Goal: Information Seeking & Learning: Compare options

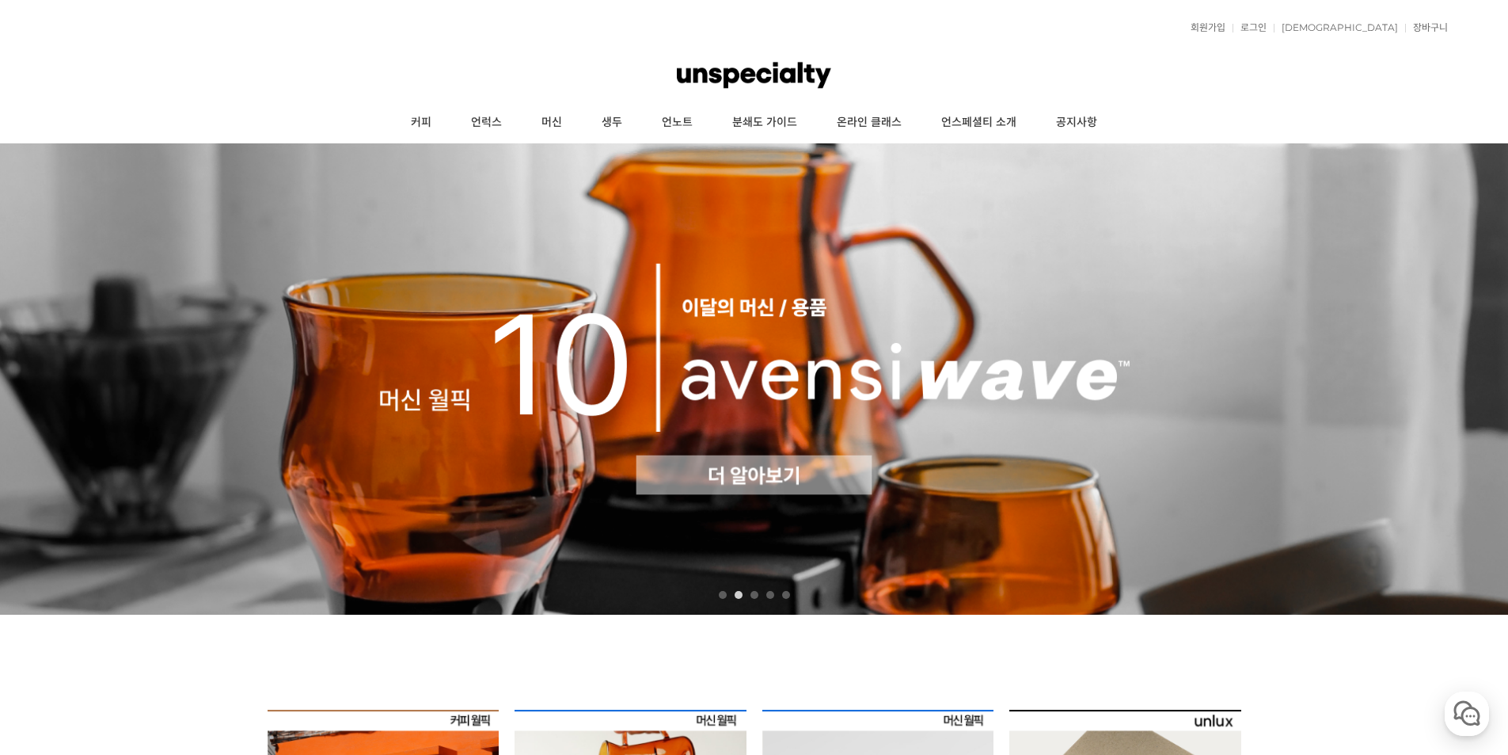
click at [801, 379] on img at bounding box center [754, 378] width 1508 height 471
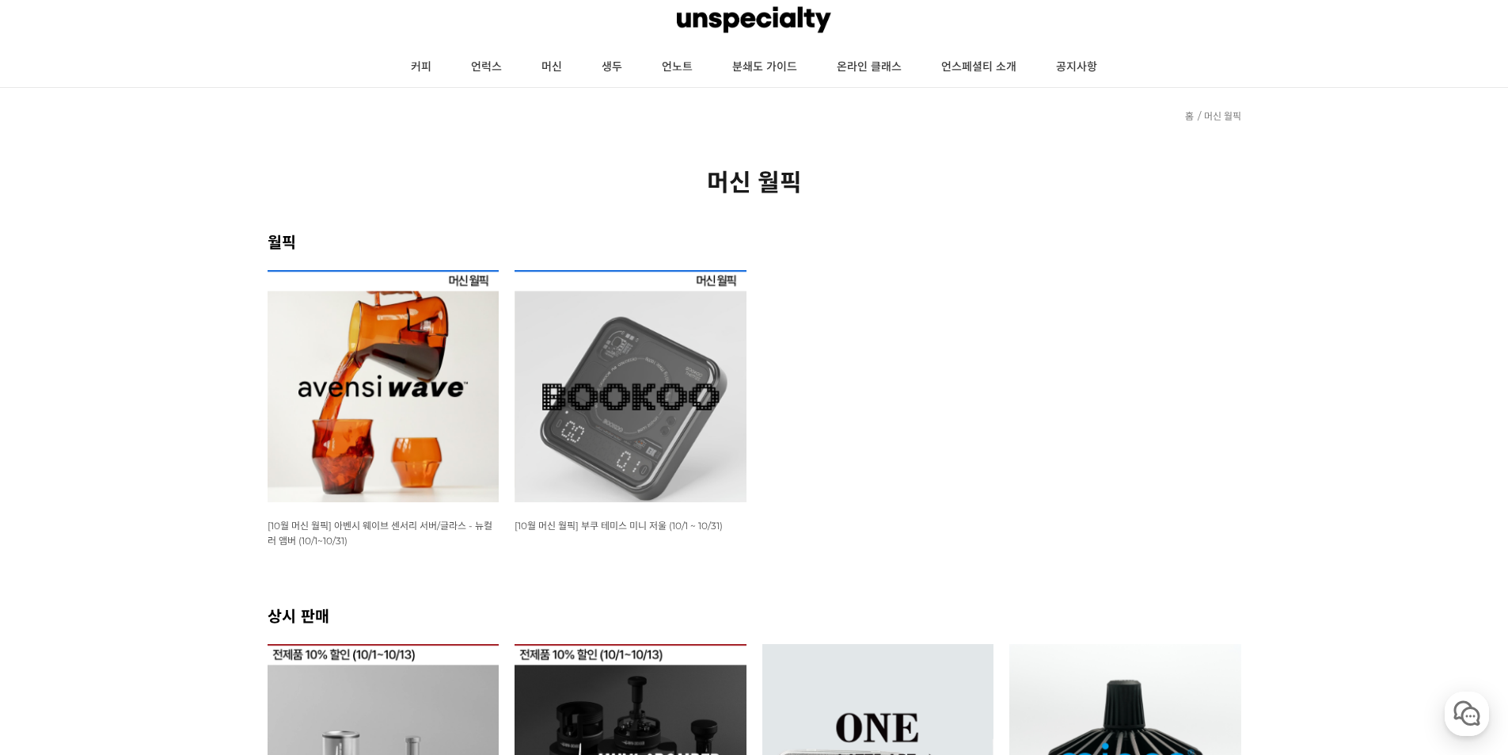
scroll to position [79, 0]
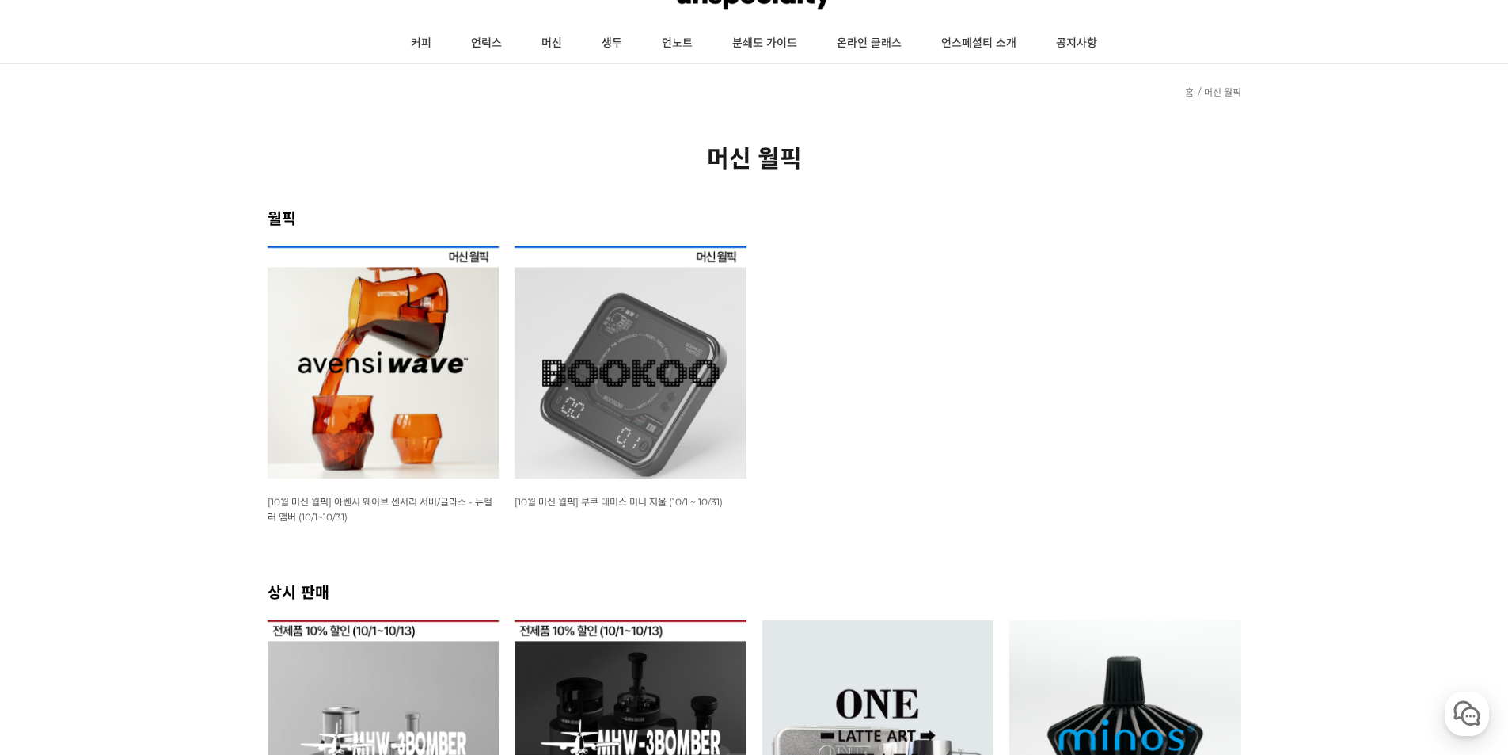
click at [431, 335] on img at bounding box center [384, 362] width 232 height 232
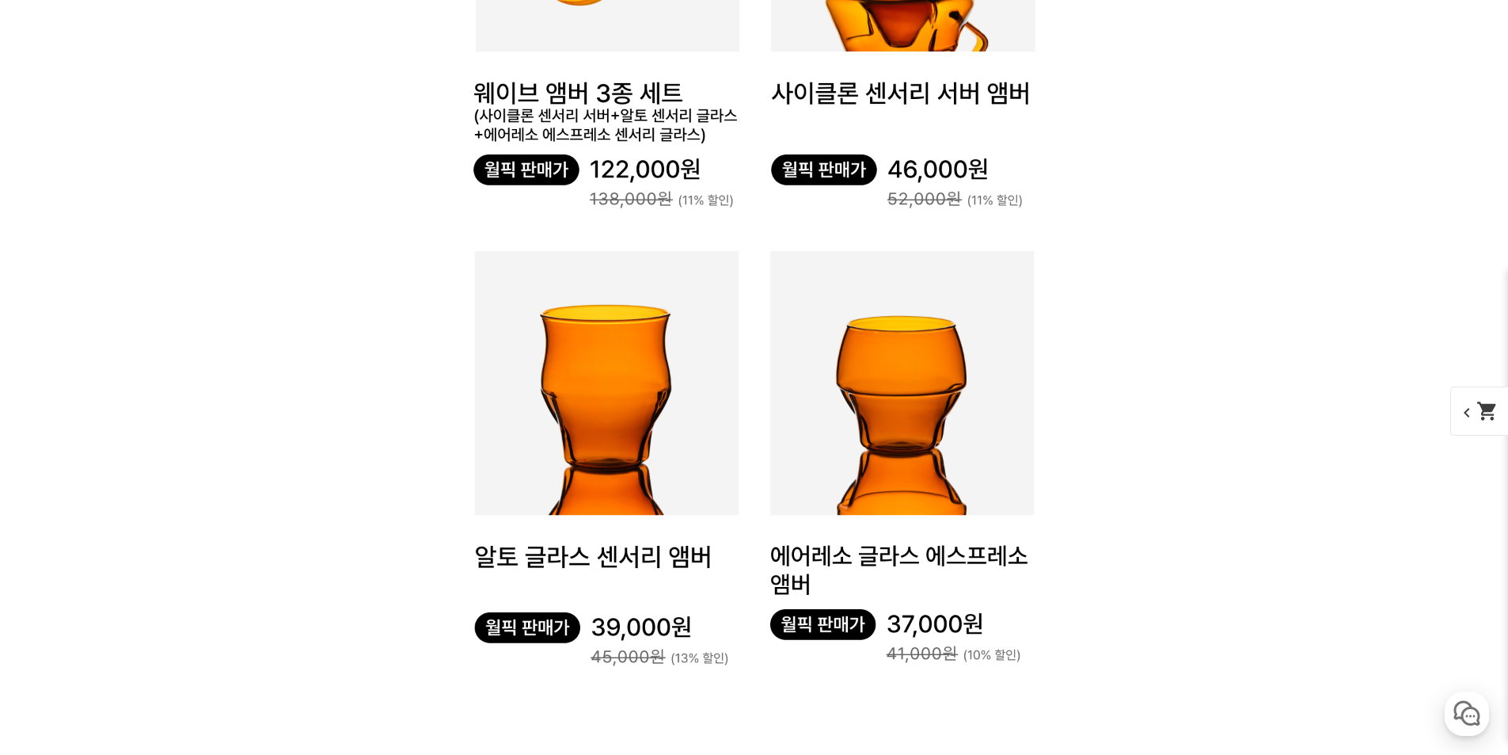
scroll to position [5225, 0]
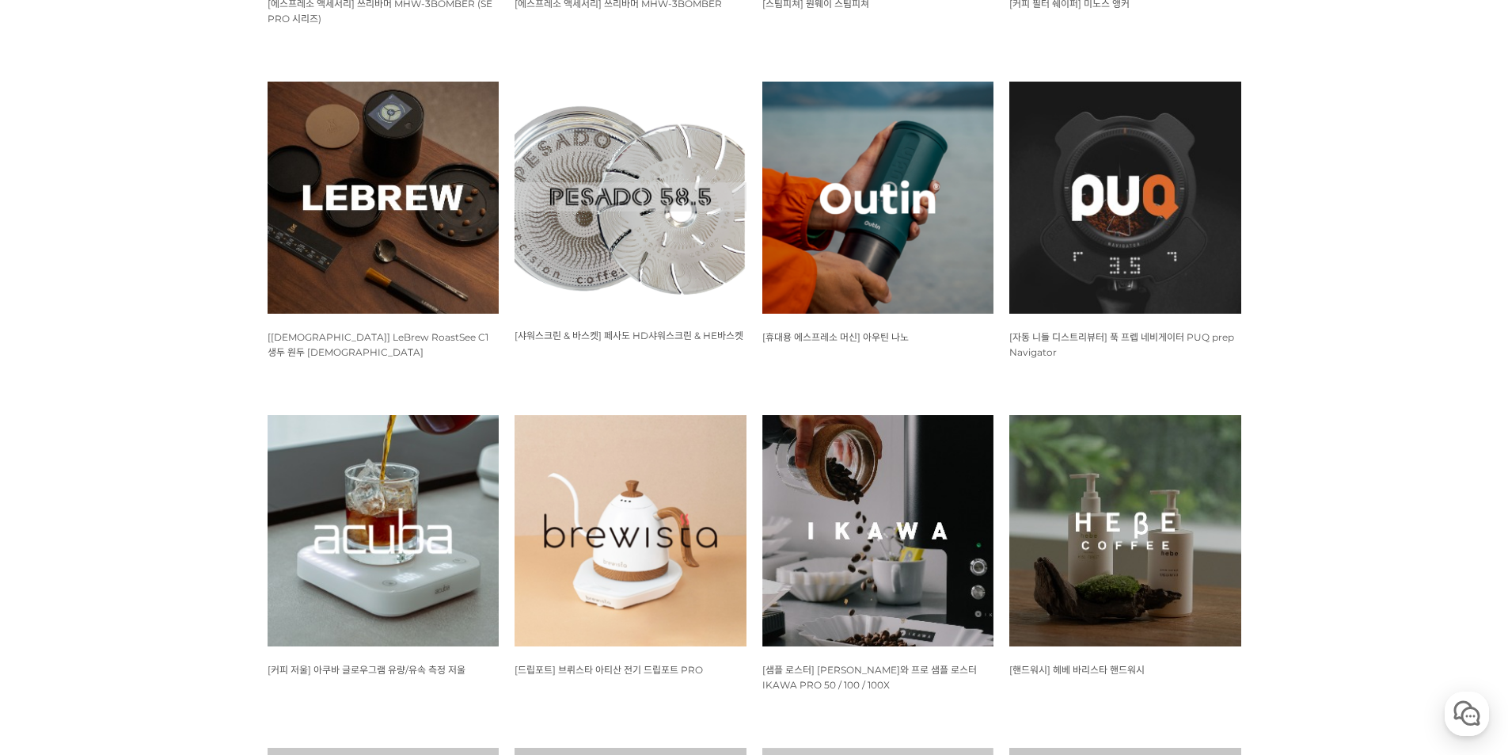
scroll to position [1188, 0]
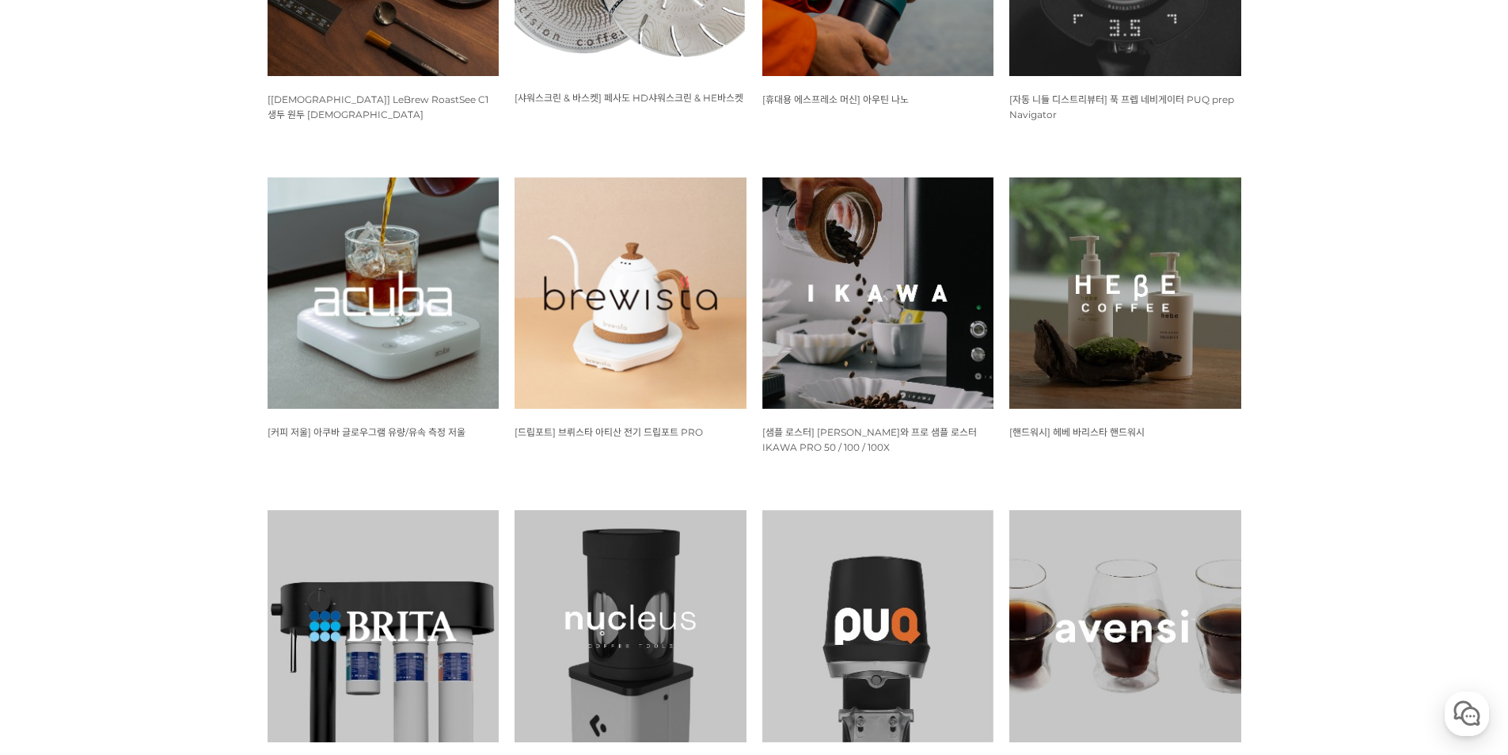
click at [633, 306] on img at bounding box center [631, 293] width 232 height 232
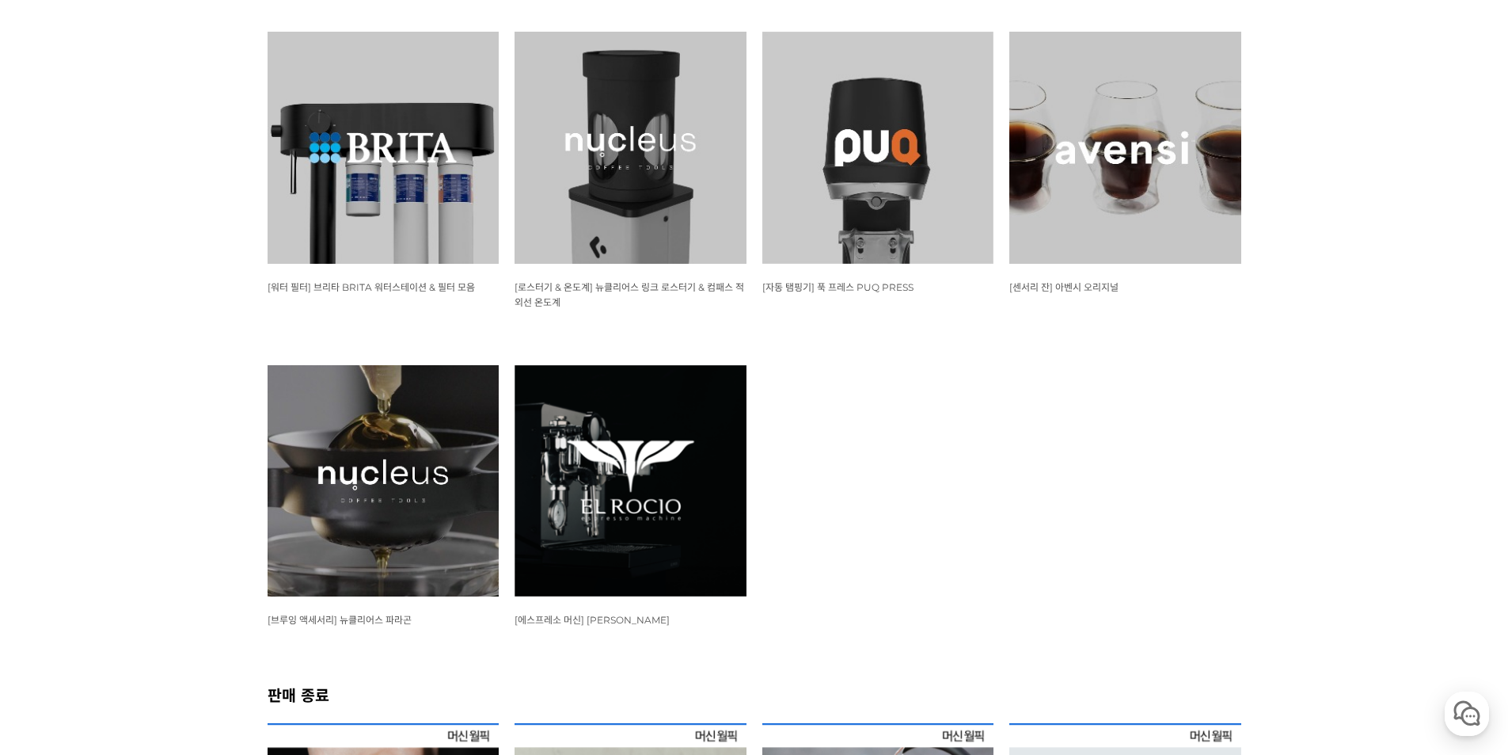
scroll to position [1742, 0]
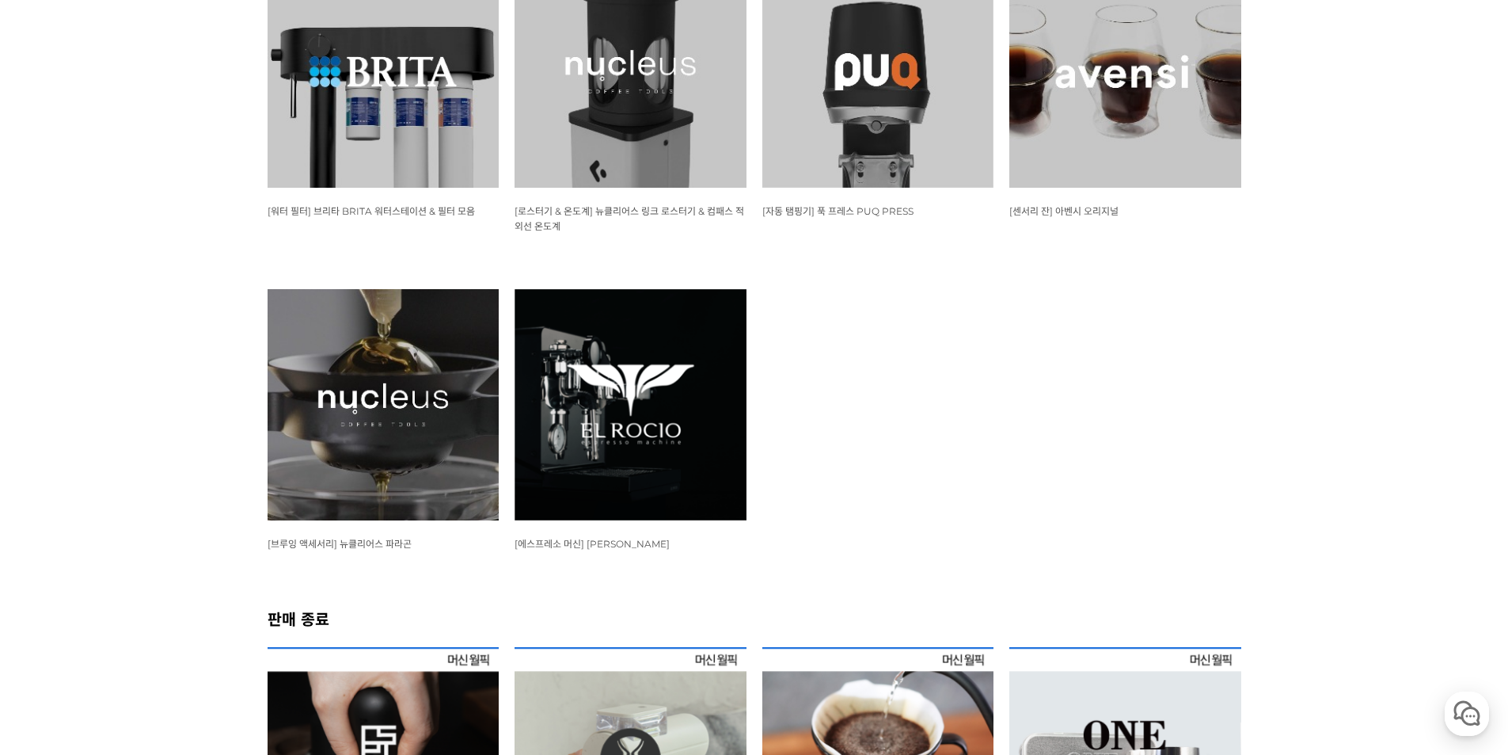
click at [429, 443] on img at bounding box center [384, 405] width 232 height 232
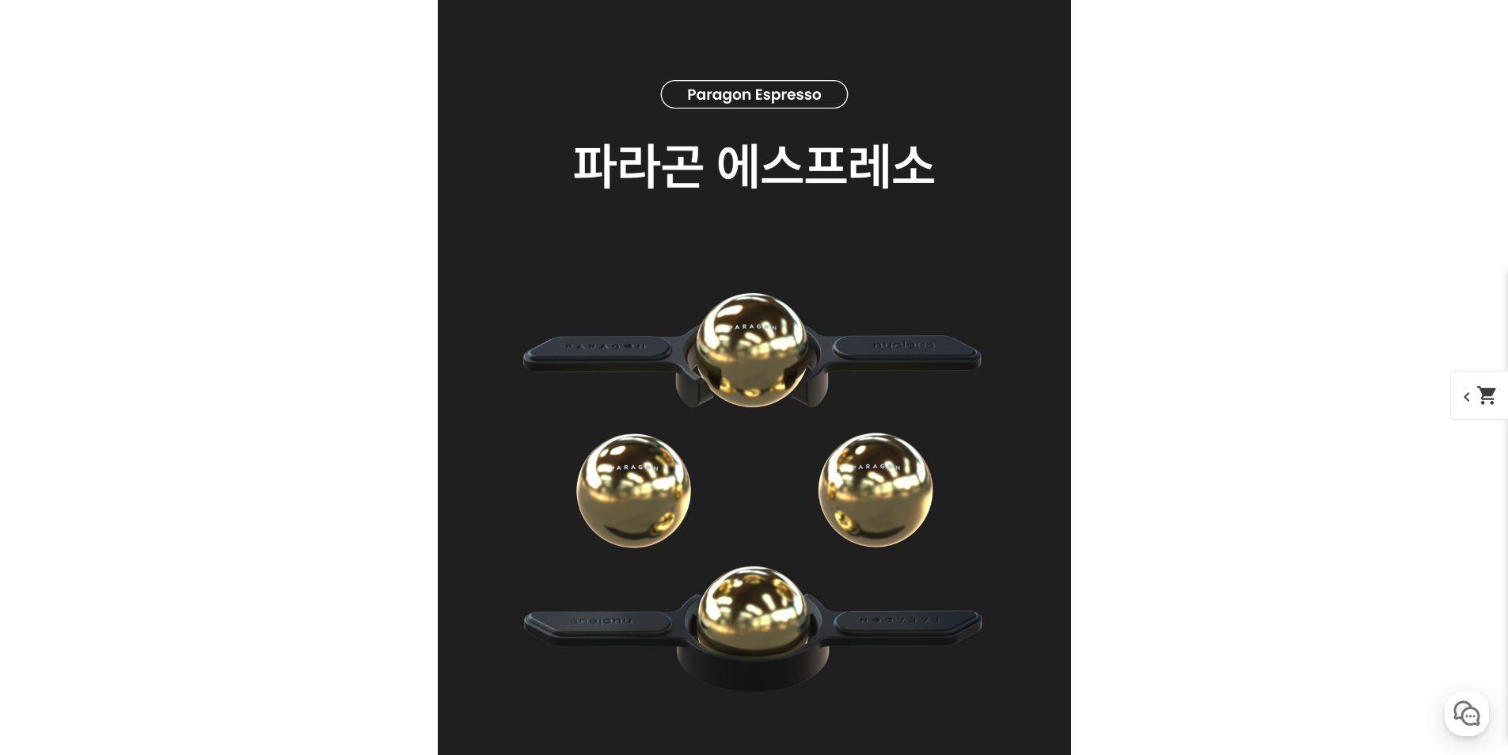
scroll to position [6017, 0]
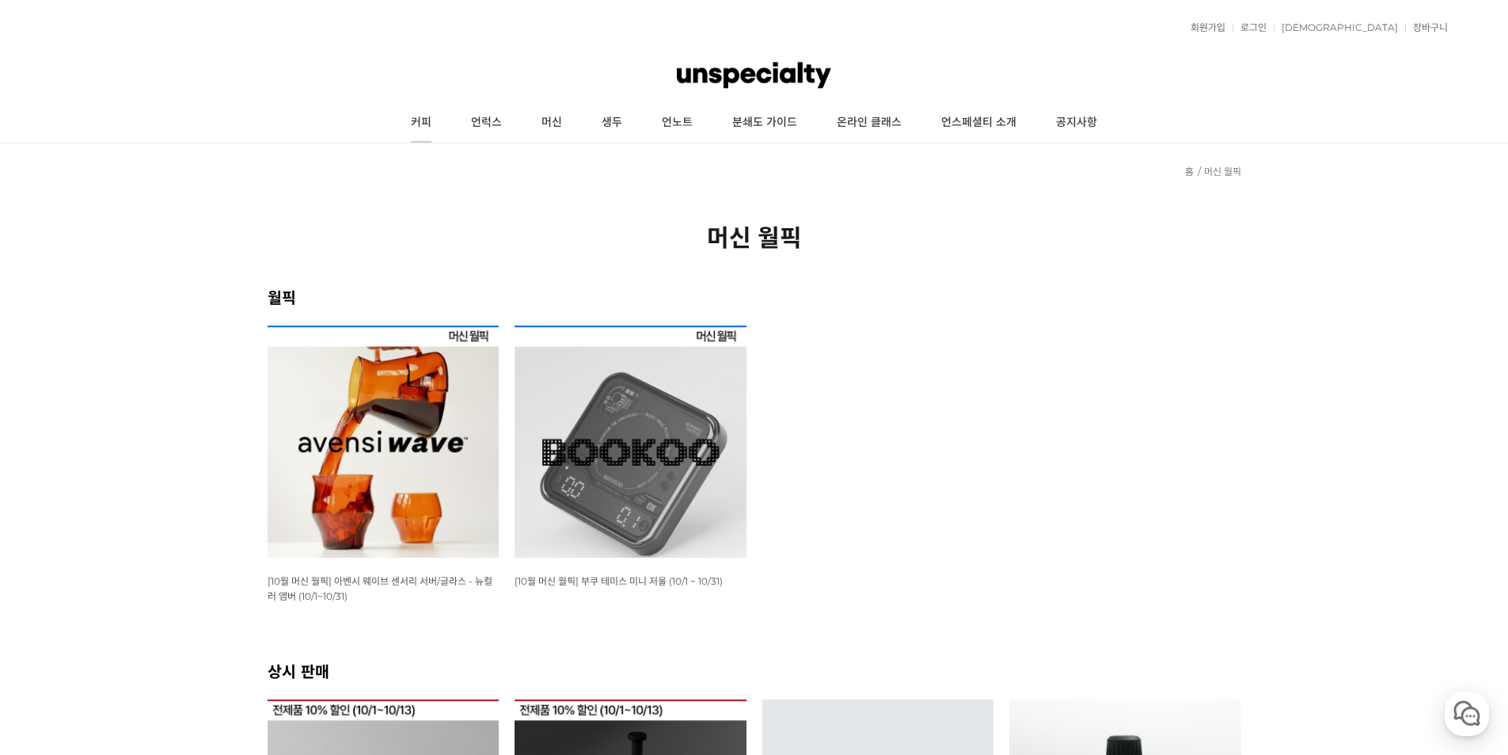
click at [430, 121] on link "커피" at bounding box center [421, 123] width 60 height 40
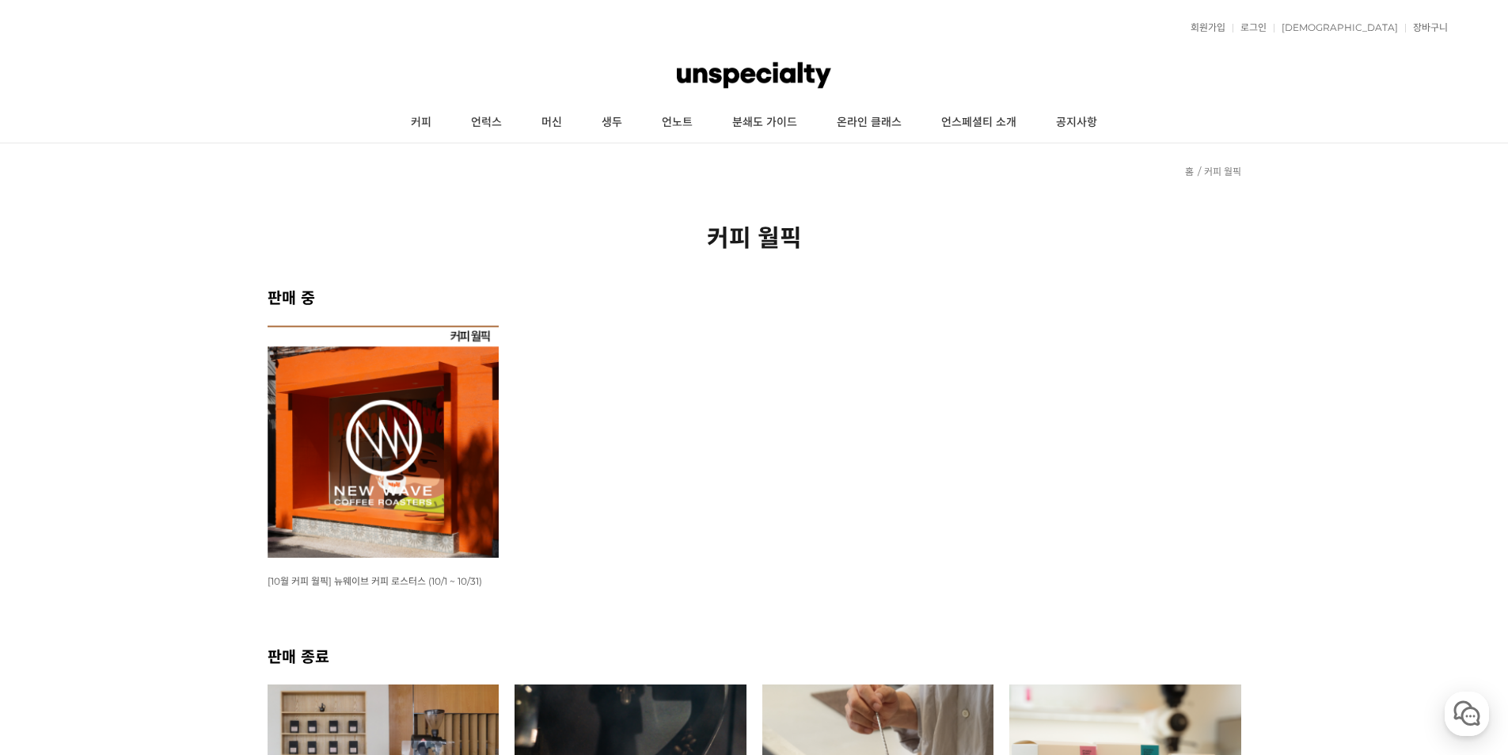
scroll to position [158, 0]
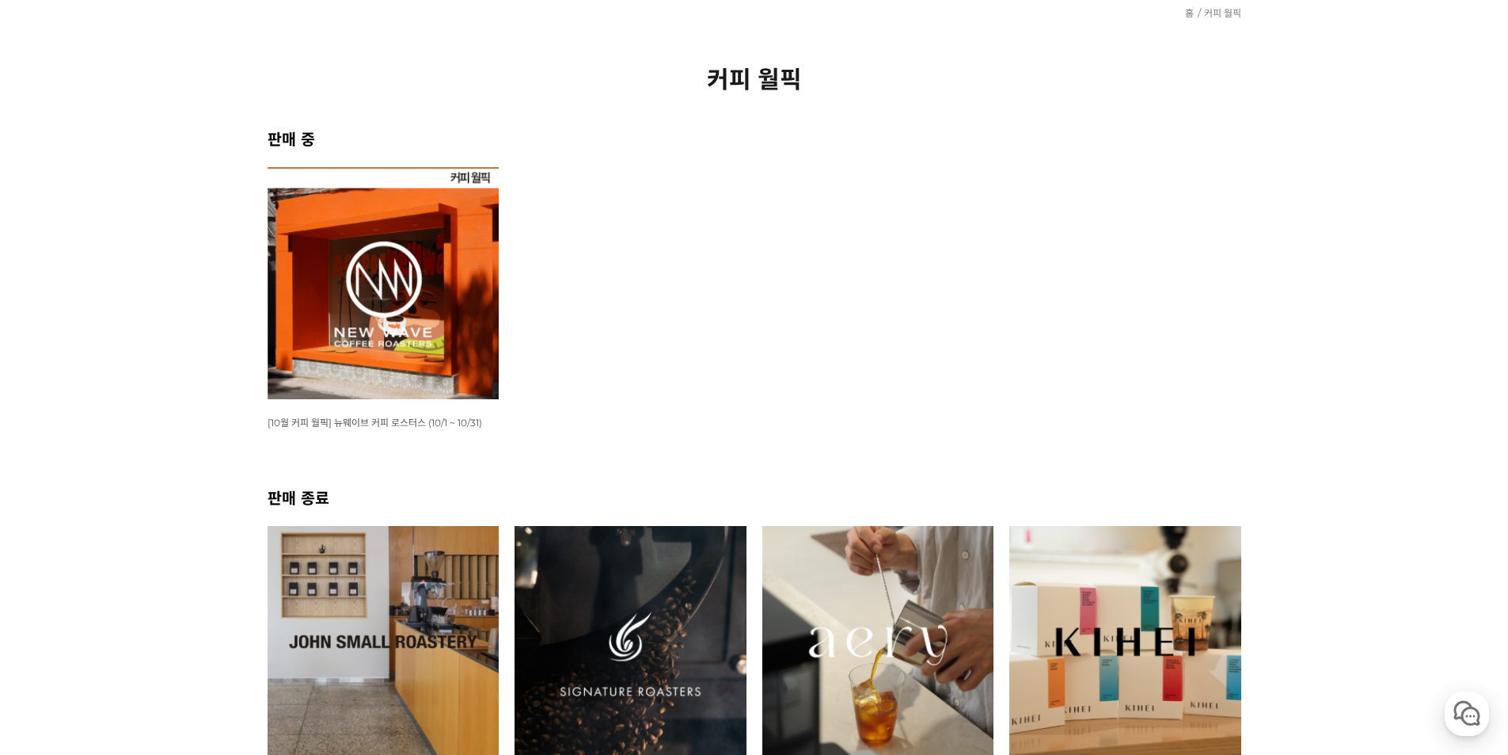
click at [420, 295] on img at bounding box center [384, 283] width 232 height 232
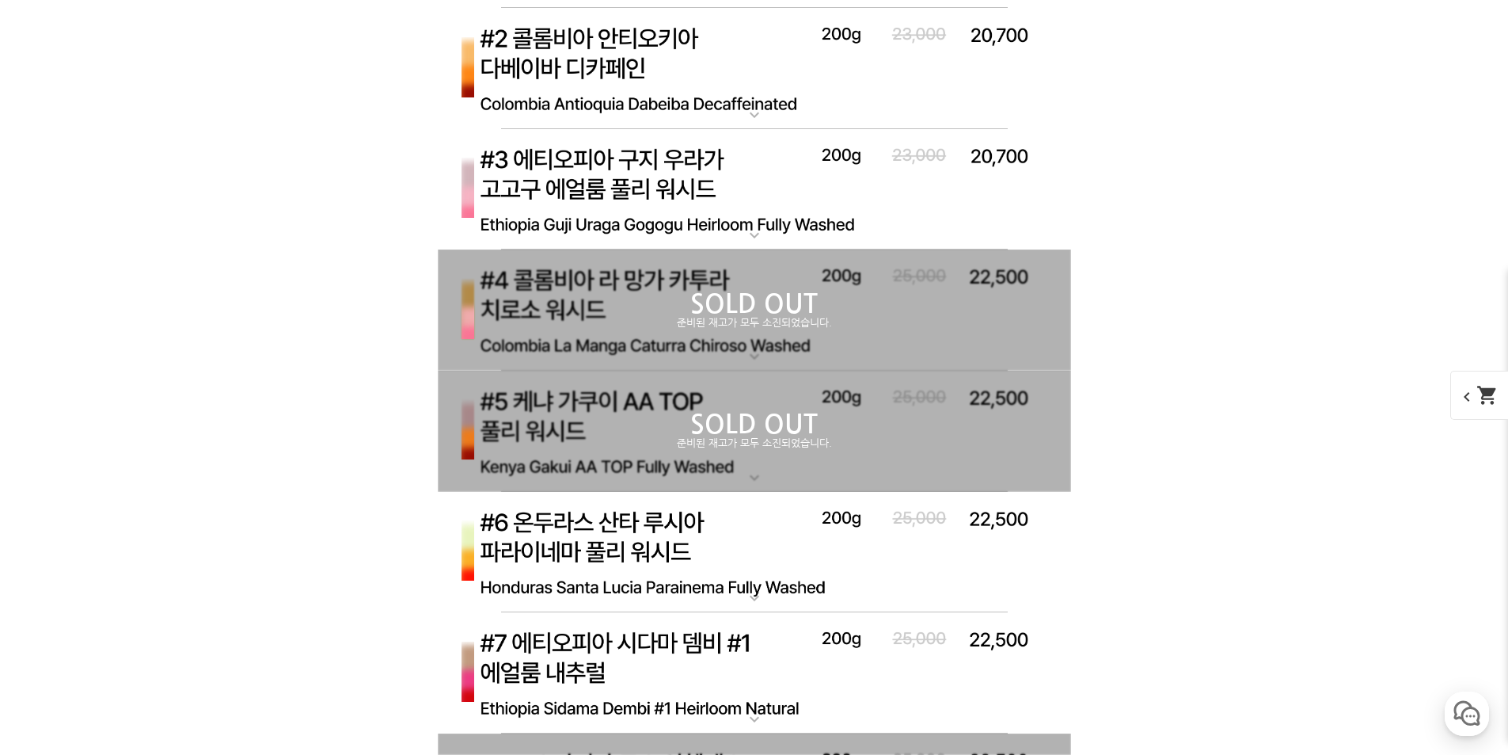
scroll to position [5621, 0]
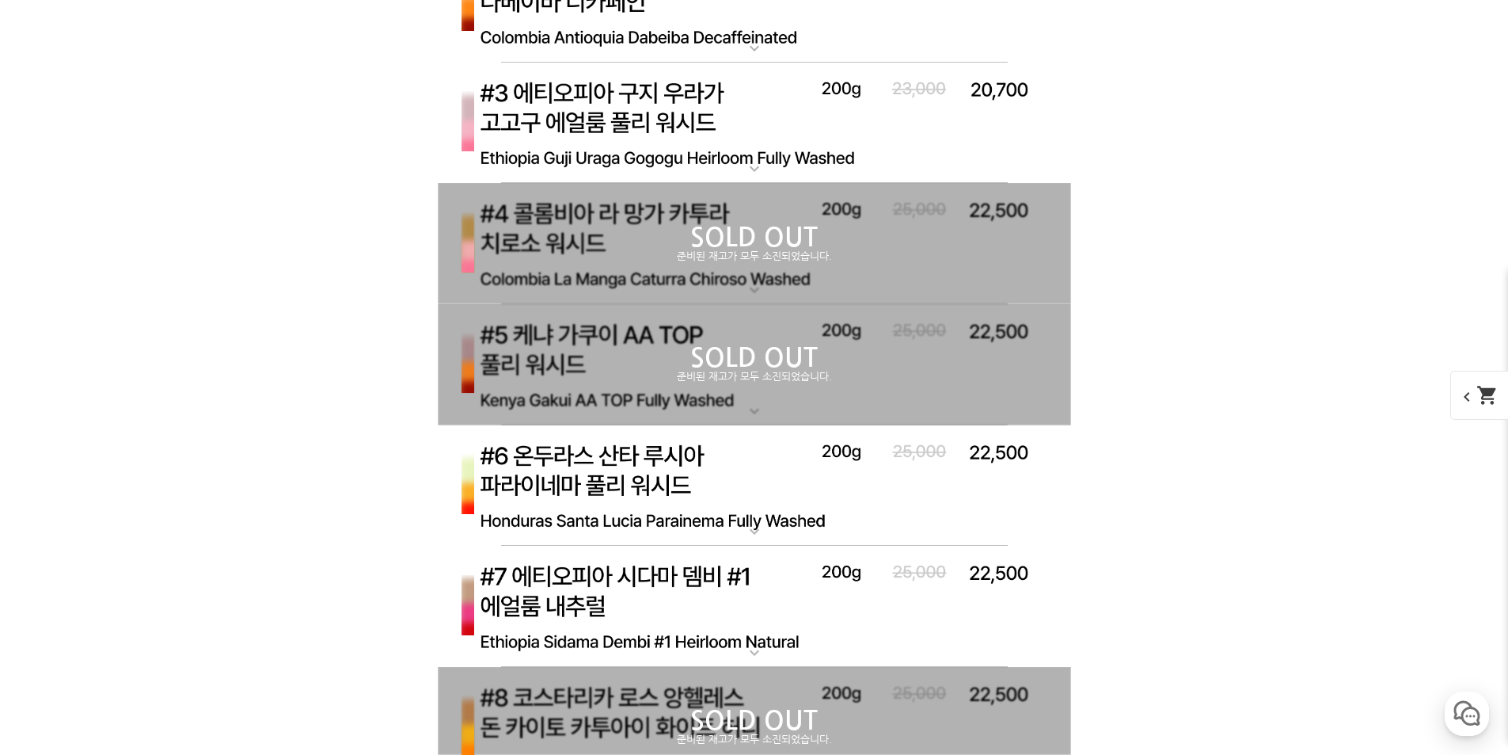
click at [623, 324] on div "expand_more #1 브라질 산타 이네스 옐로우 버번 펄프드 내추럴 expand_more #2 콜롬비아 안티오키아 다벨리바 디카페인 ex…" at bounding box center [754, 304] width 633 height 967
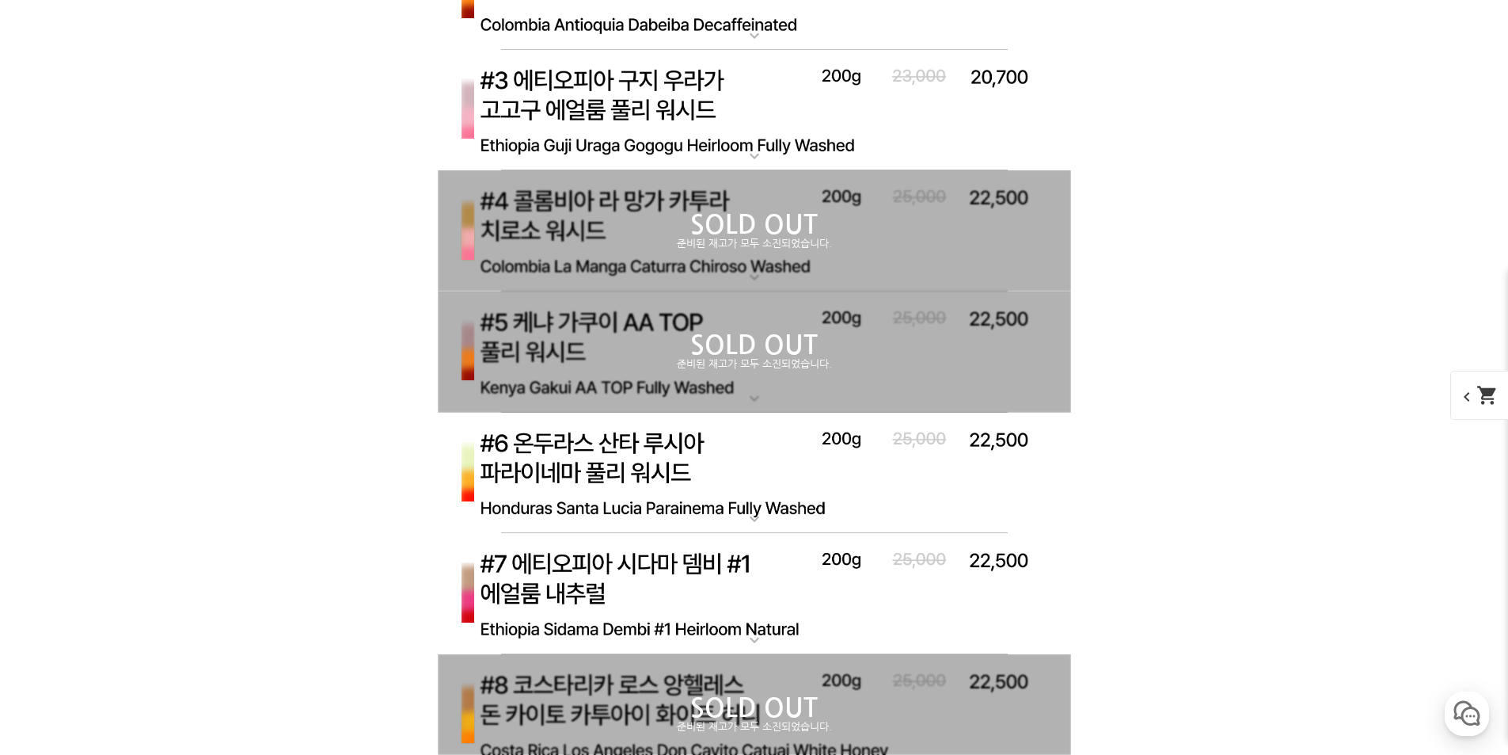
click at [676, 222] on p "SOLD OUT" at bounding box center [754, 224] width 633 height 25
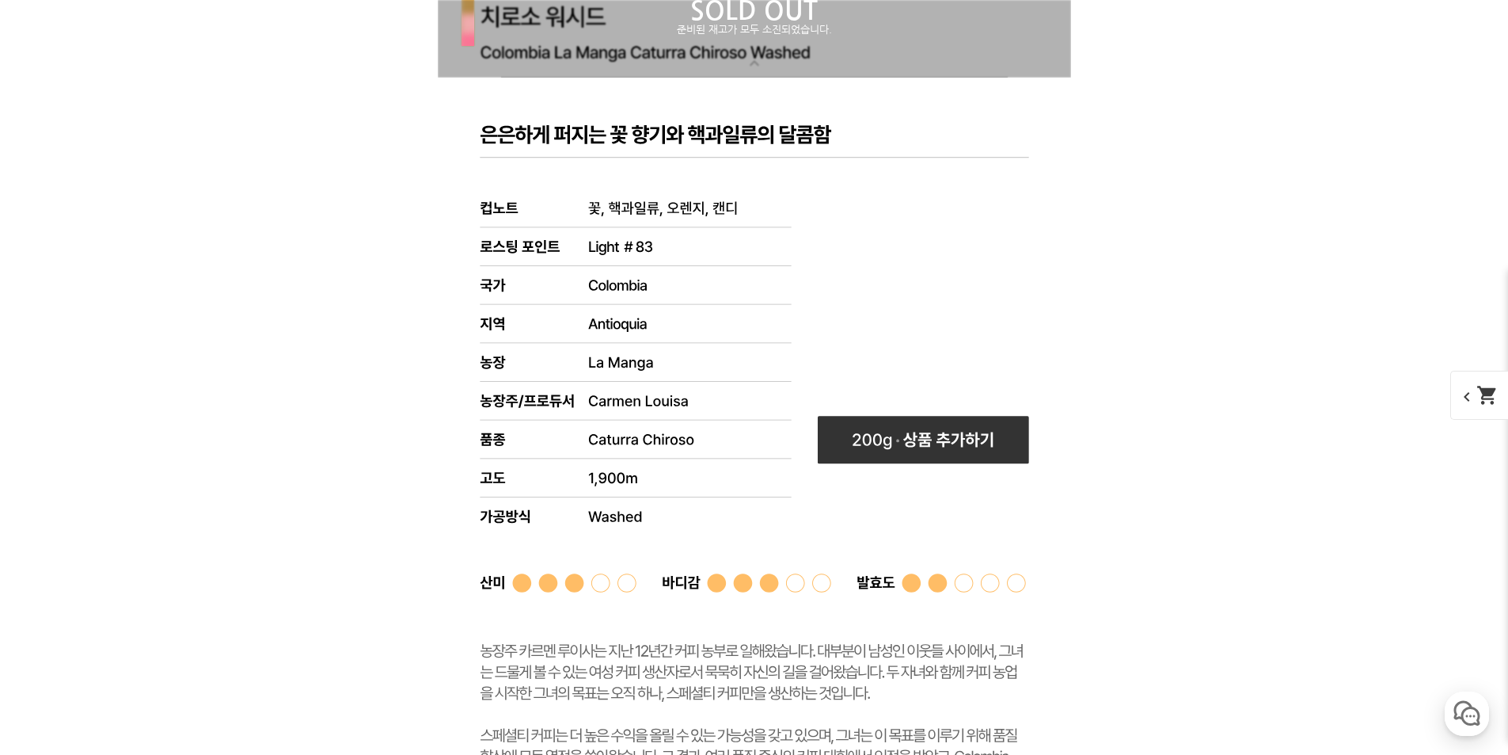
scroll to position [5701, 0]
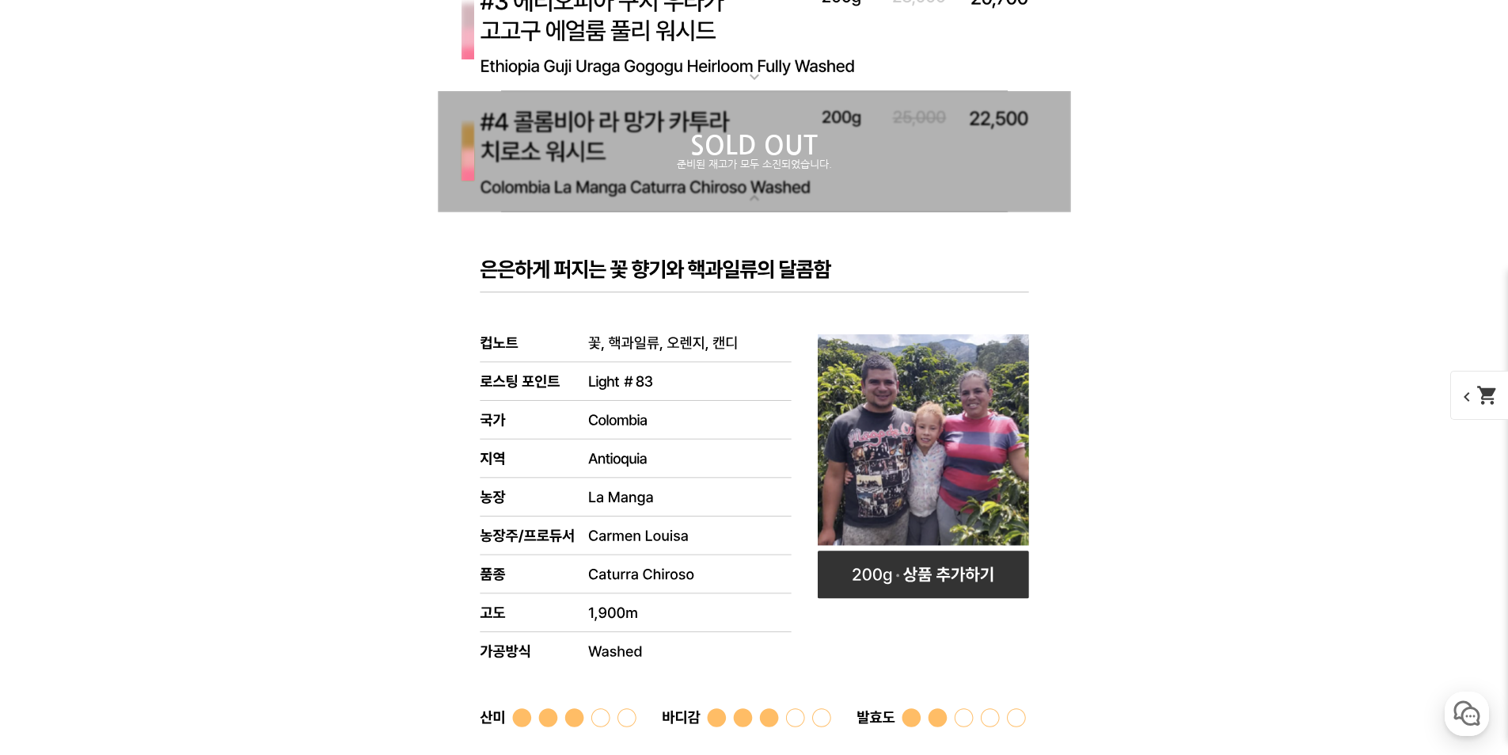
click at [713, 157] on p "SOLD OUT" at bounding box center [754, 145] width 633 height 25
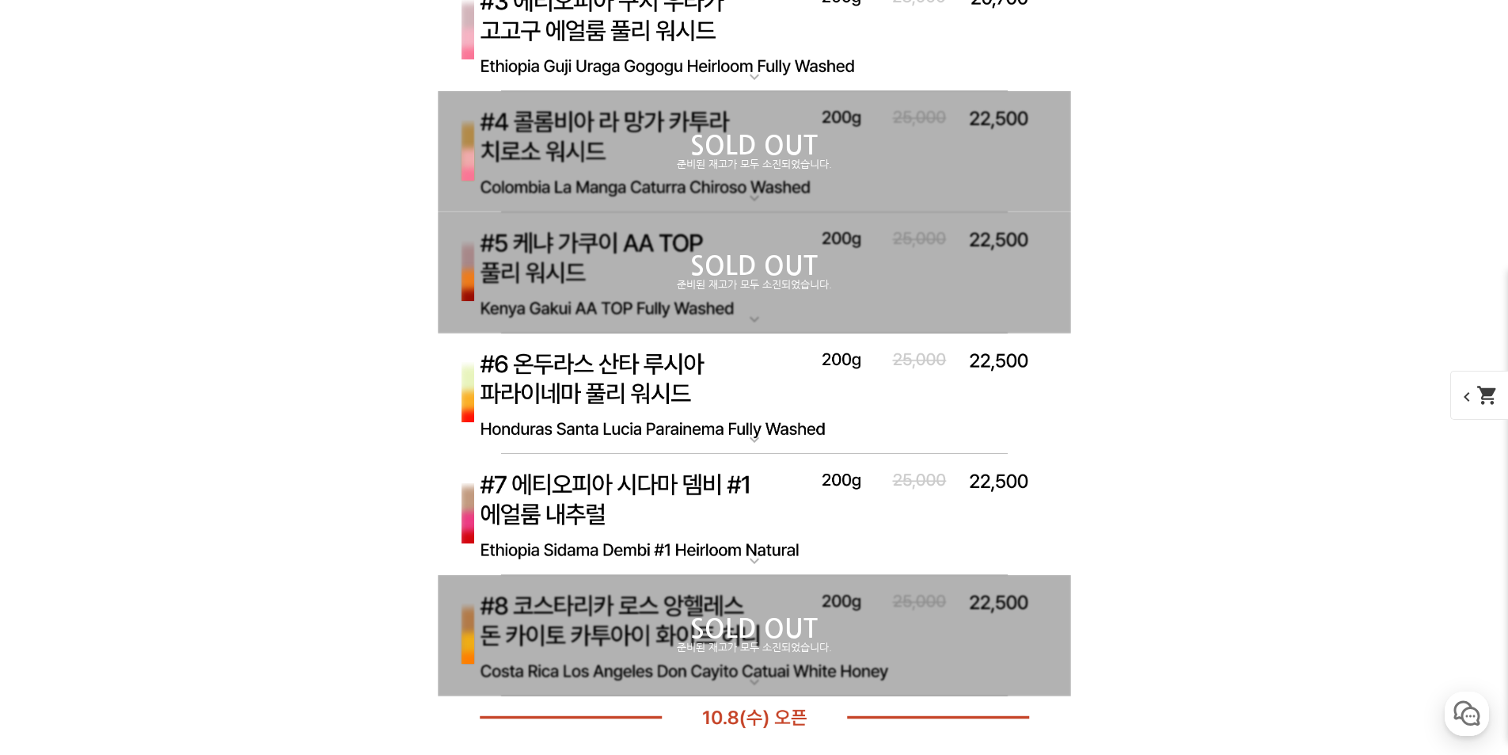
click at [682, 290] on p "준비된 재고가 모두 소진되었습니다." at bounding box center [754, 285] width 633 height 13
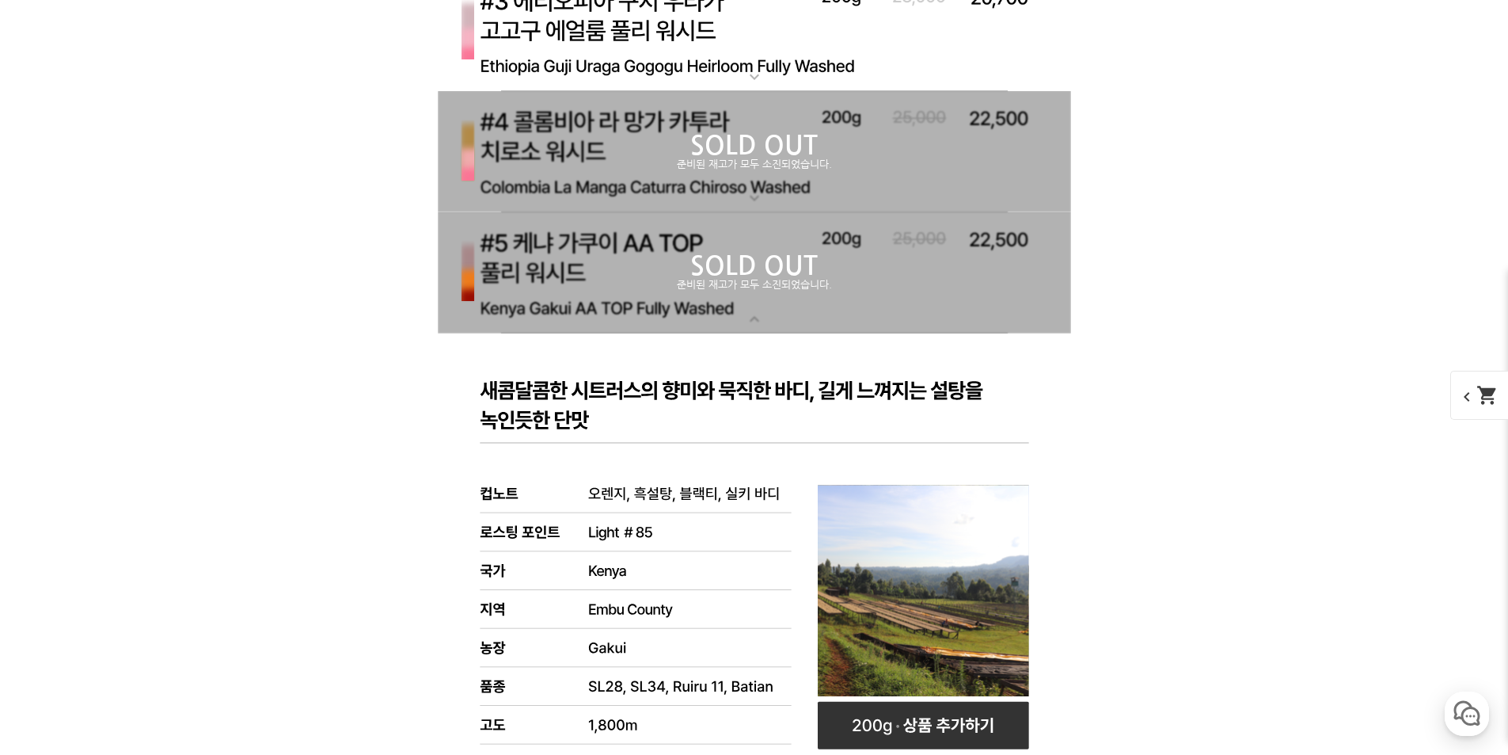
click at [632, 259] on p "SOLD OUT" at bounding box center [754, 265] width 633 height 25
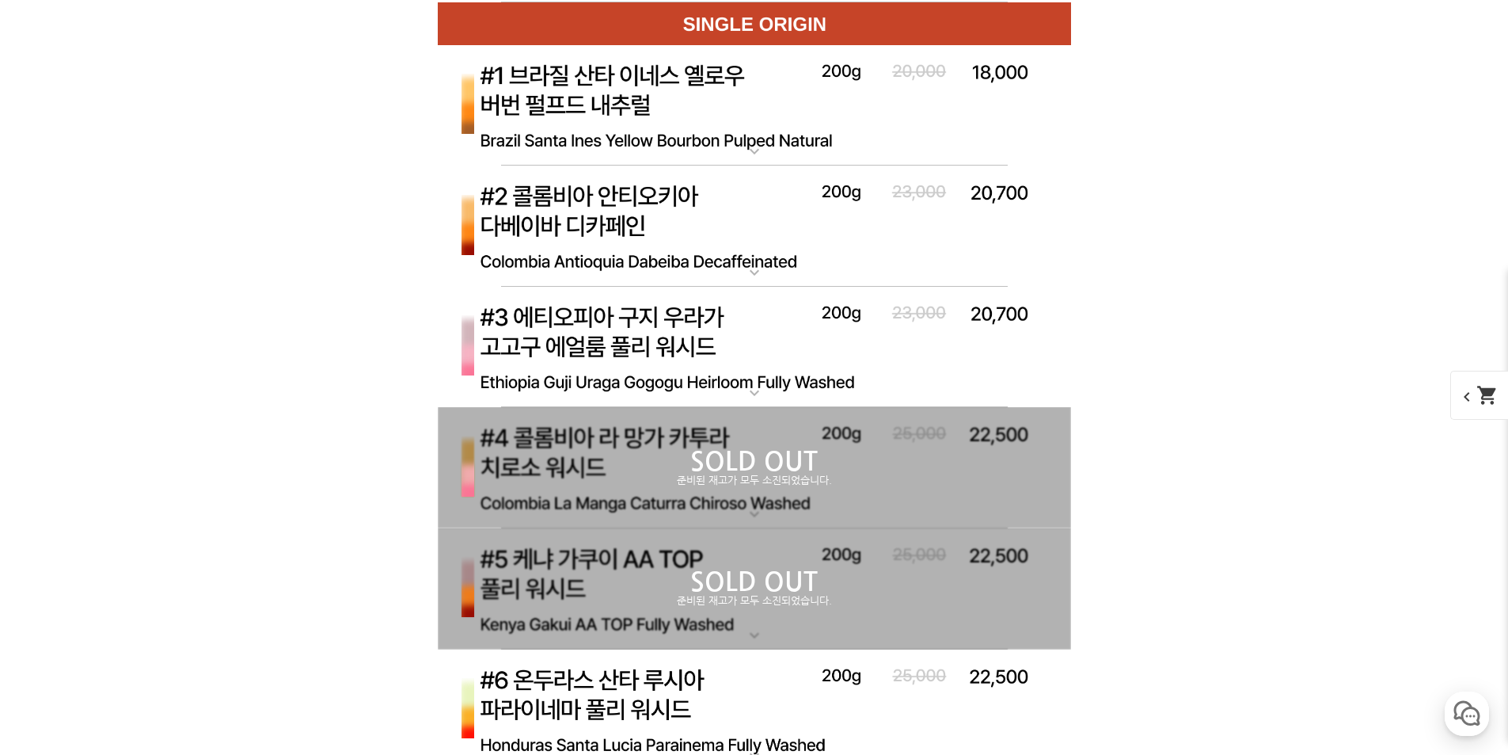
scroll to position [5384, 0]
click at [625, 231] on img at bounding box center [754, 227] width 633 height 122
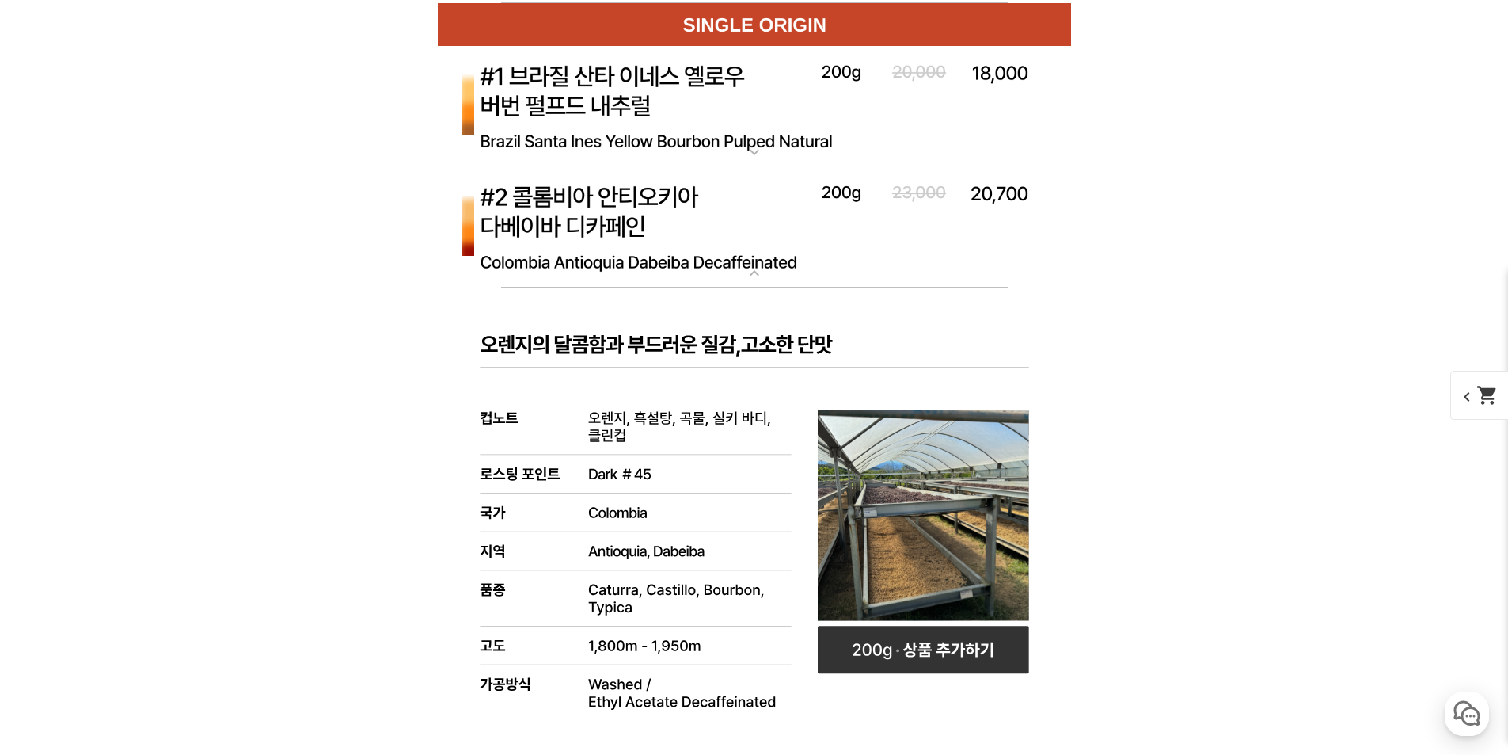
click at [654, 211] on img at bounding box center [754, 227] width 633 height 122
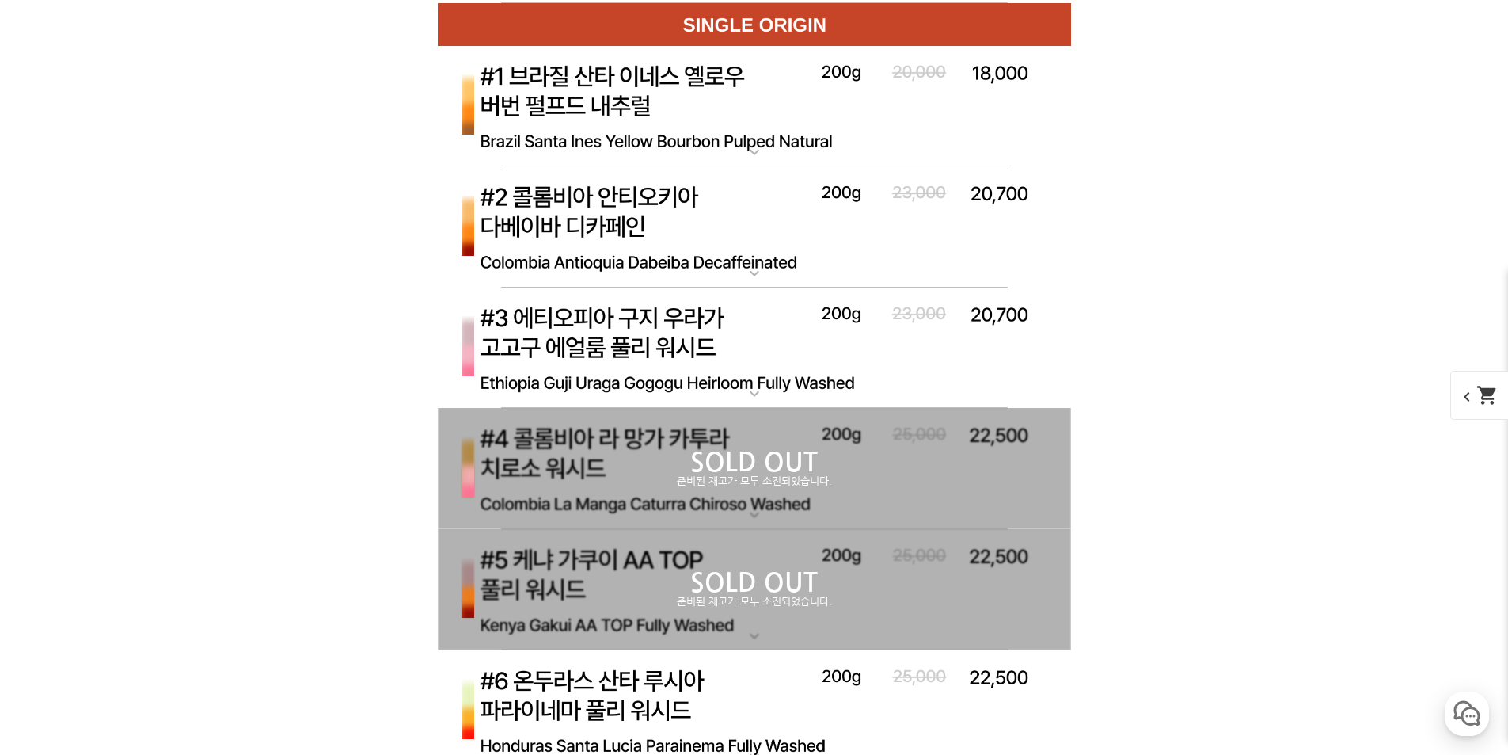
scroll to position [5463, 0]
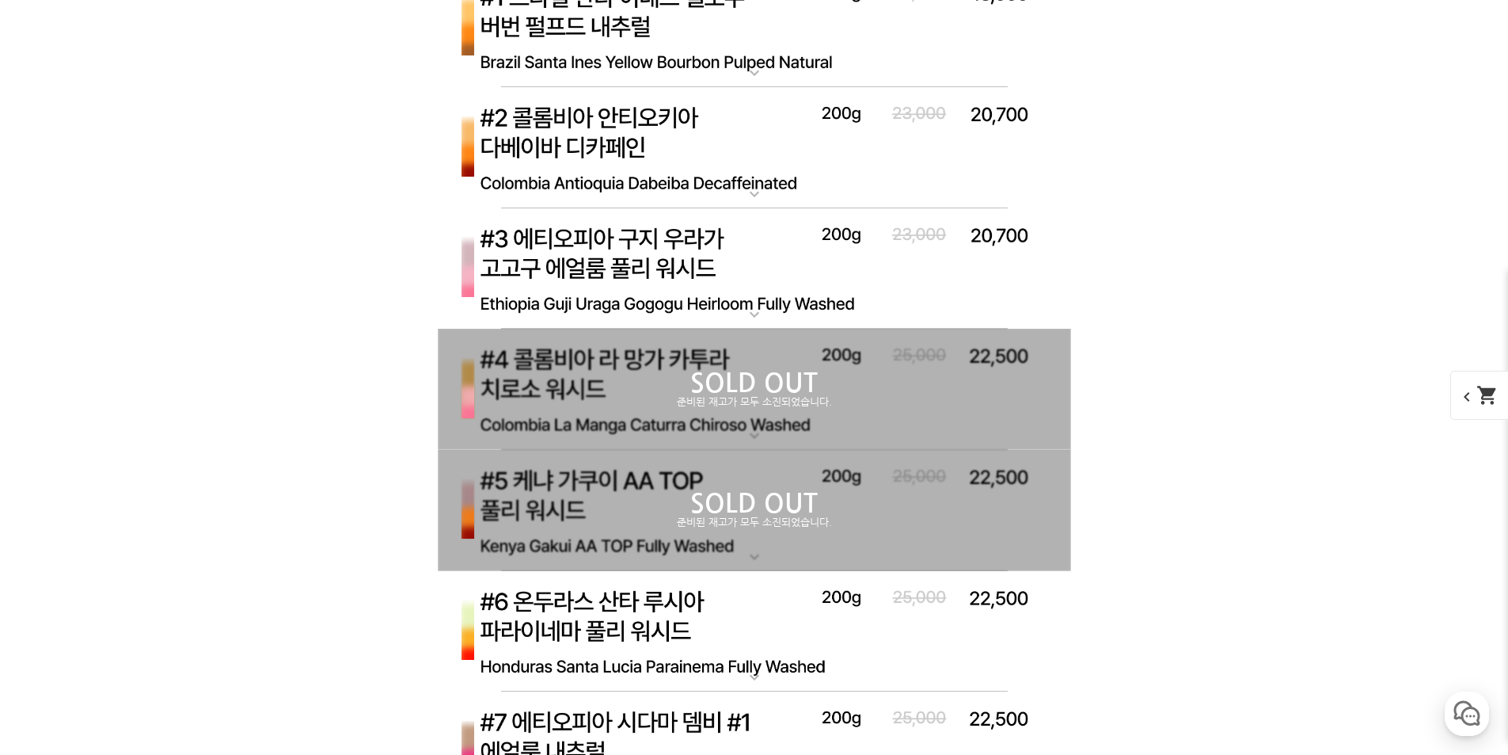
click at [679, 248] on img at bounding box center [754, 269] width 633 height 122
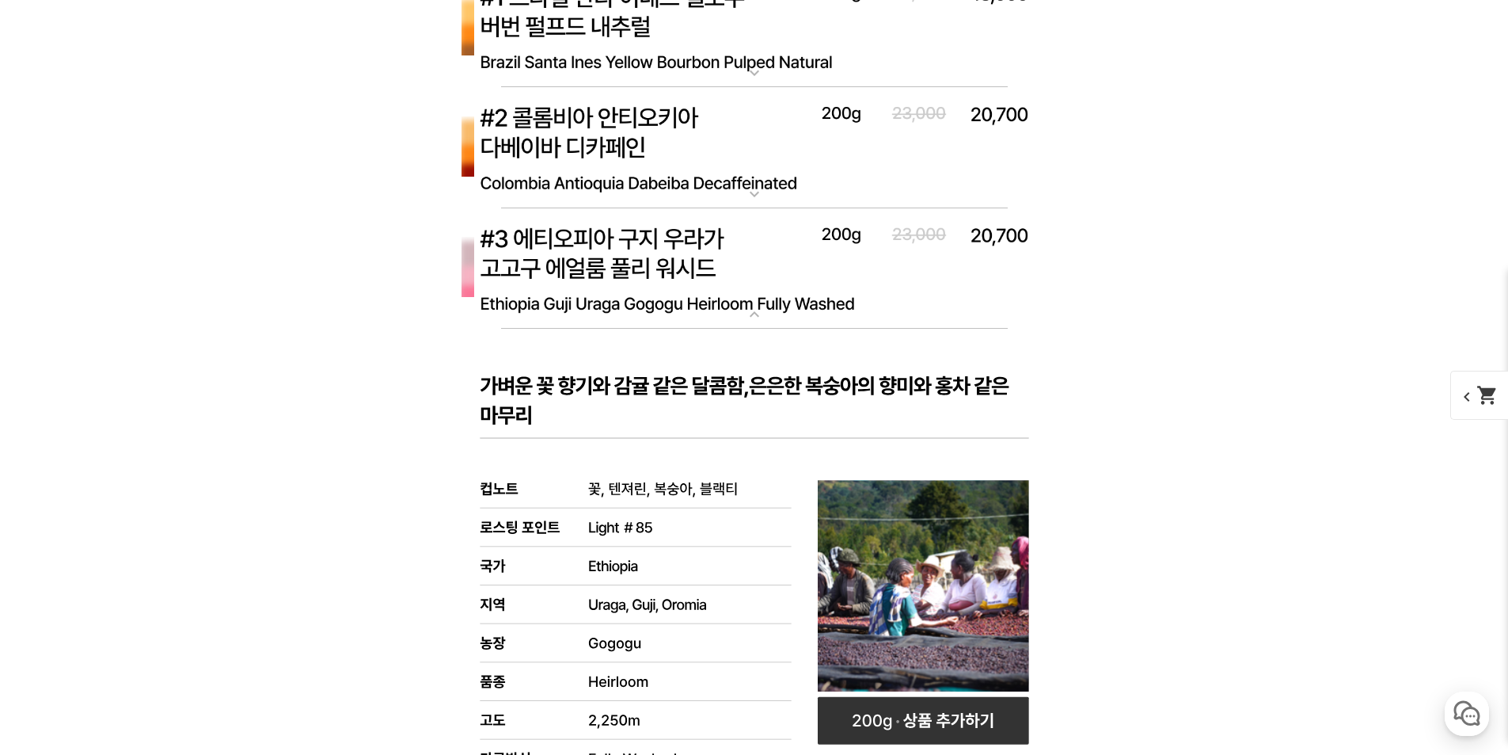
click at [690, 271] on img at bounding box center [754, 269] width 633 height 122
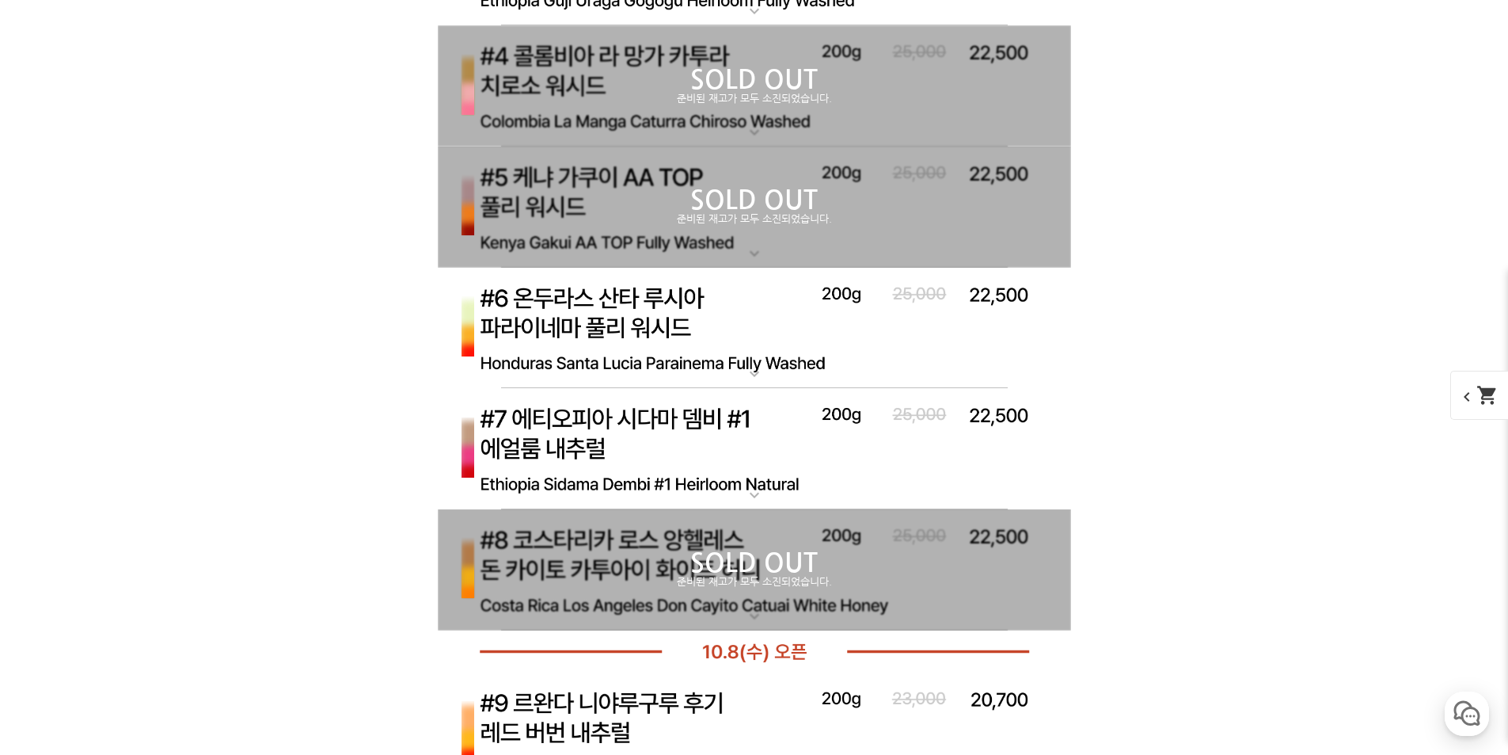
scroll to position [5780, 0]
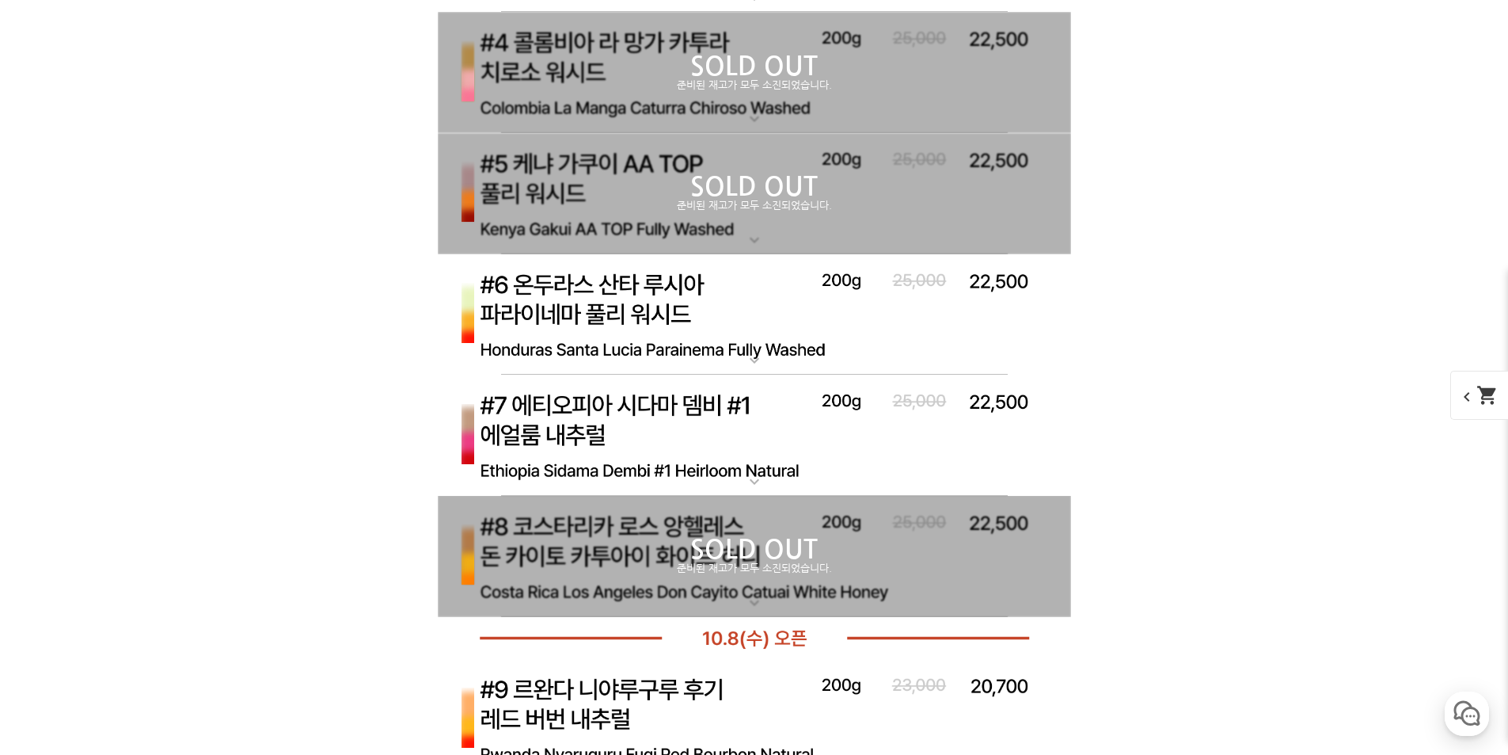
click at [607, 302] on img at bounding box center [754, 315] width 633 height 122
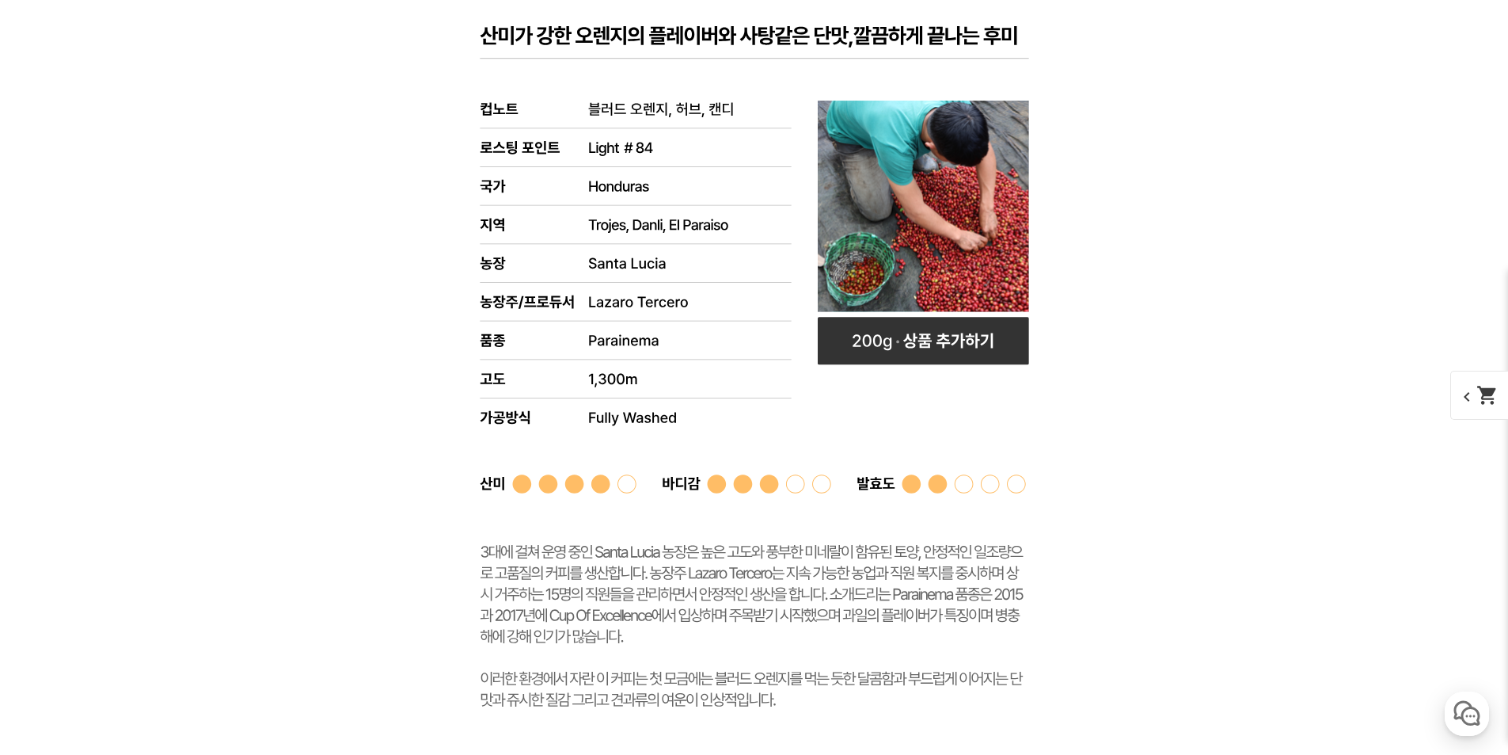
scroll to position [6017, 0]
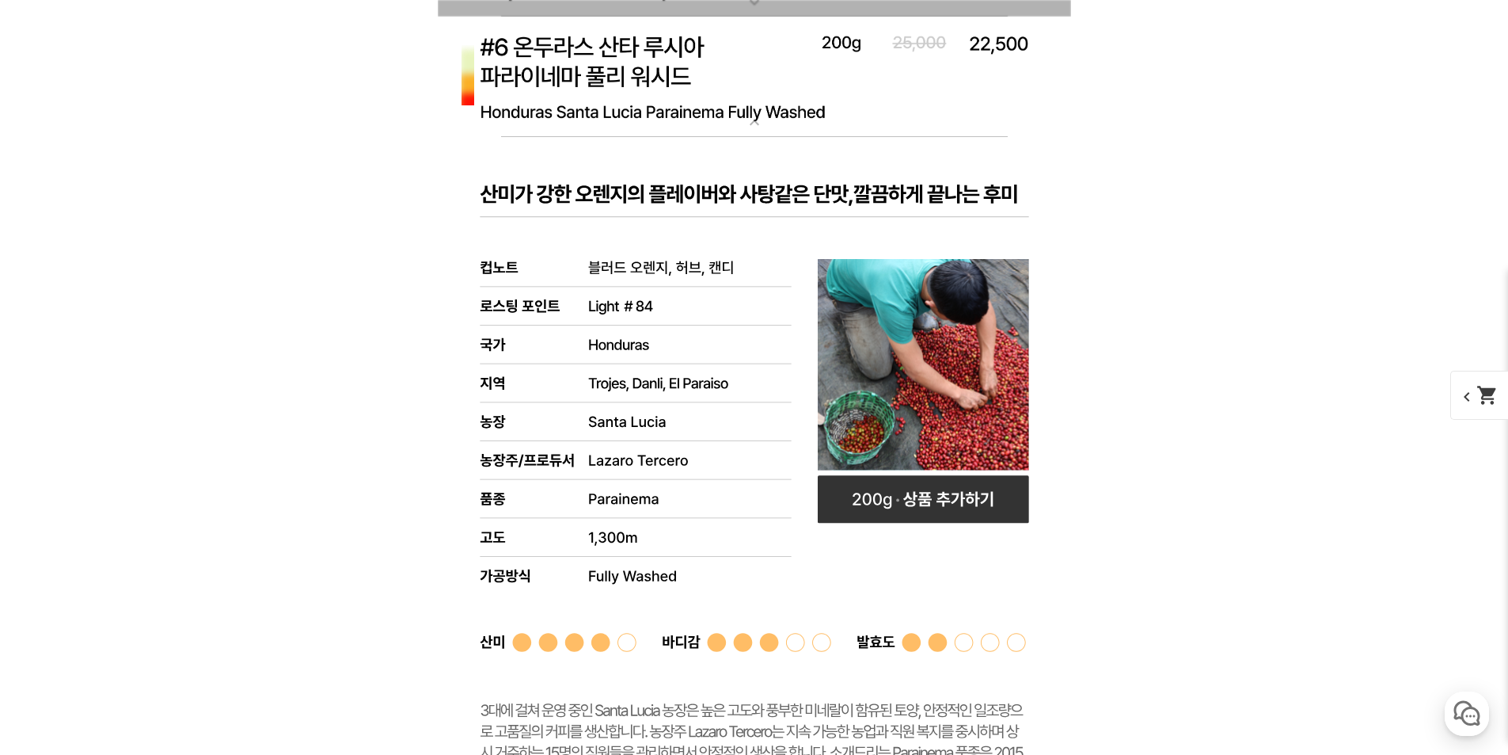
click at [657, 82] on img at bounding box center [754, 78] width 633 height 122
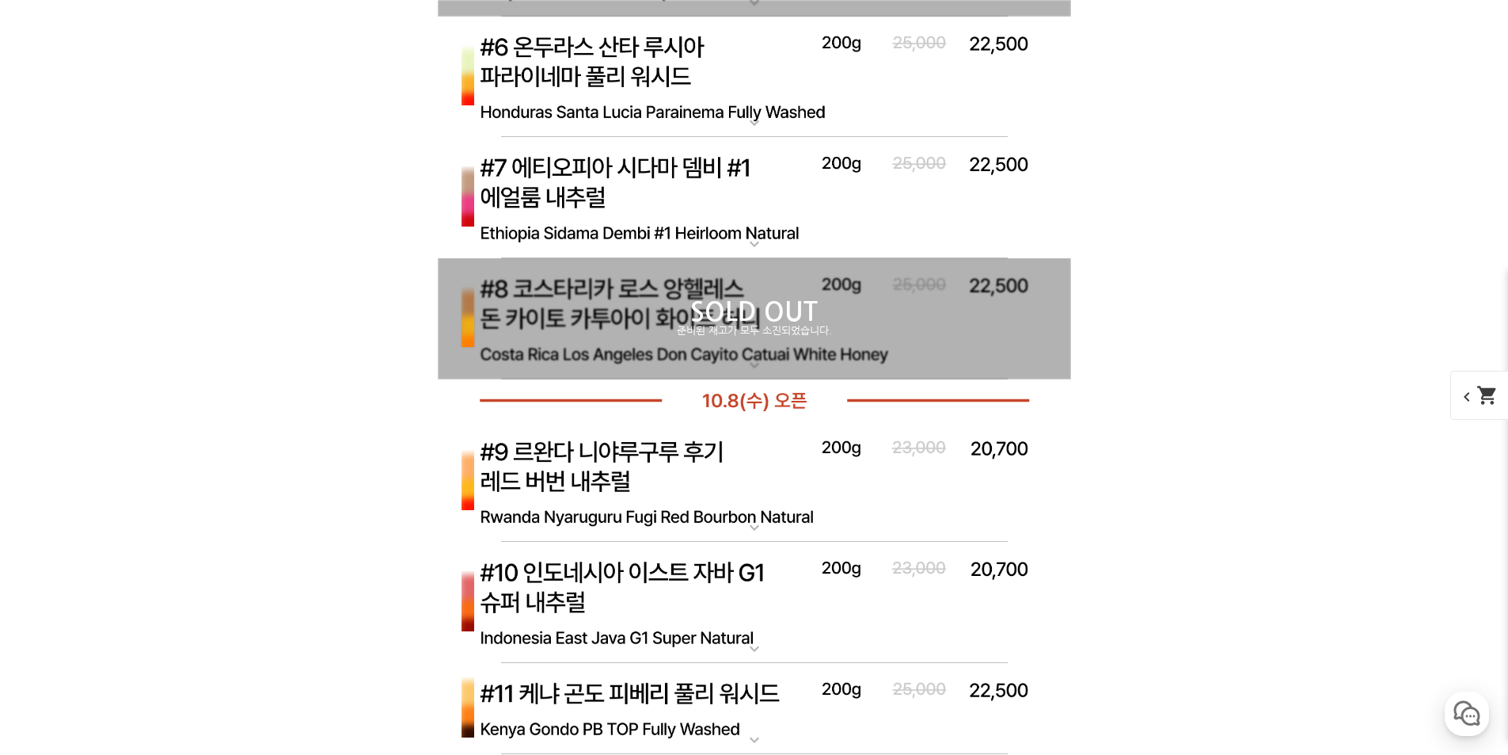
click at [668, 200] on img at bounding box center [754, 198] width 633 height 122
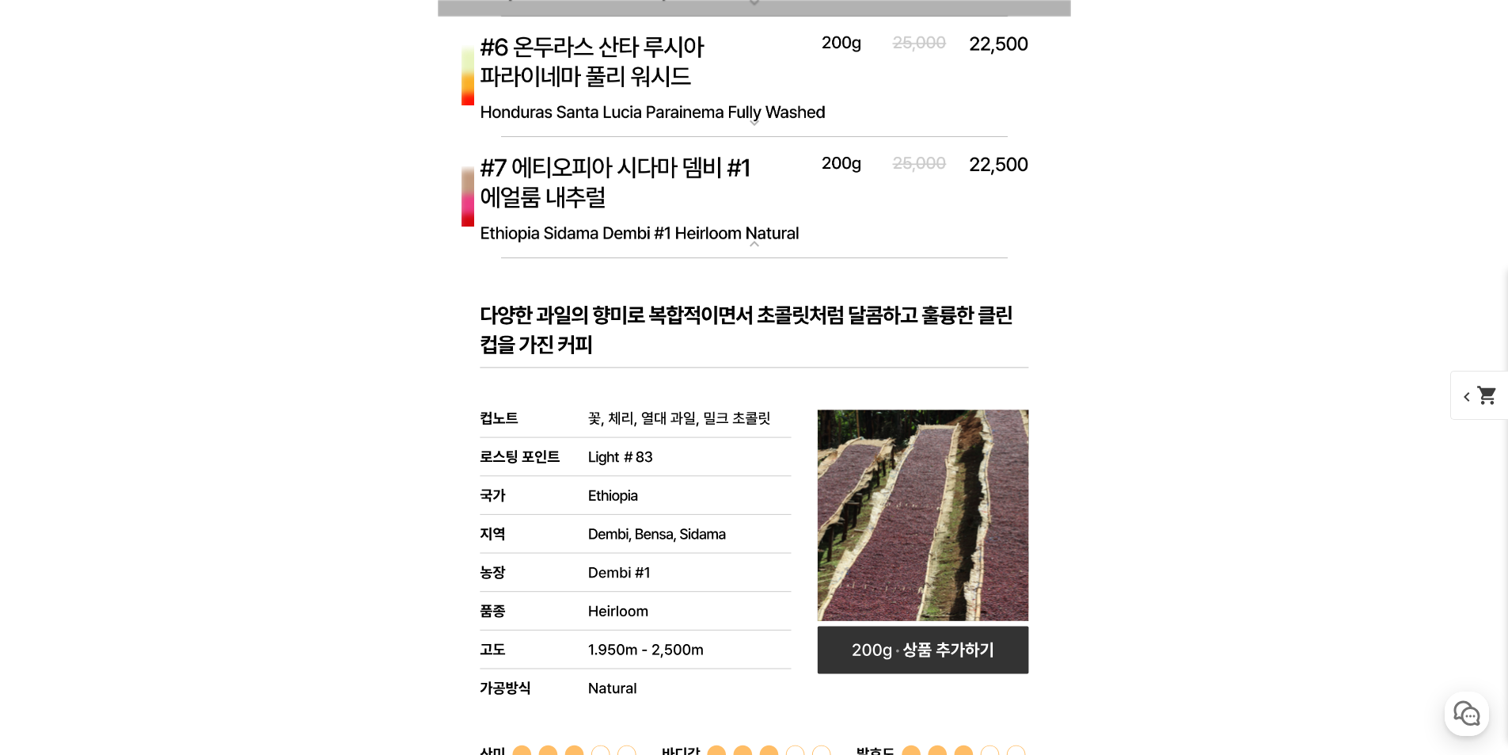
click at [668, 200] on img at bounding box center [754, 198] width 633 height 122
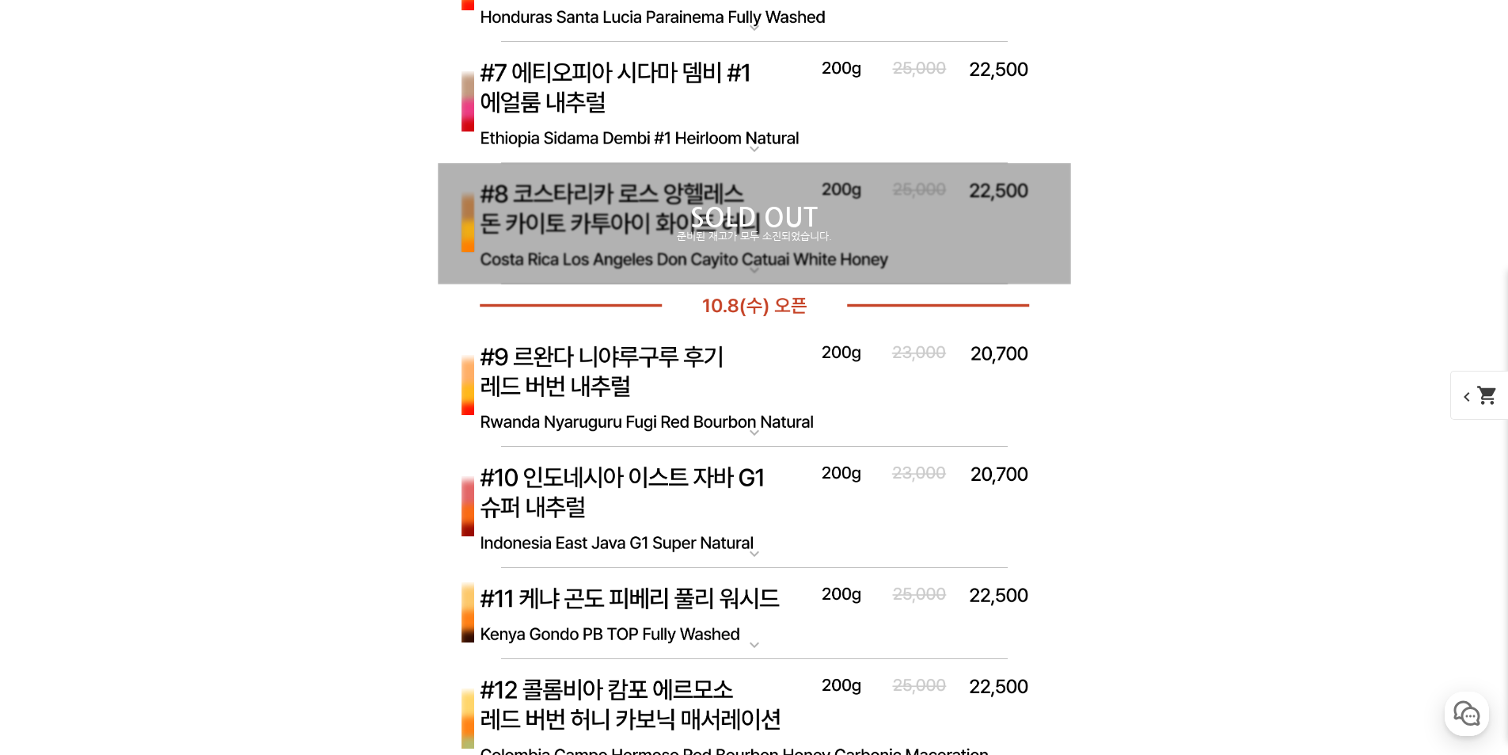
scroll to position [6176, 0]
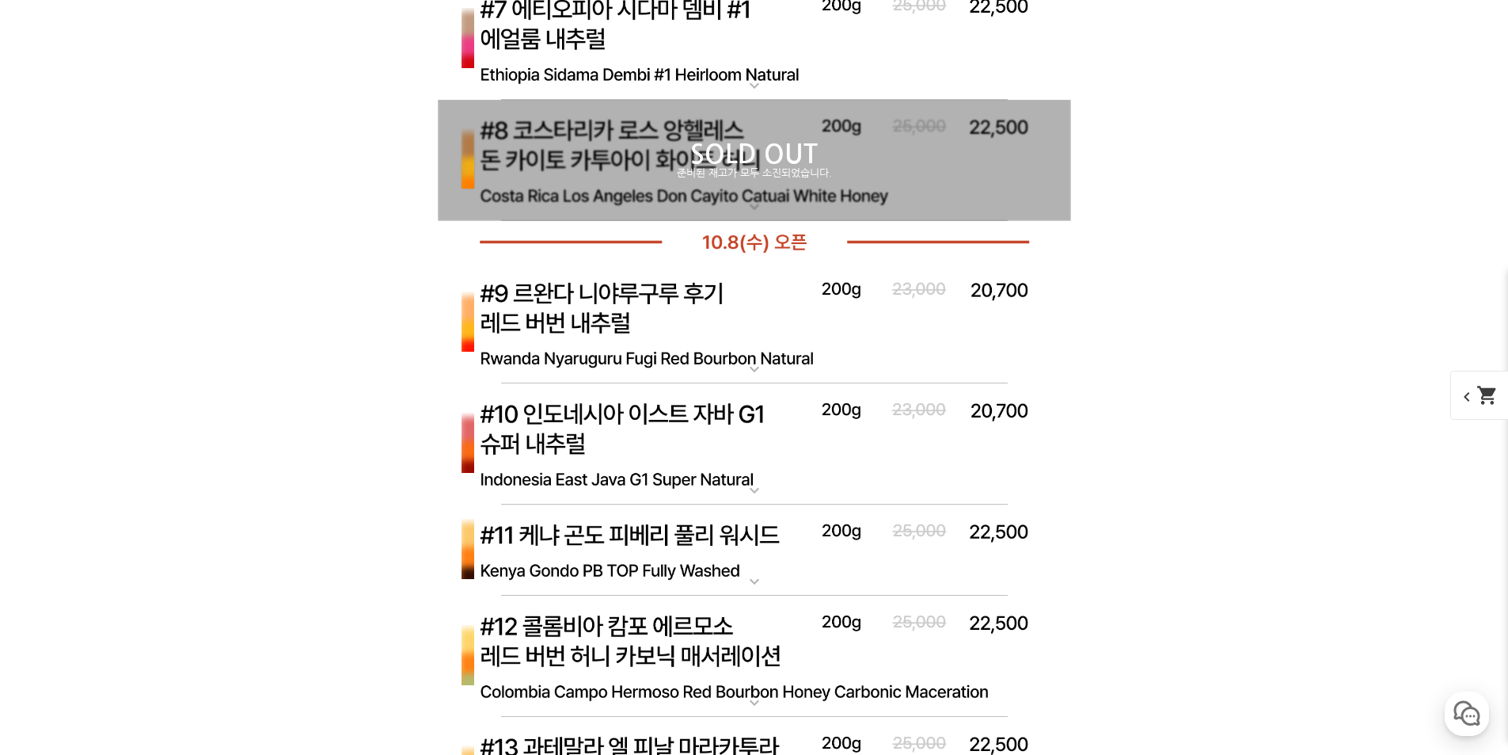
click at [748, 161] on p "SOLD OUT" at bounding box center [754, 153] width 633 height 25
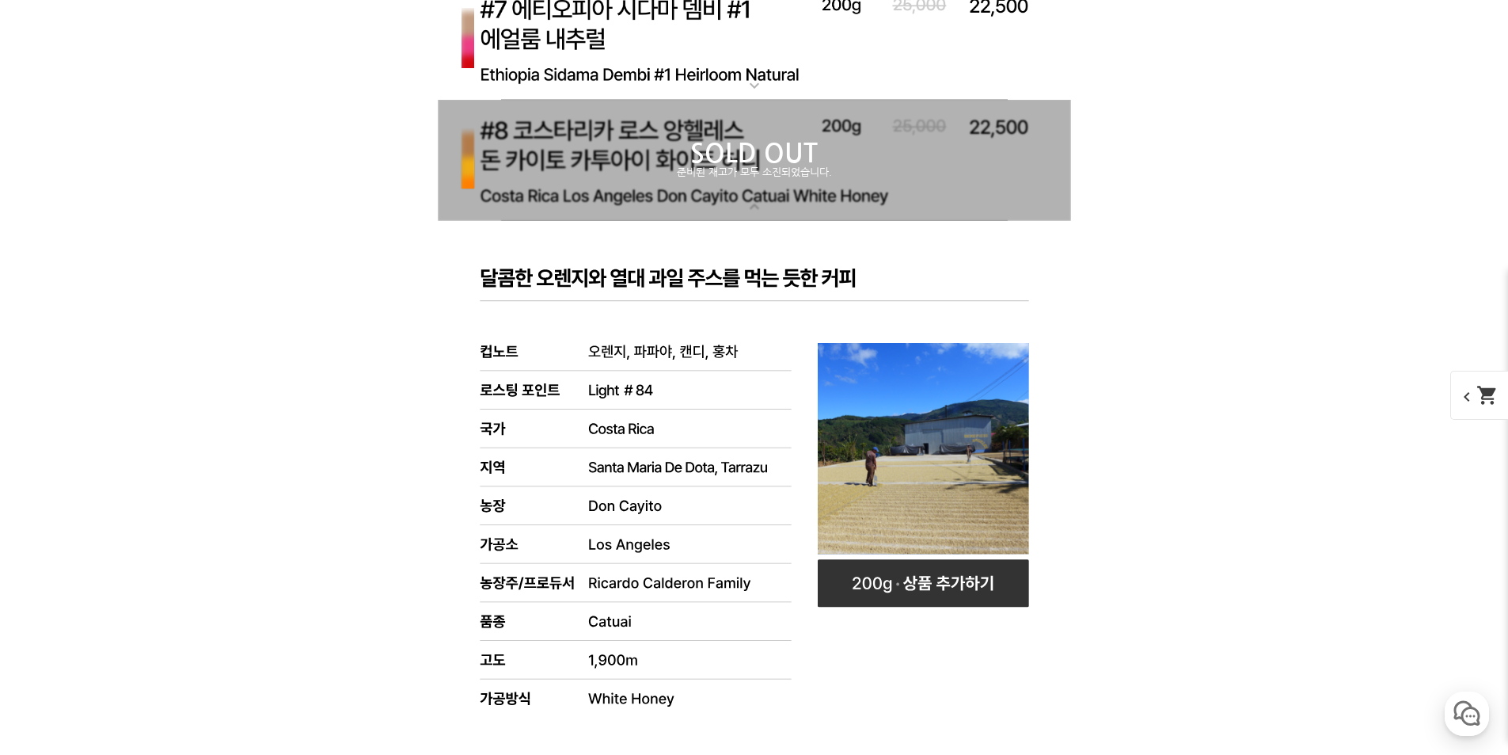
click at [748, 161] on p "SOLD OUT" at bounding box center [754, 153] width 633 height 25
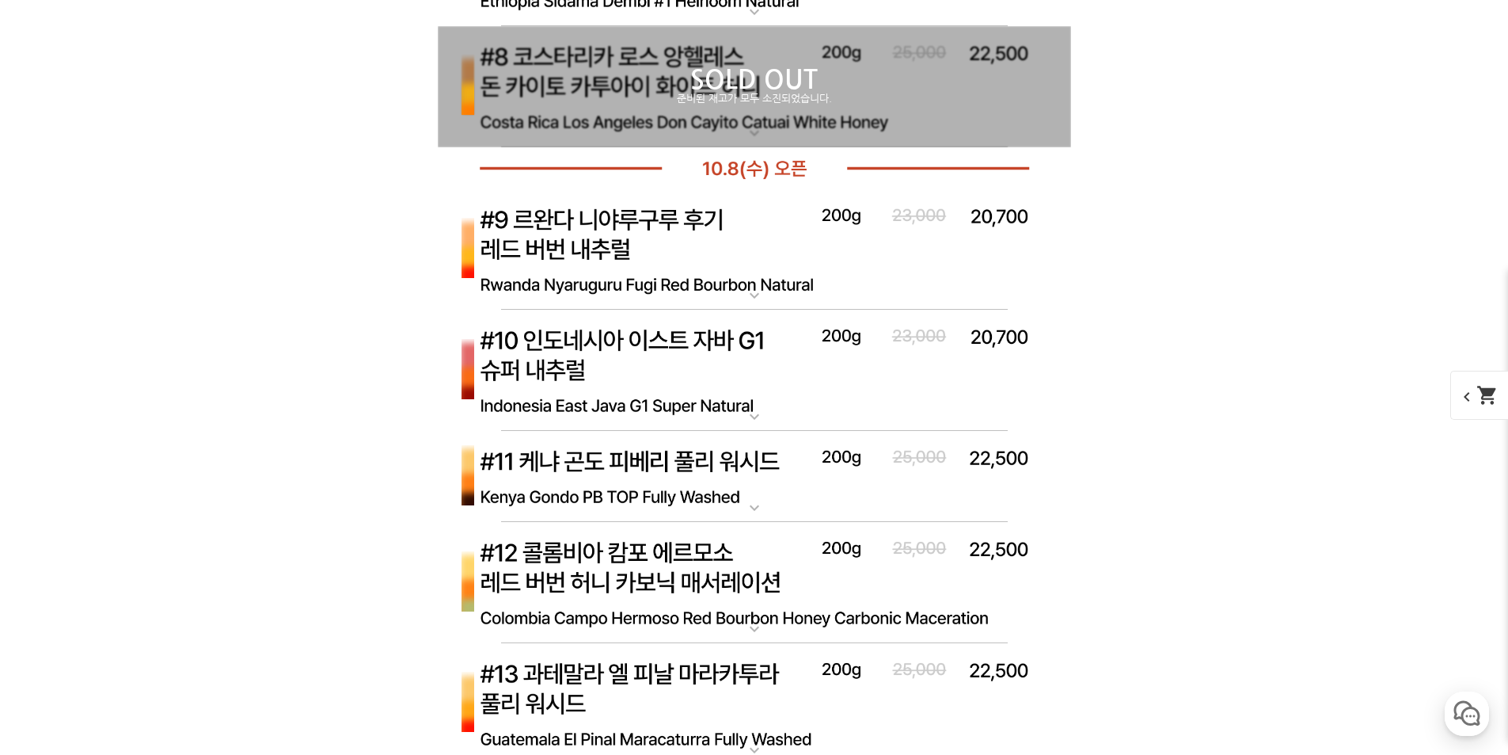
scroll to position [6334, 0]
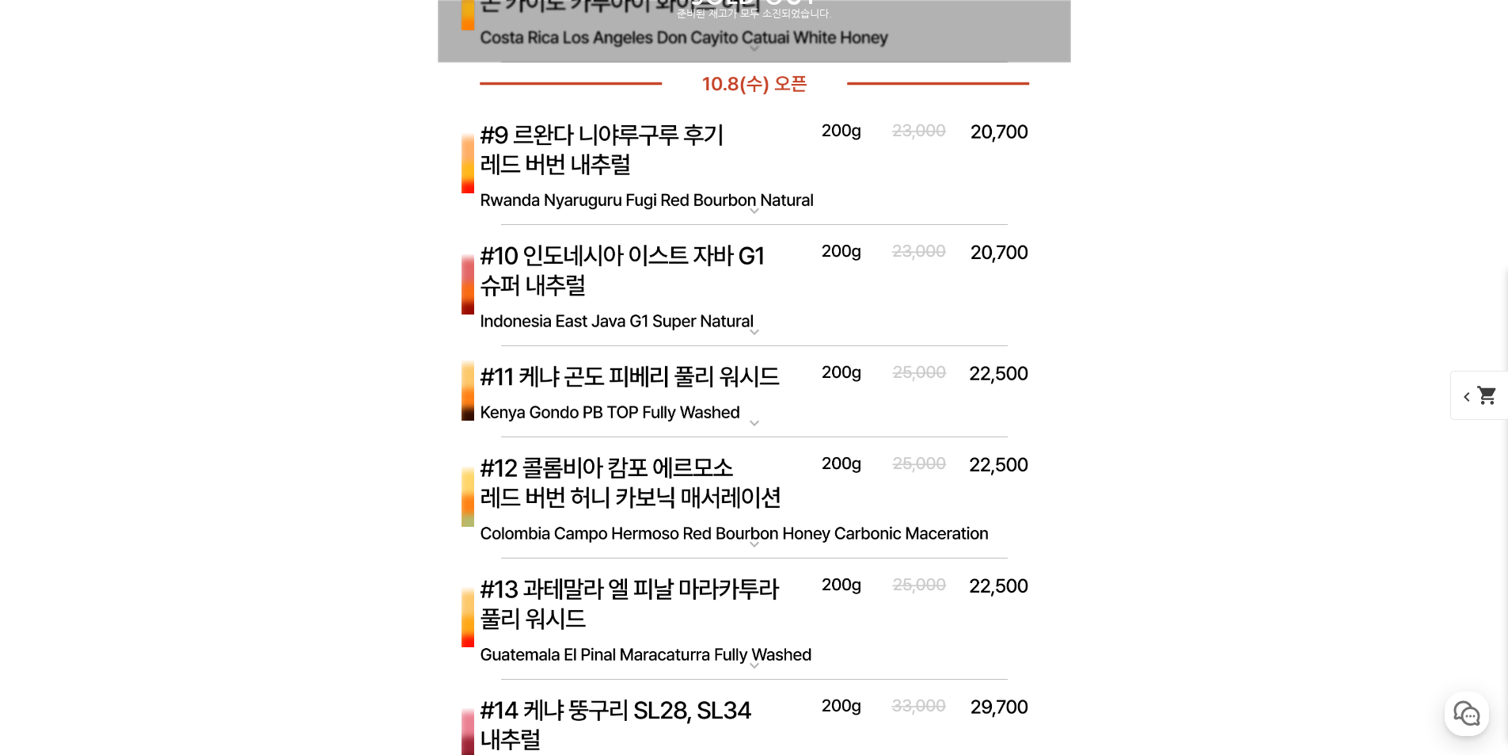
click at [599, 170] on img at bounding box center [754, 166] width 633 height 122
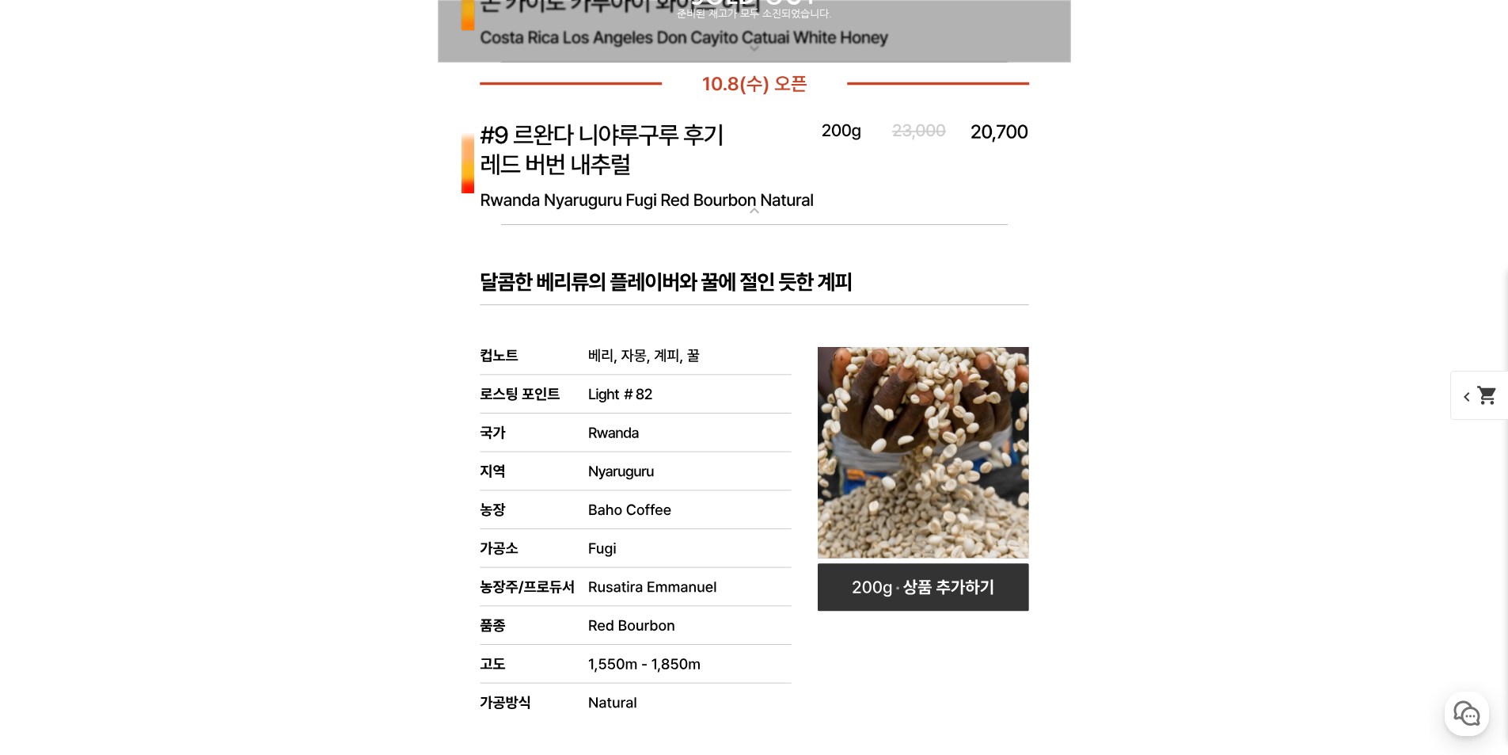
click at [648, 184] on img at bounding box center [754, 166] width 633 height 122
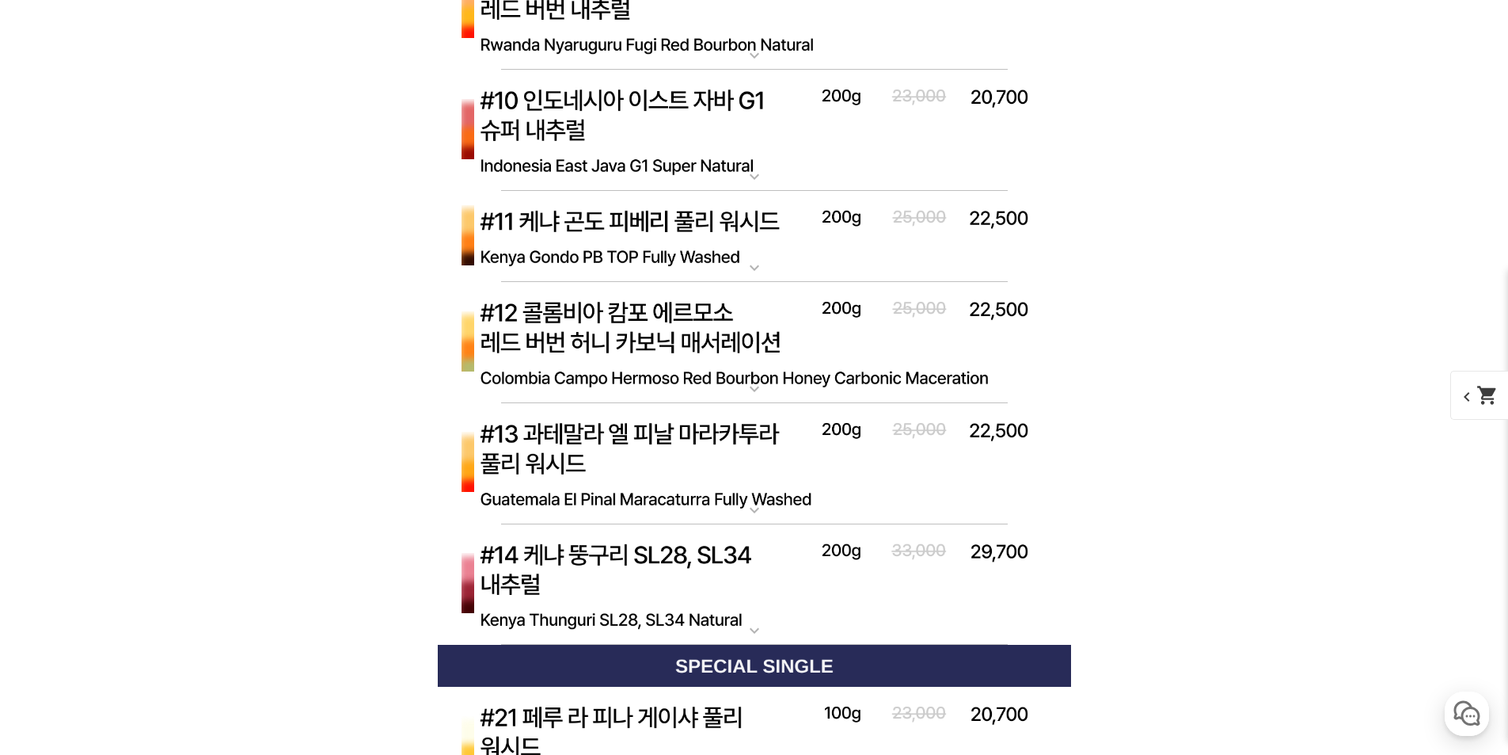
scroll to position [6492, 0]
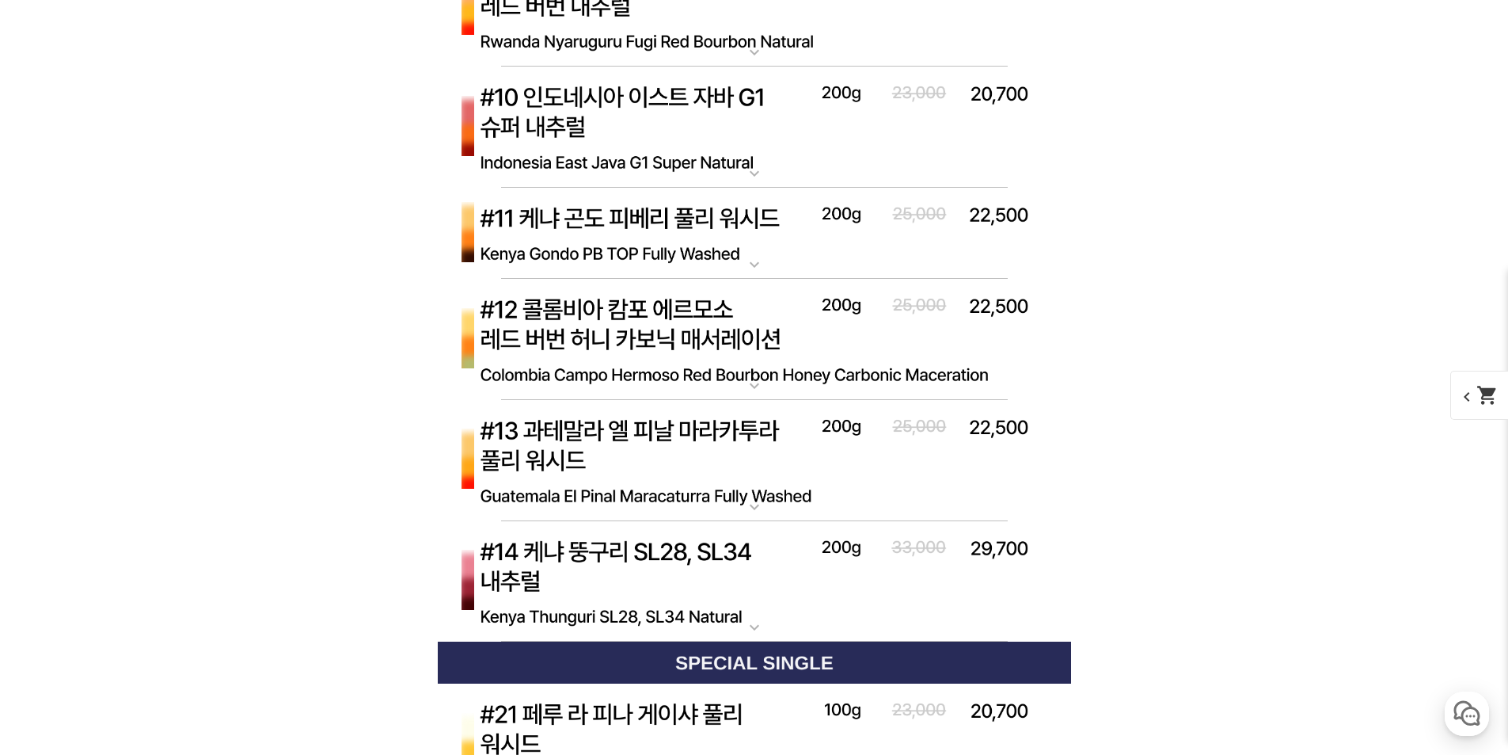
click at [739, 223] on img at bounding box center [754, 234] width 633 height 92
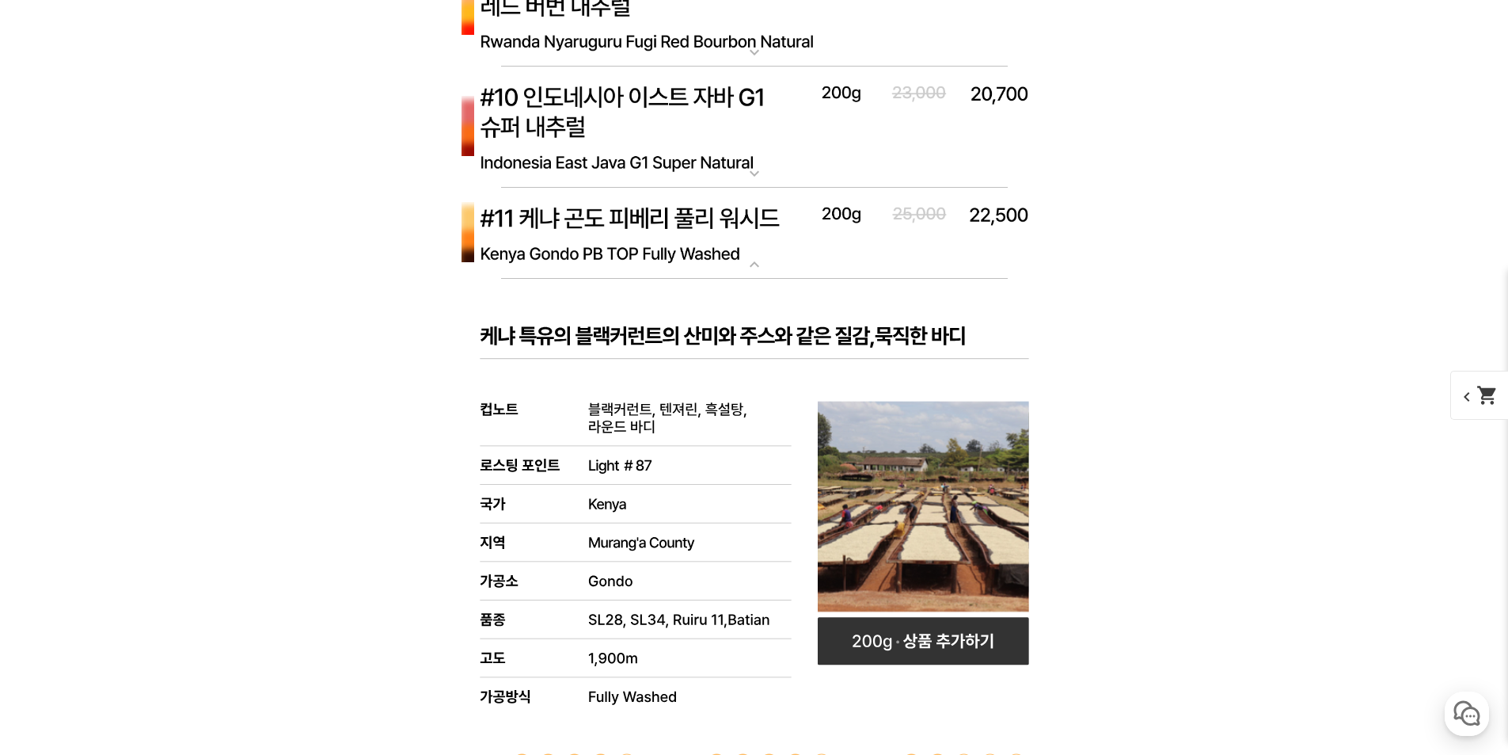
click at [739, 223] on img at bounding box center [754, 234] width 633 height 92
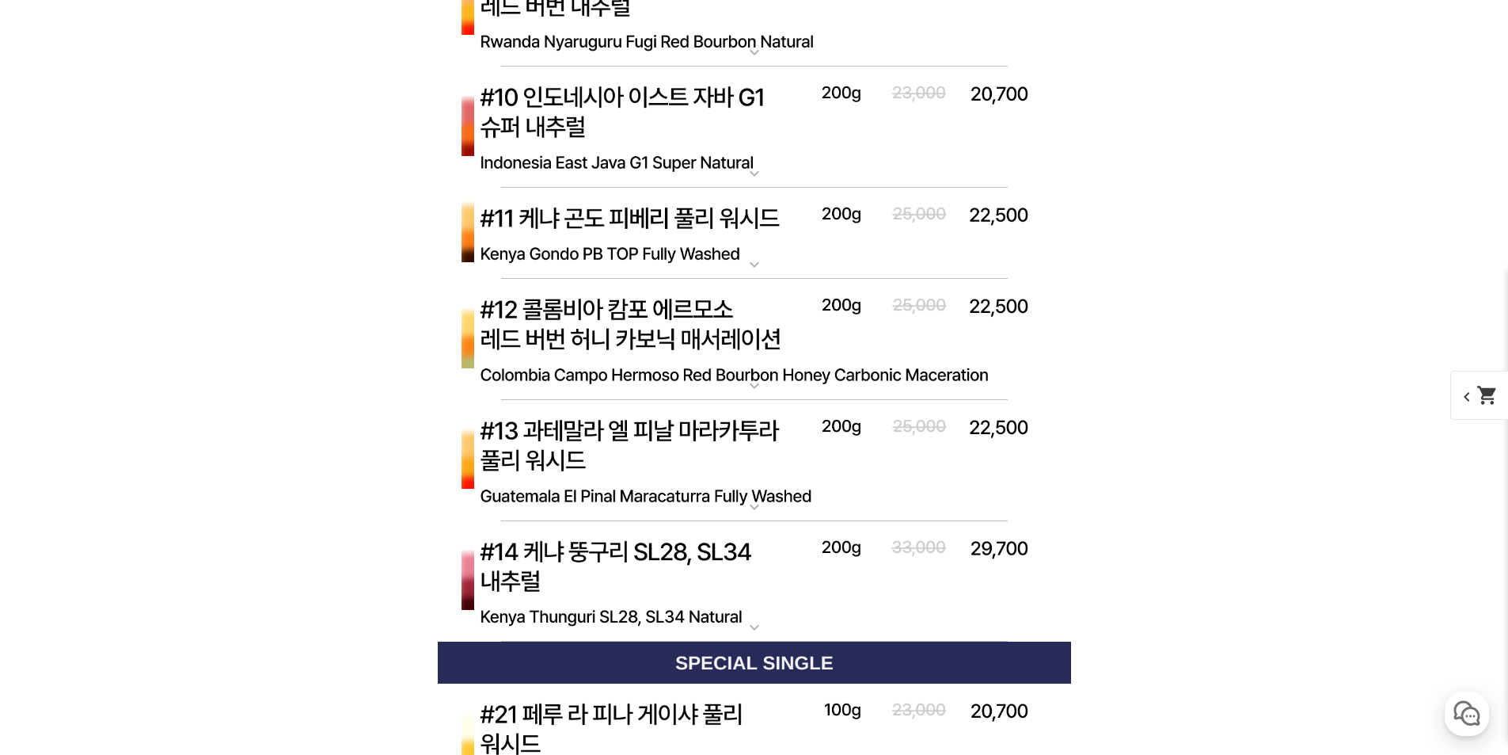
click at [620, 335] on img at bounding box center [754, 340] width 633 height 122
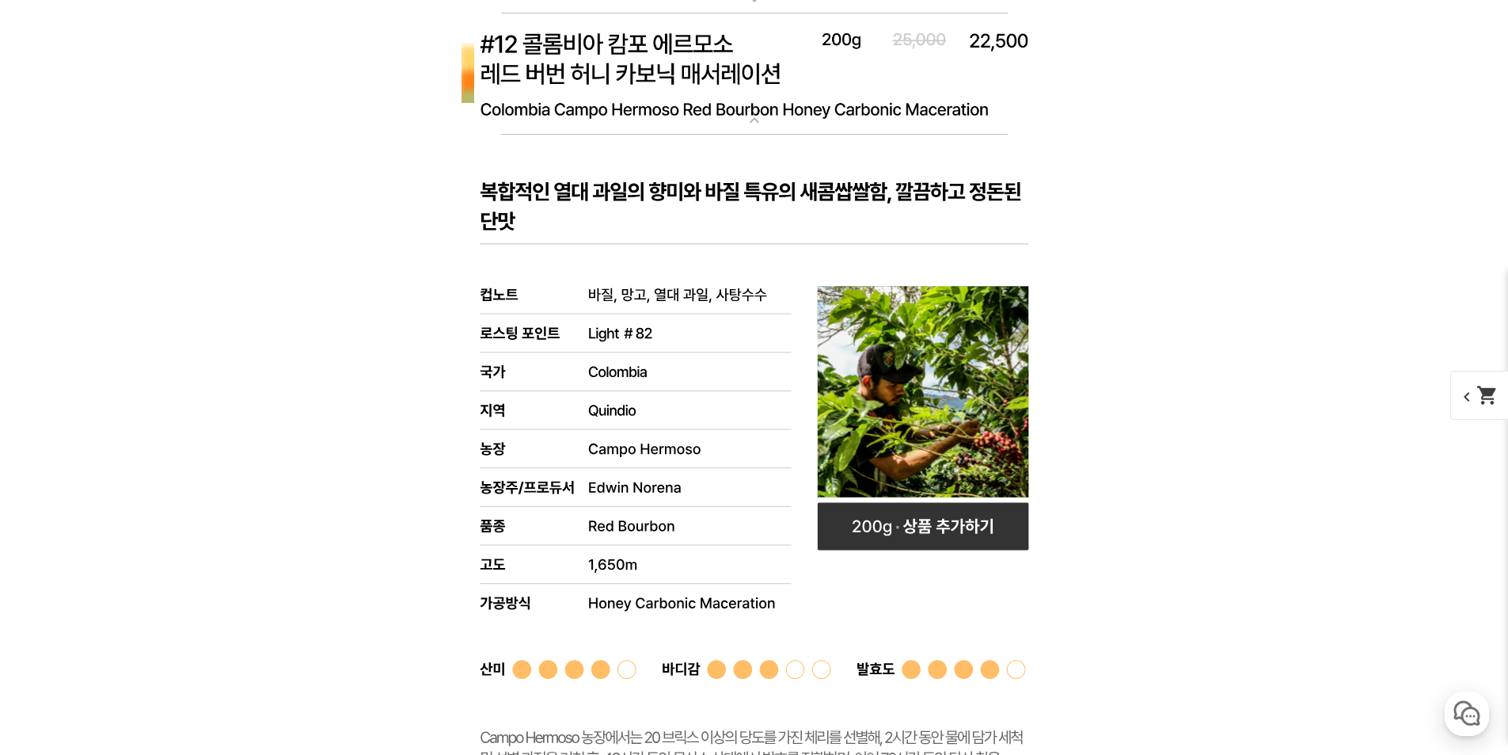
scroll to position [6730, 0]
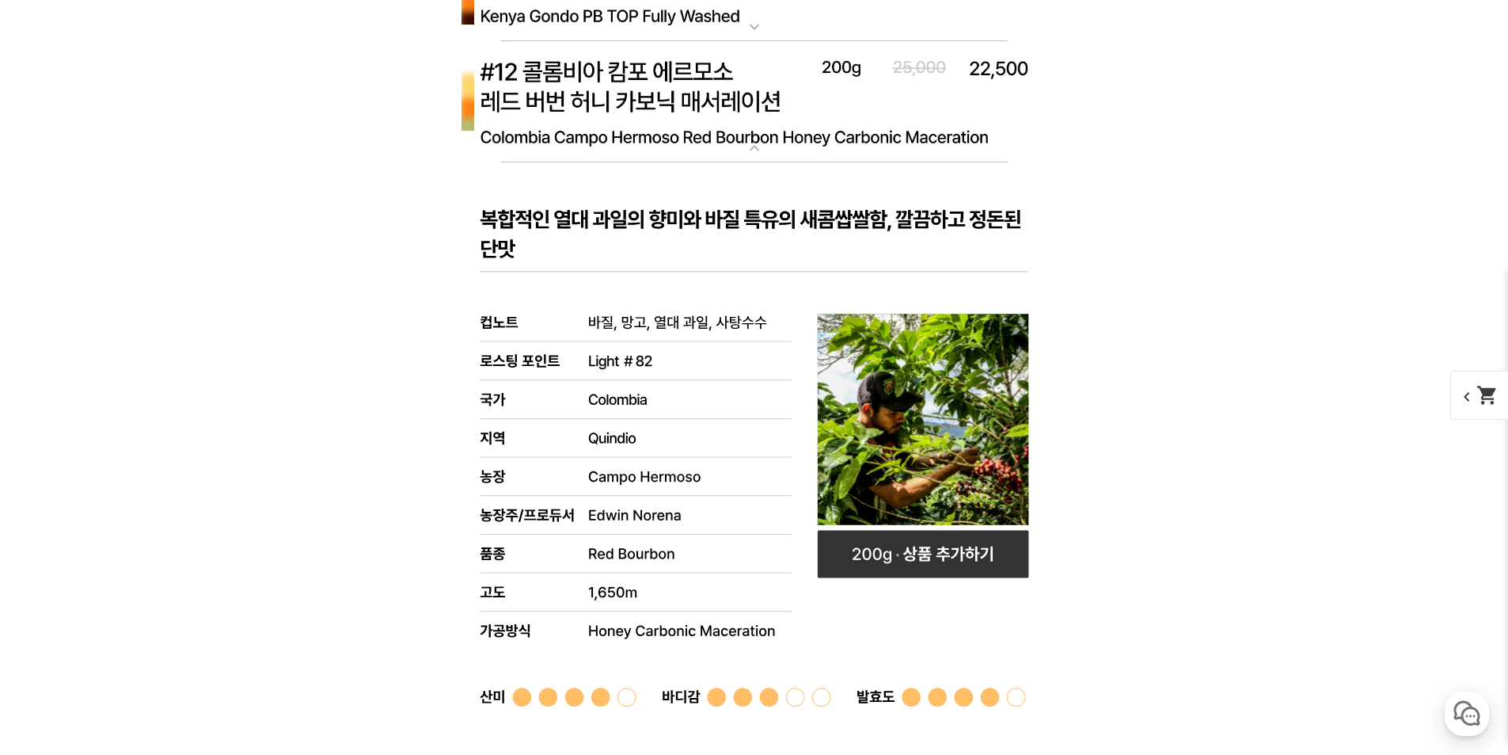
click at [684, 113] on img at bounding box center [754, 102] width 633 height 122
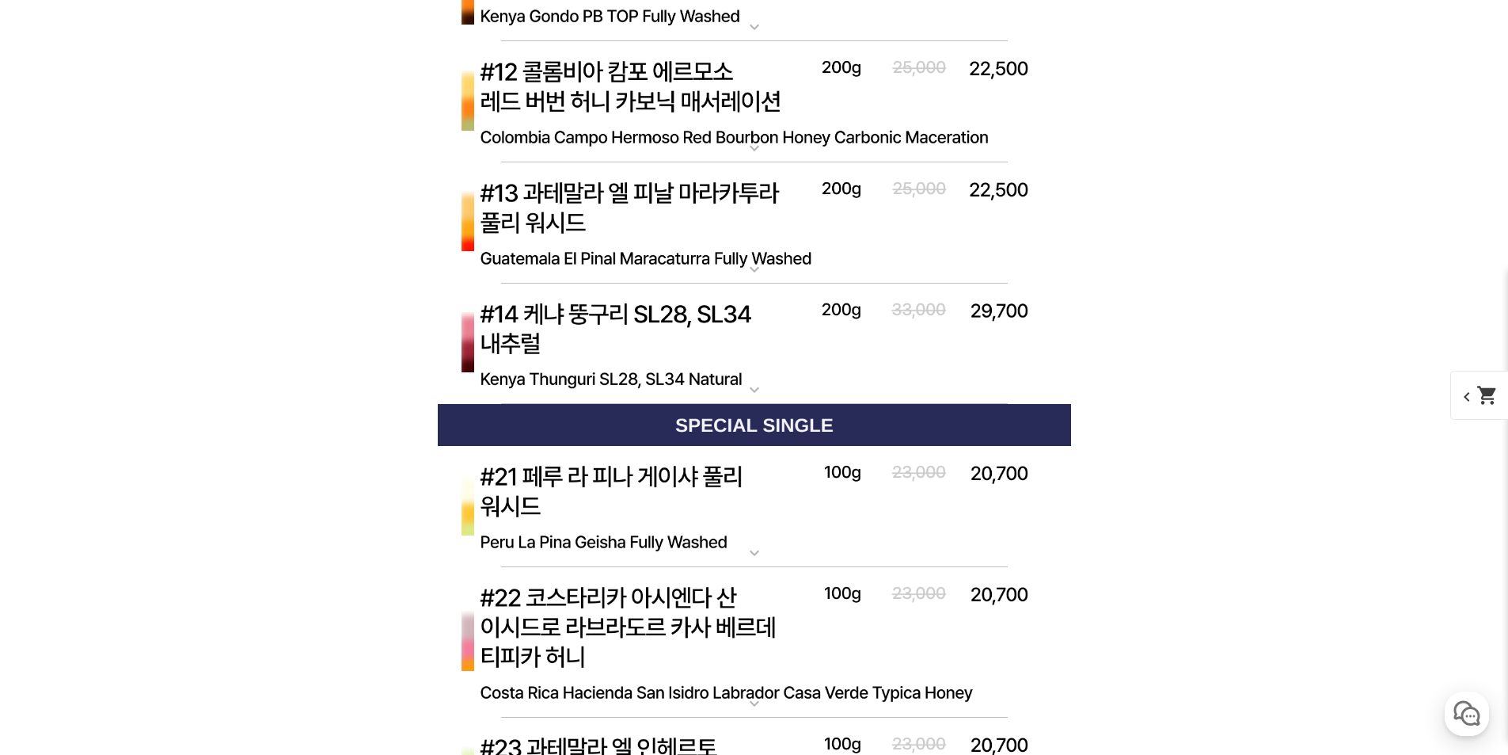
click at [668, 201] on img at bounding box center [754, 223] width 633 height 122
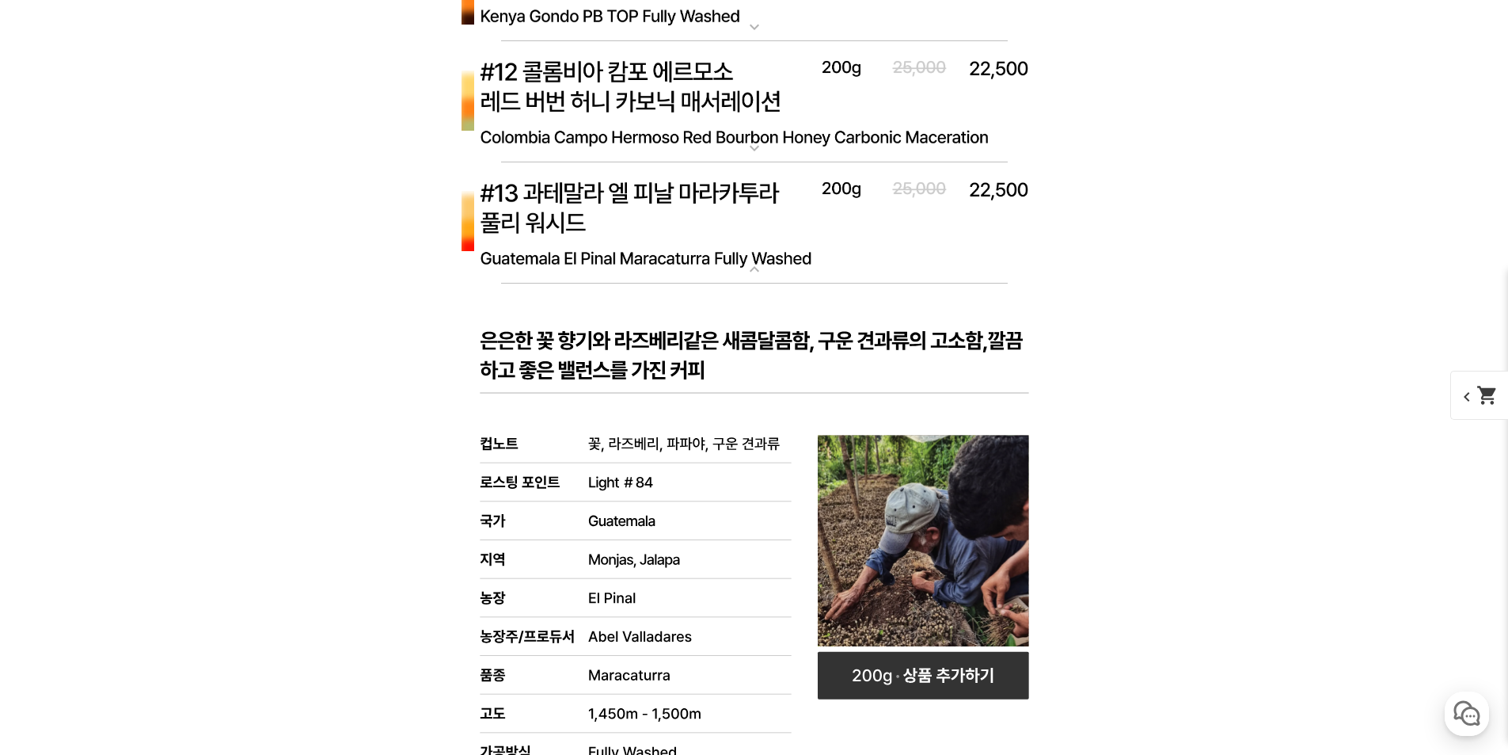
click at [713, 230] on img at bounding box center [754, 223] width 633 height 122
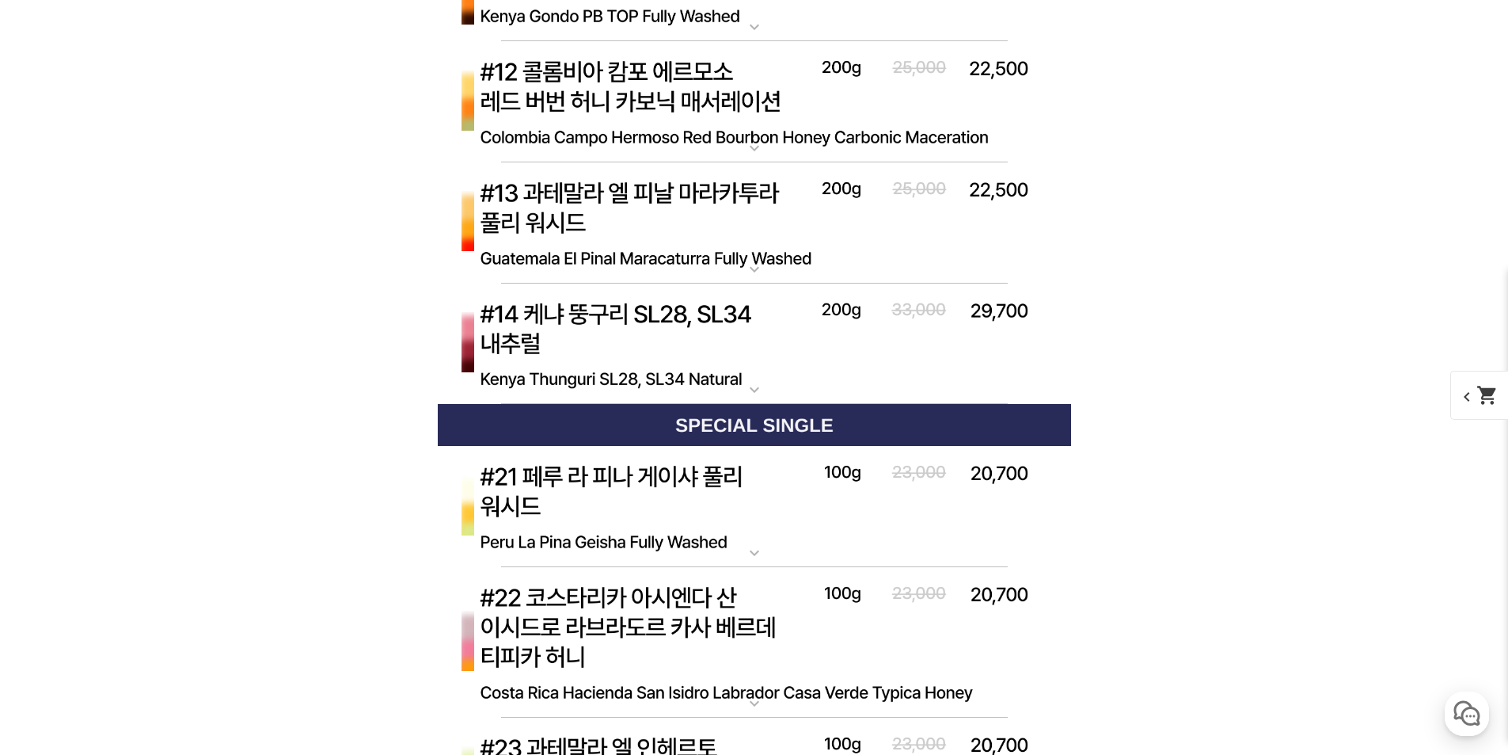
click at [724, 340] on img at bounding box center [754, 344] width 633 height 122
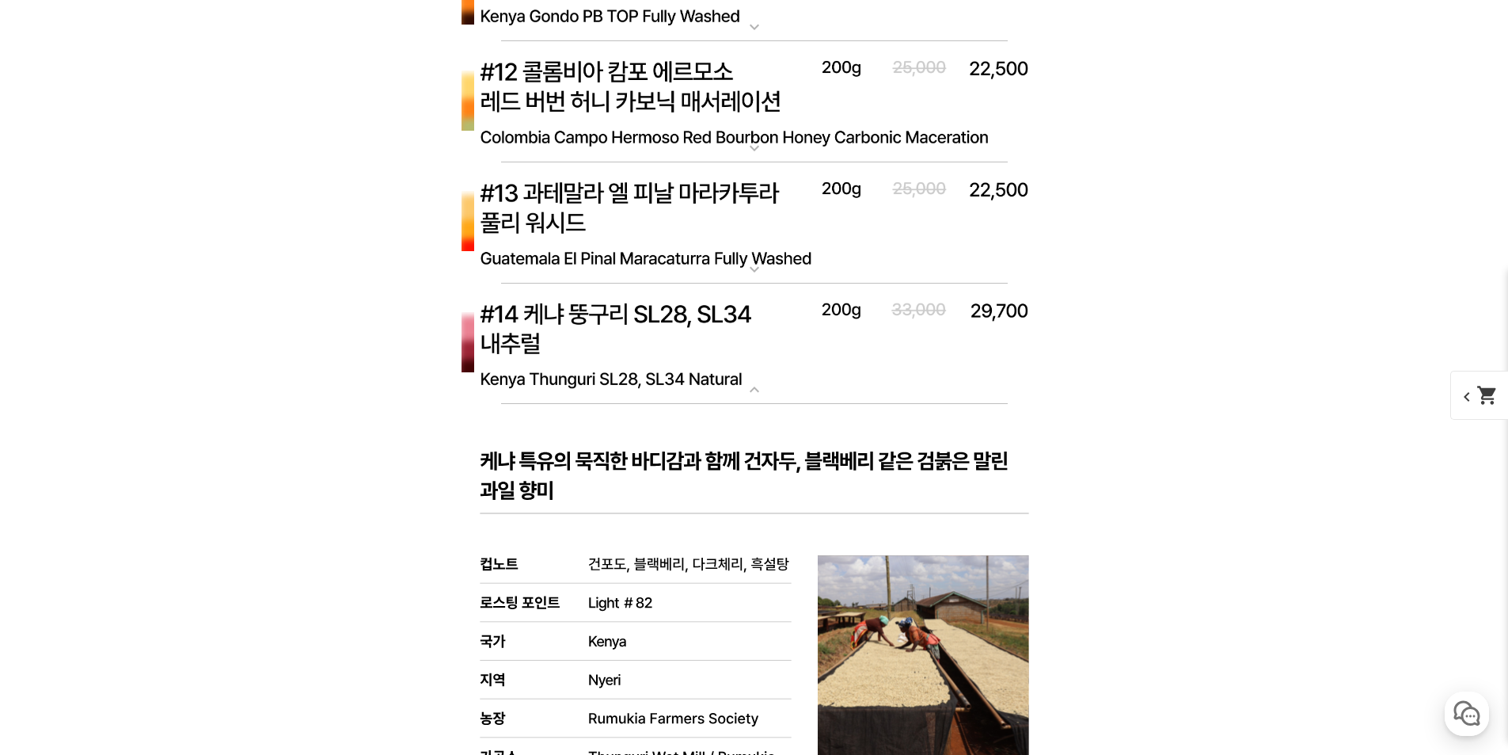
click at [725, 337] on img at bounding box center [754, 344] width 633 height 122
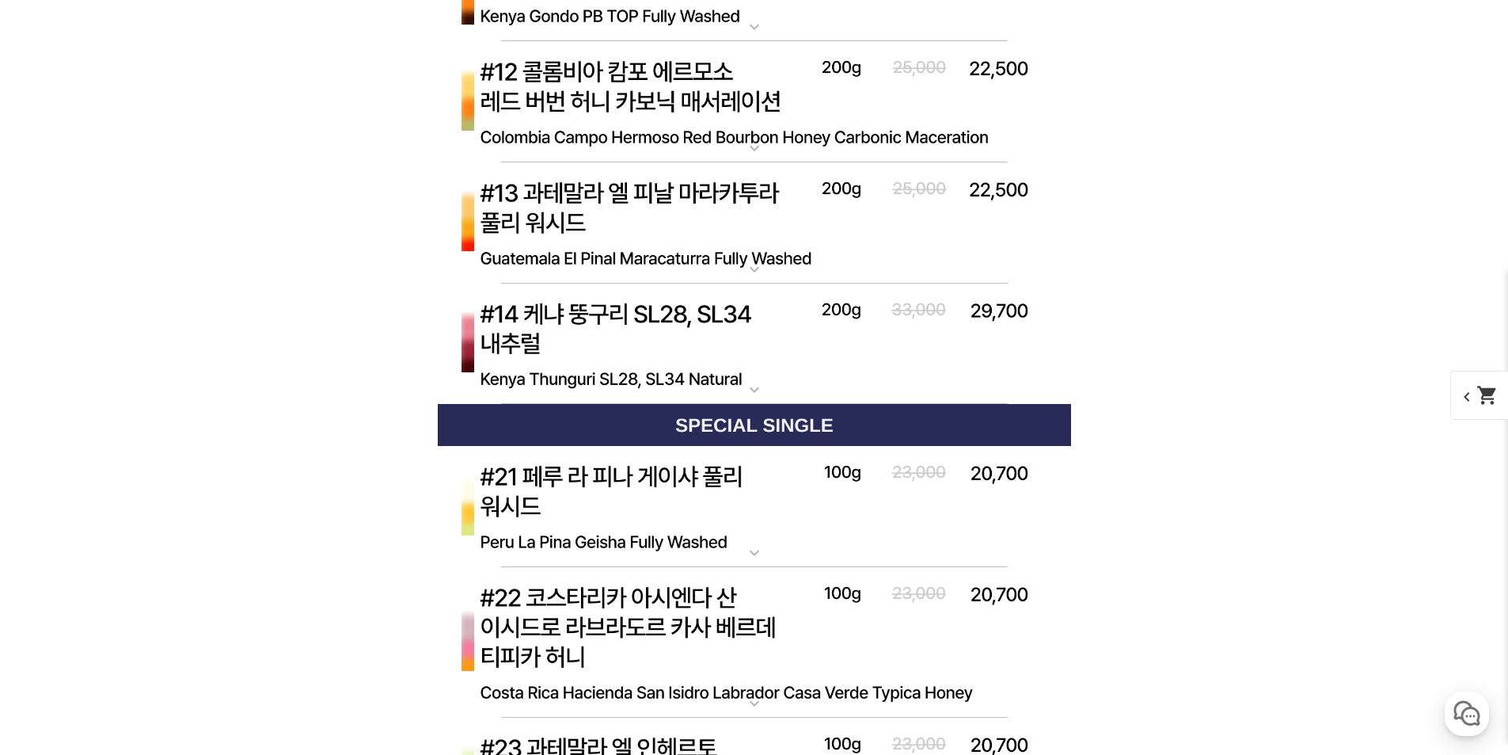
scroll to position [6888, 0]
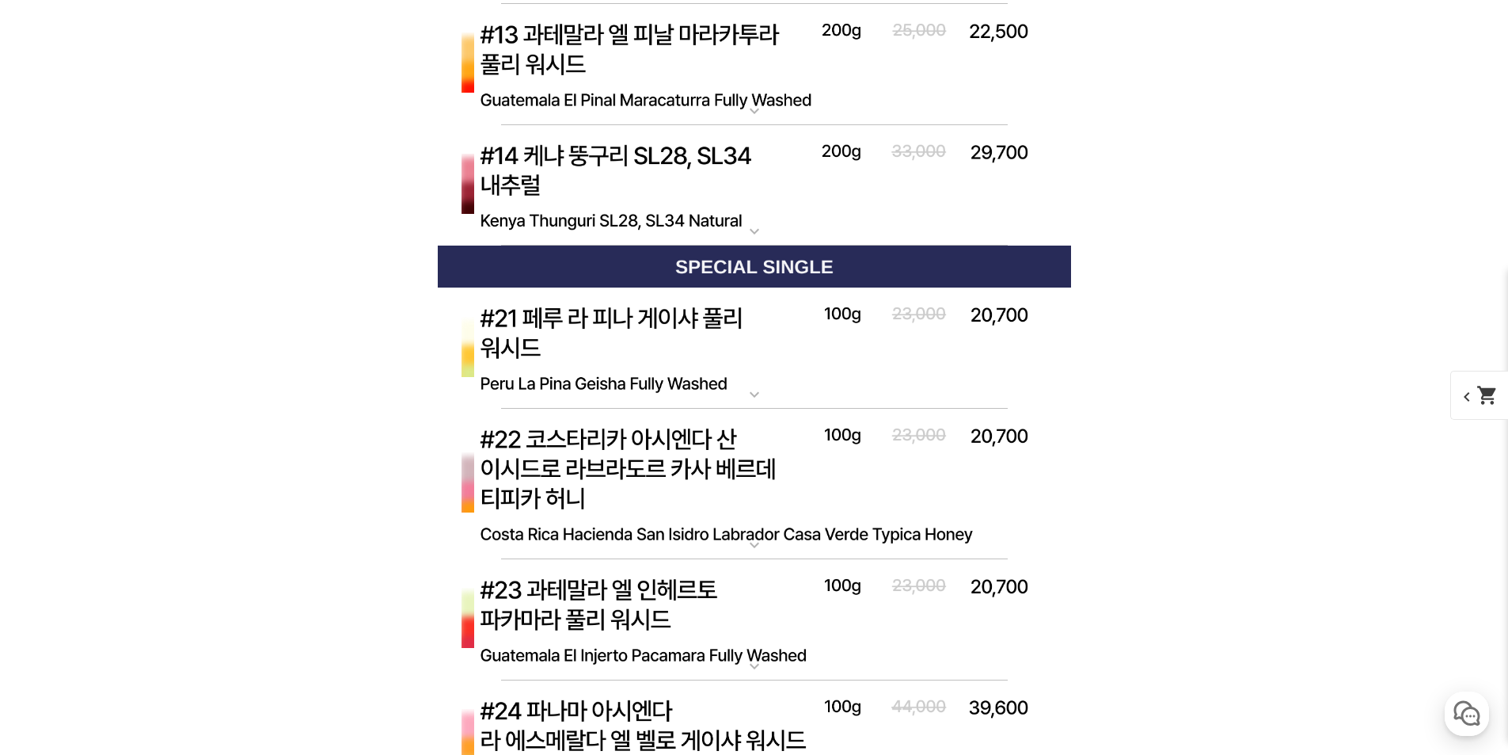
click at [678, 336] on img at bounding box center [754, 348] width 633 height 122
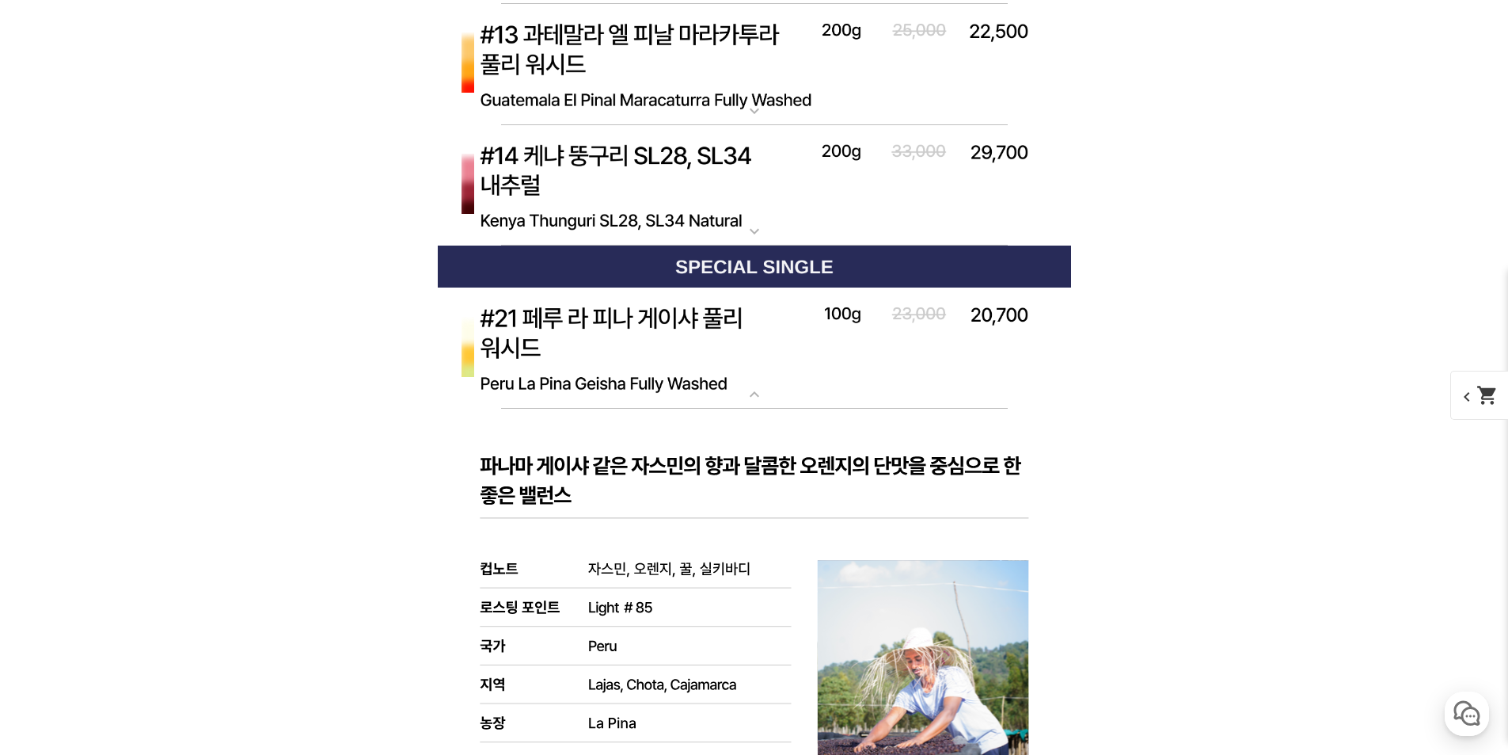
click at [618, 359] on img at bounding box center [754, 348] width 633 height 122
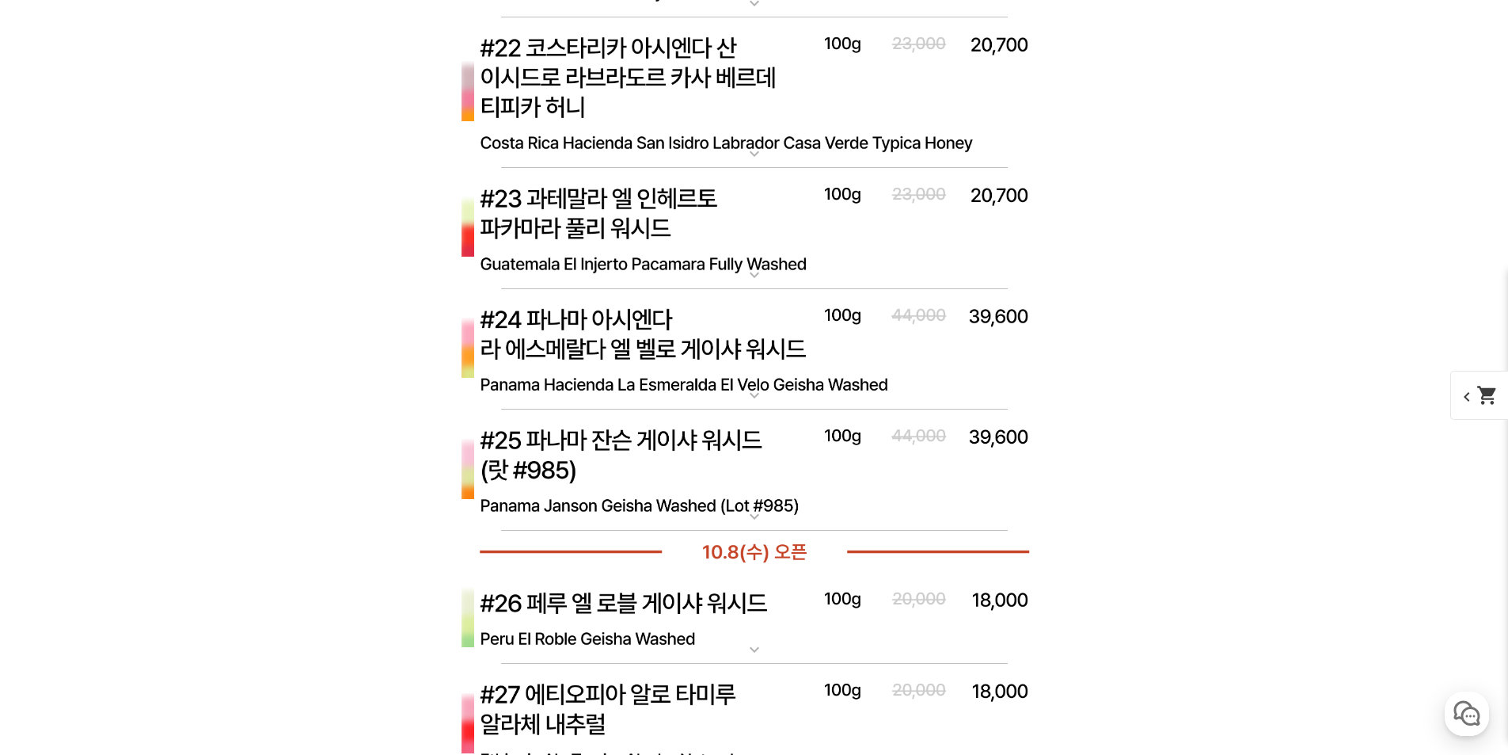
scroll to position [7284, 0]
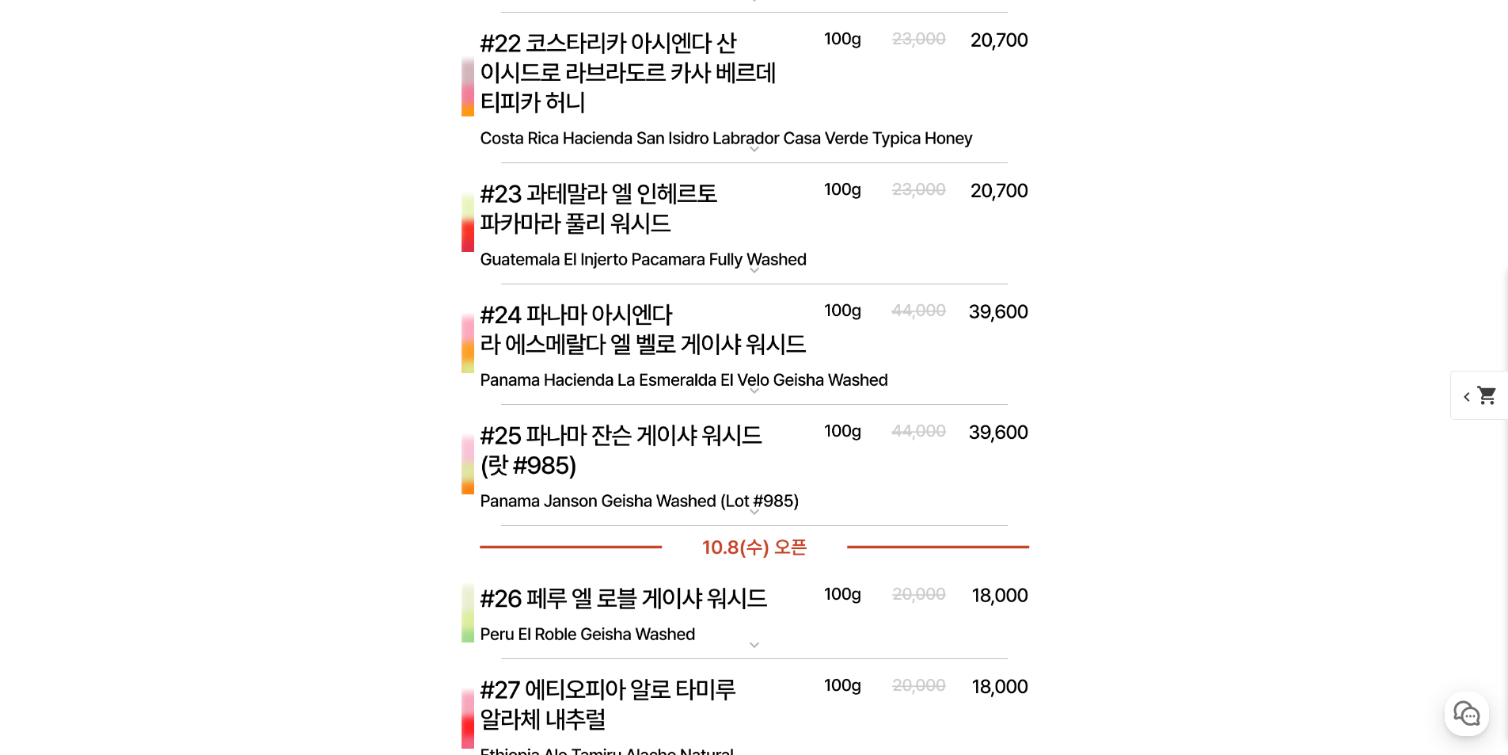
click at [673, 455] on img at bounding box center [754, 466] width 633 height 122
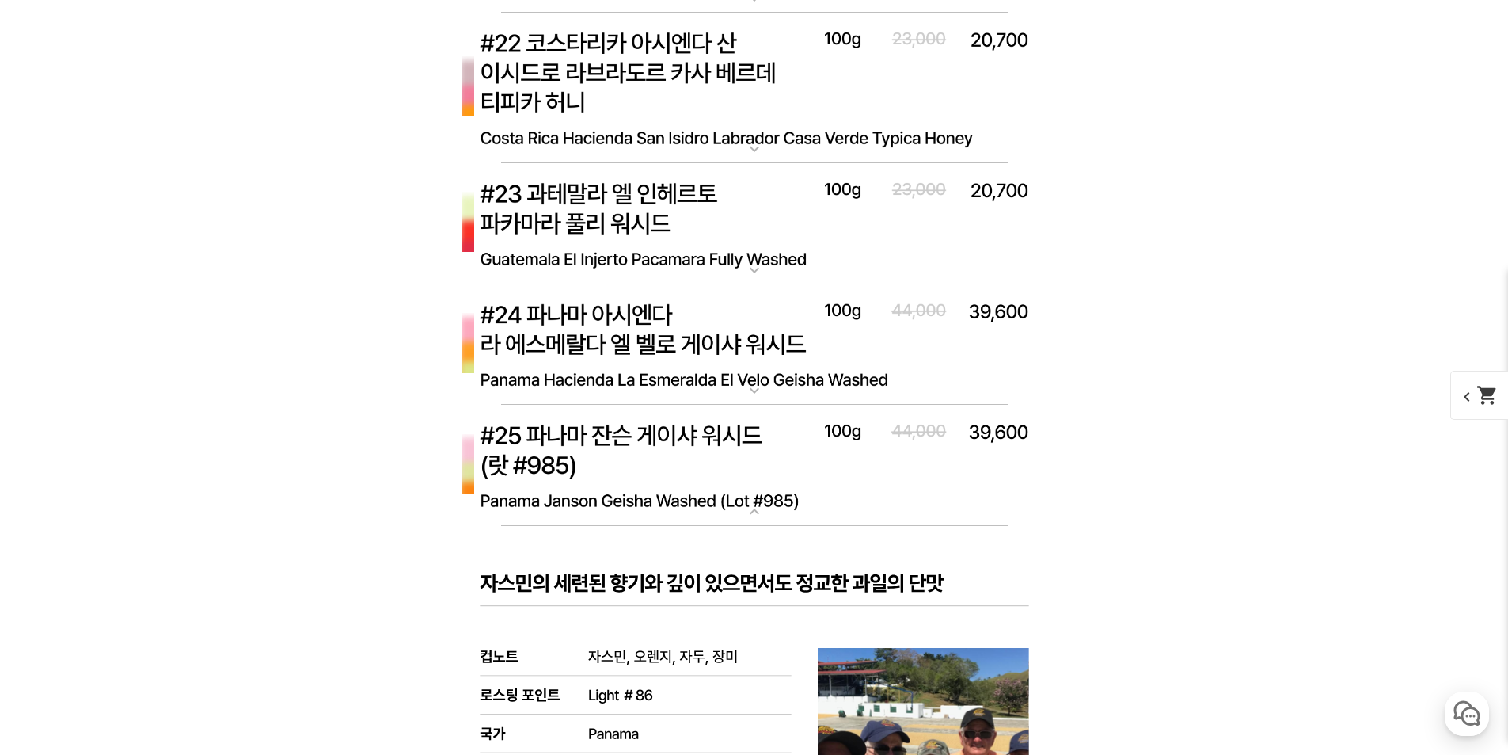
click at [673, 455] on img at bounding box center [754, 466] width 633 height 122
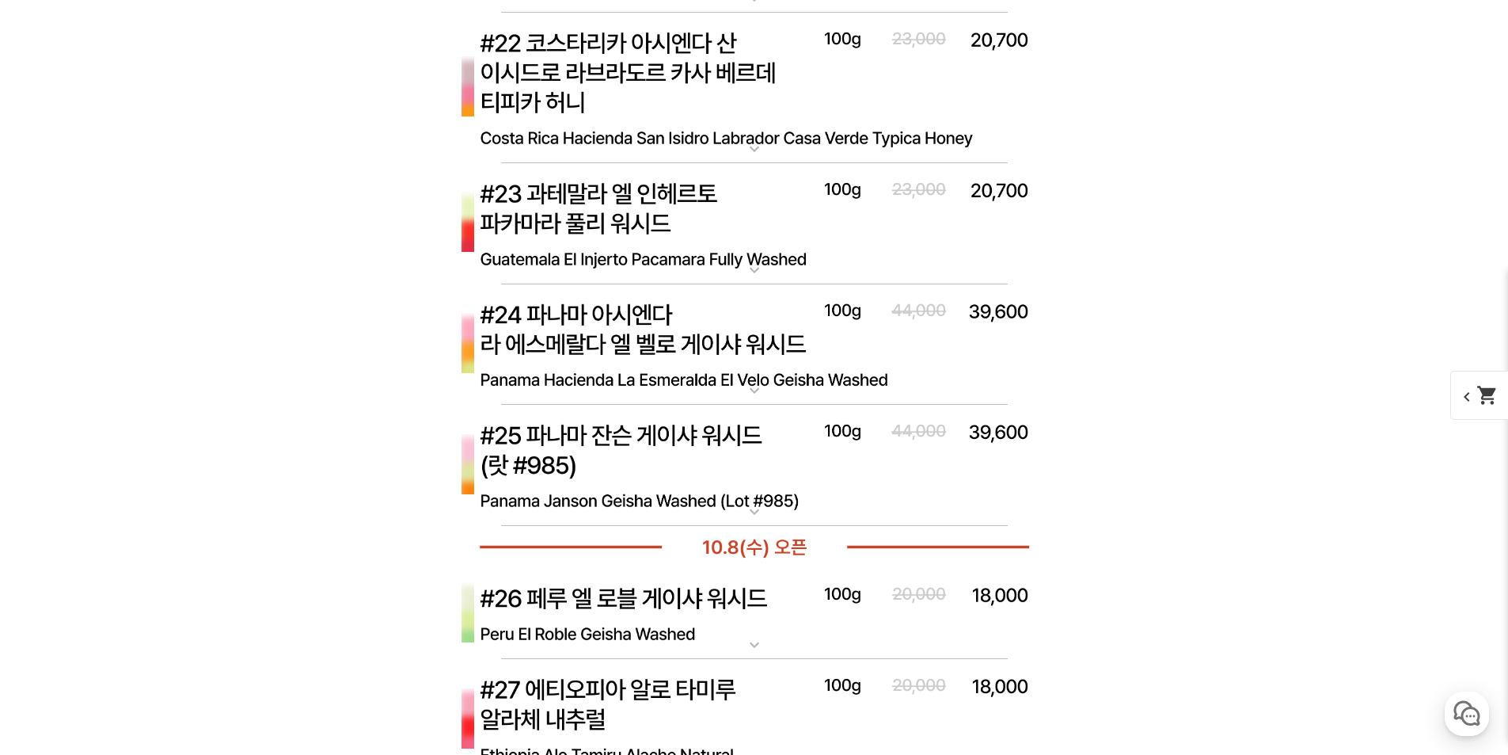
click at [626, 367] on img at bounding box center [754, 345] width 633 height 122
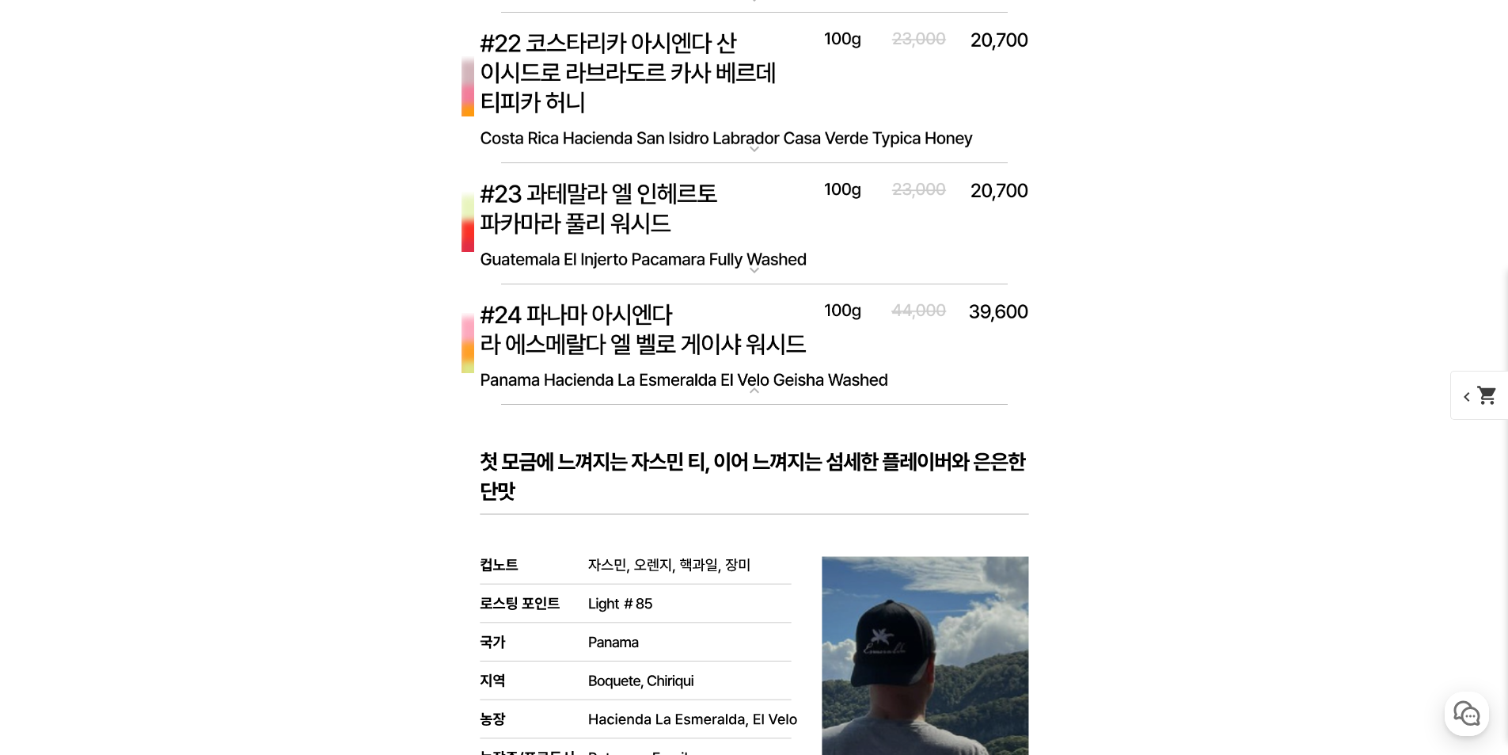
click at [626, 367] on img at bounding box center [754, 345] width 633 height 122
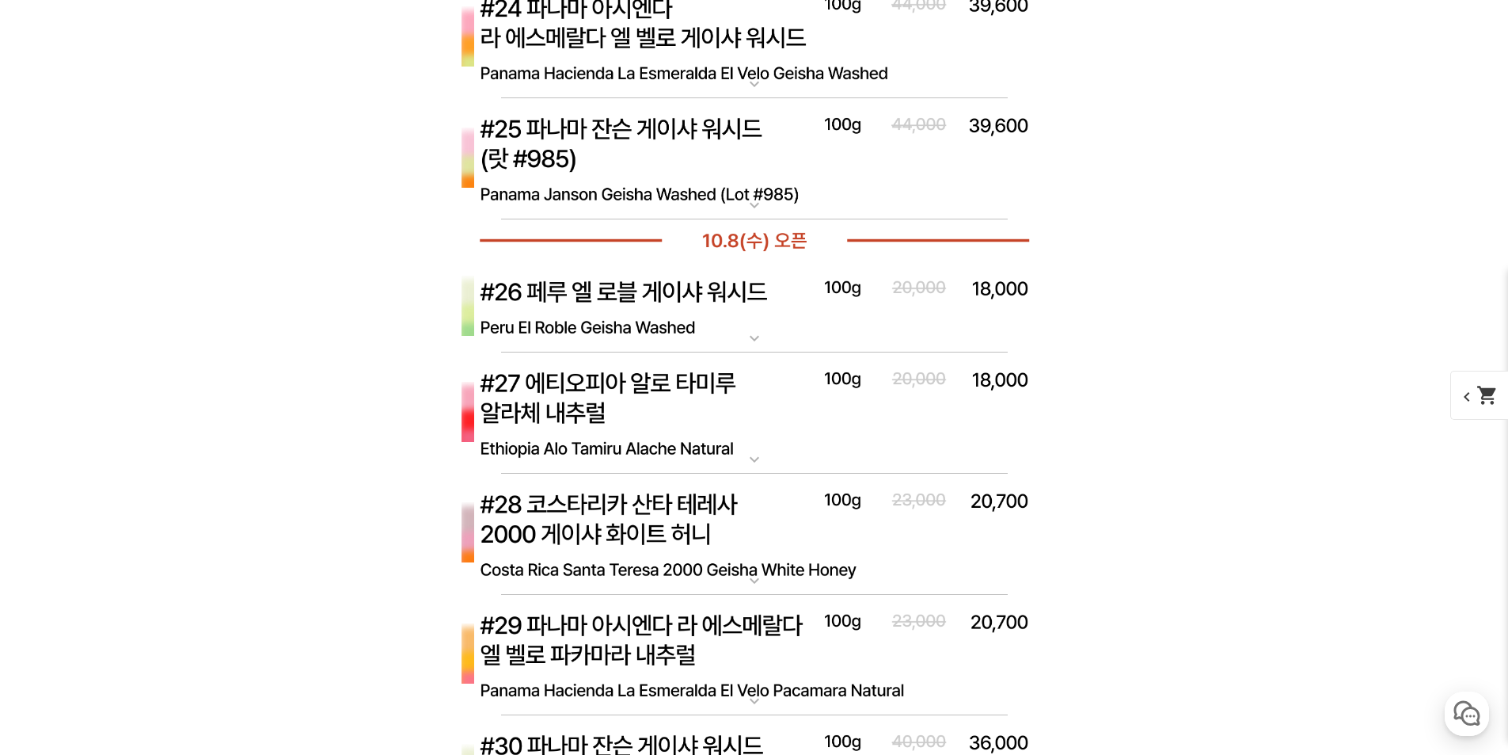
scroll to position [7601, 0]
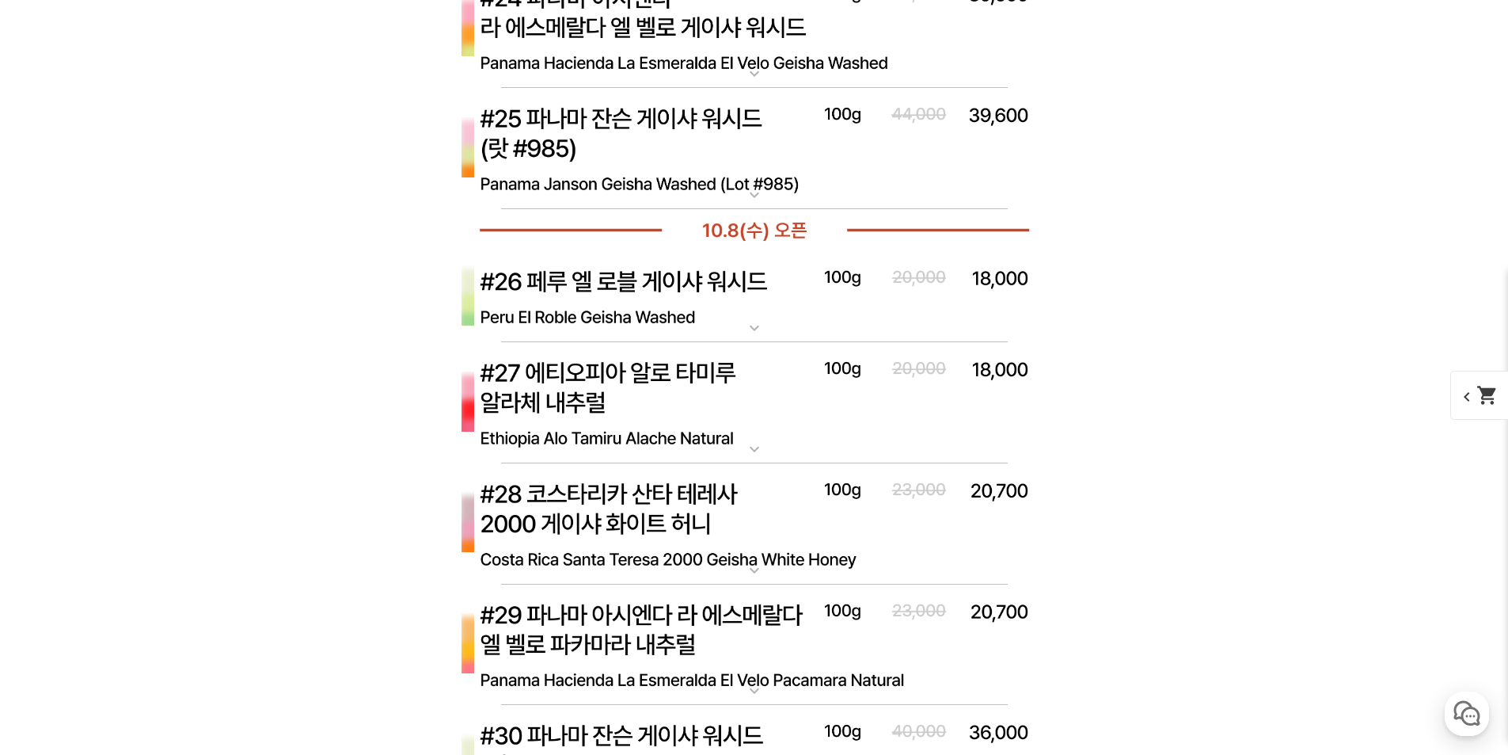
click at [688, 278] on img at bounding box center [754, 297] width 633 height 92
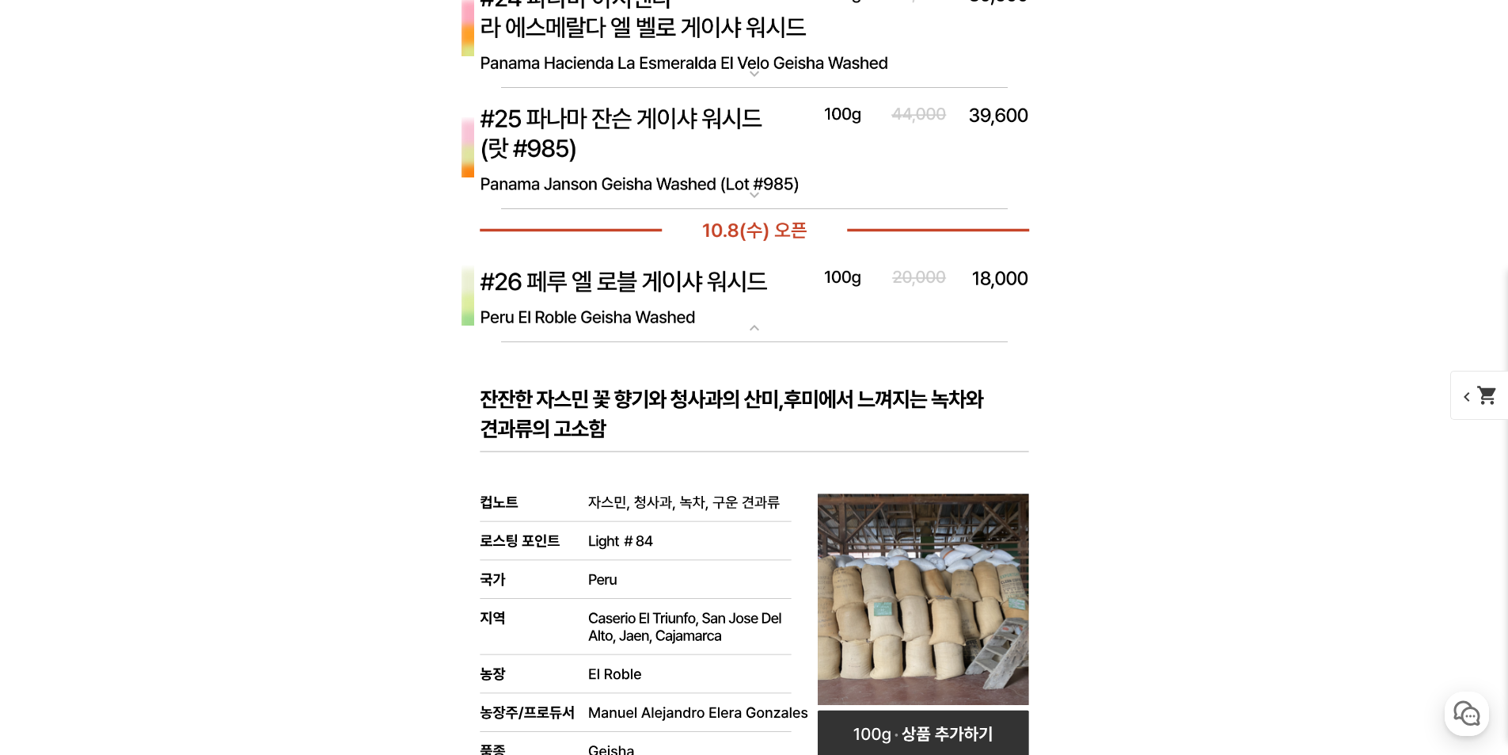
click at [604, 288] on img at bounding box center [754, 297] width 633 height 92
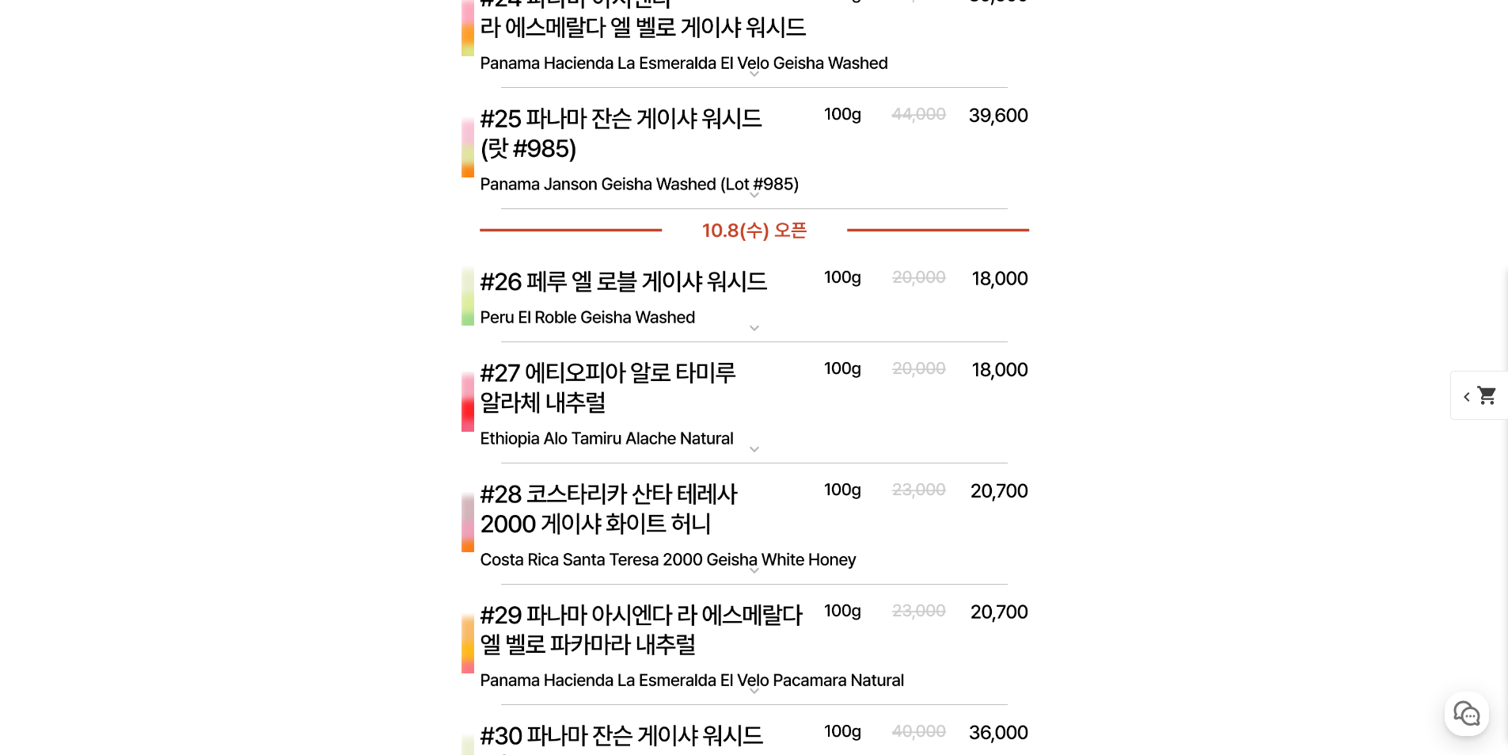
click at [611, 389] on img at bounding box center [754, 403] width 633 height 122
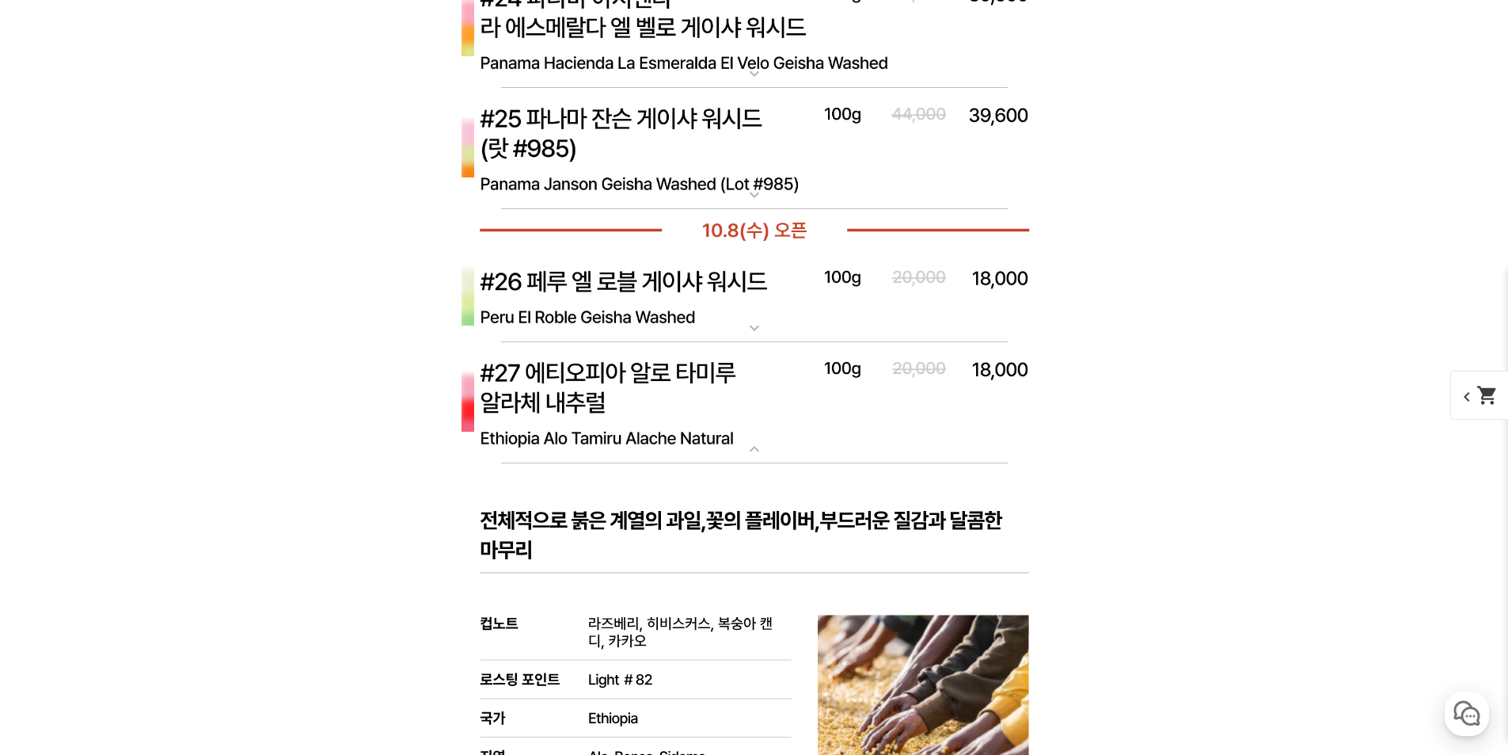
scroll to position [7759, 0]
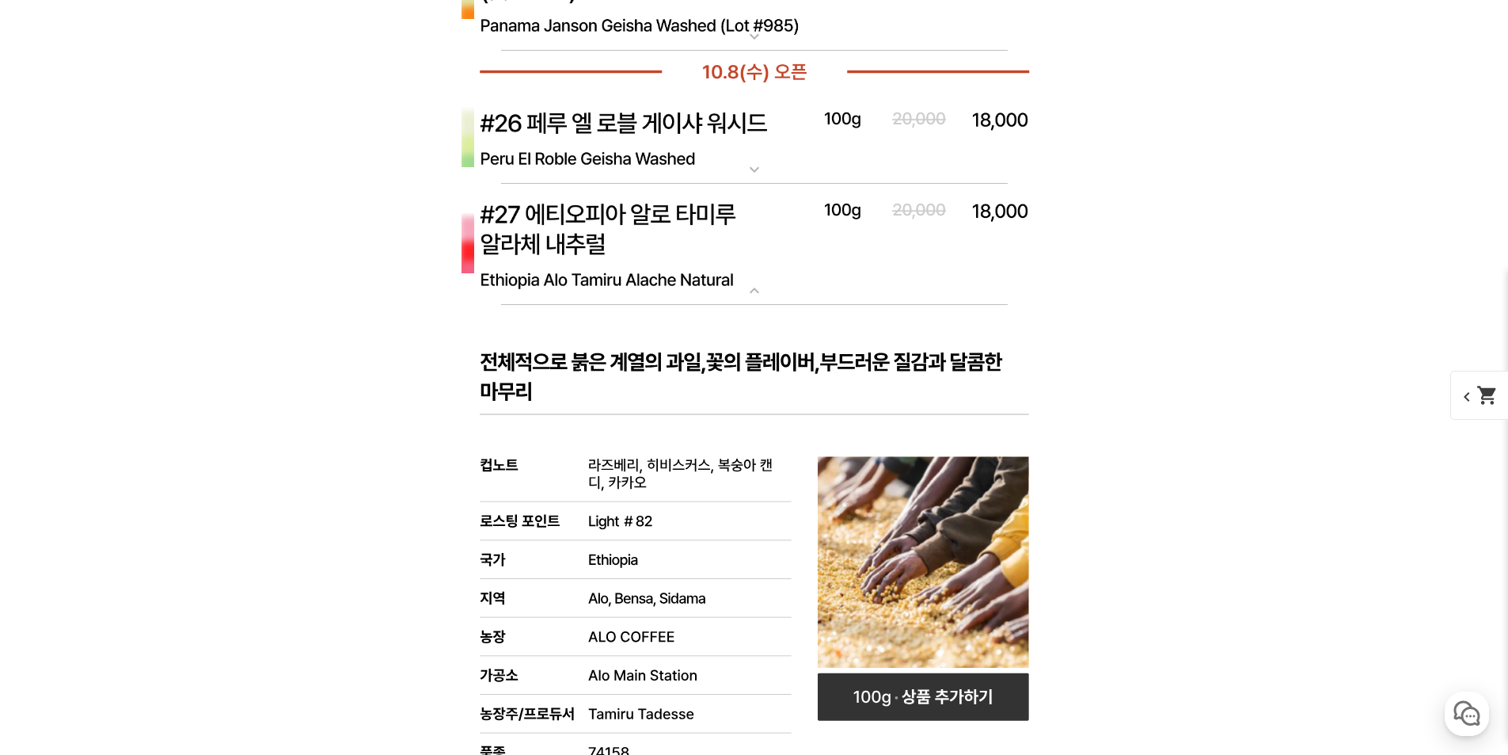
click at [637, 253] on img at bounding box center [754, 245] width 633 height 122
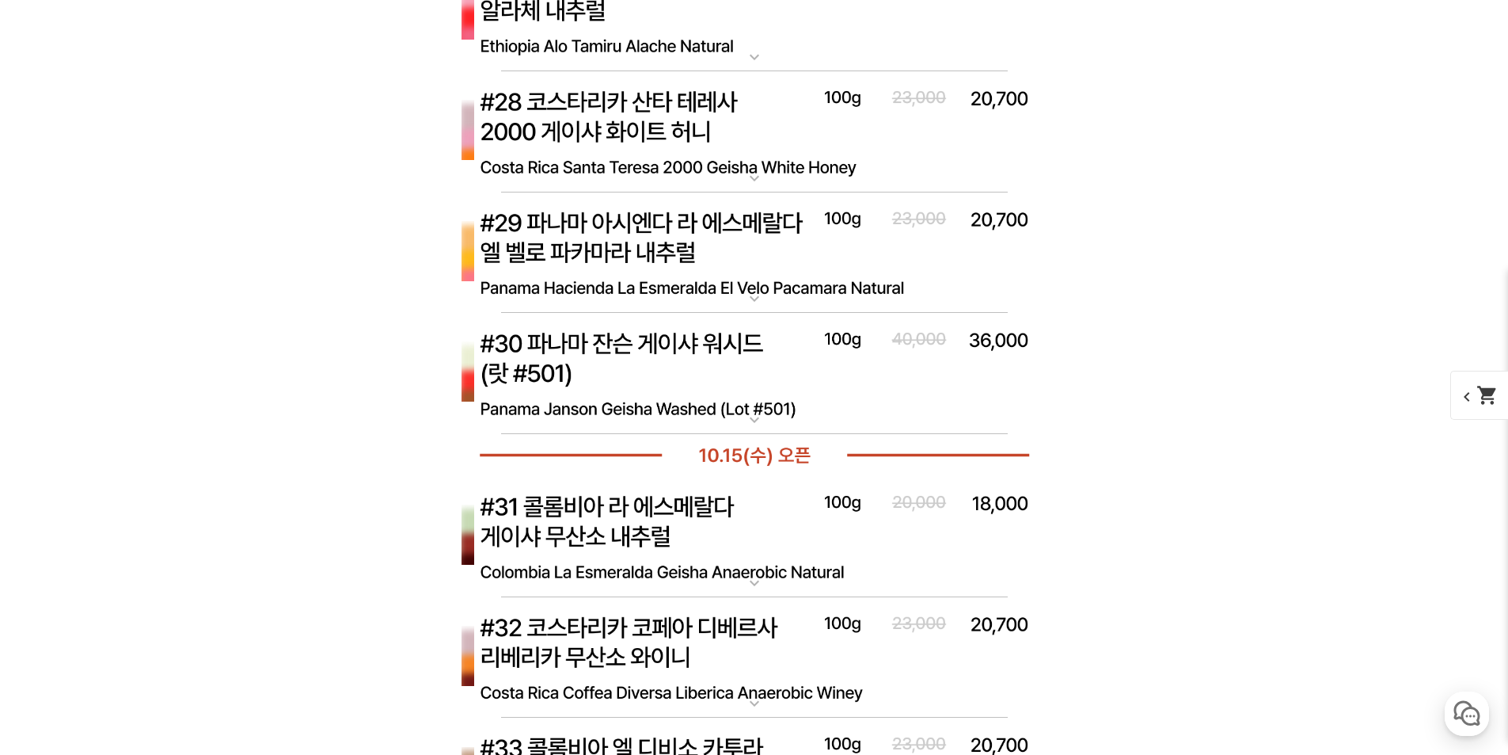
click at [641, 208] on img at bounding box center [754, 253] width 633 height 122
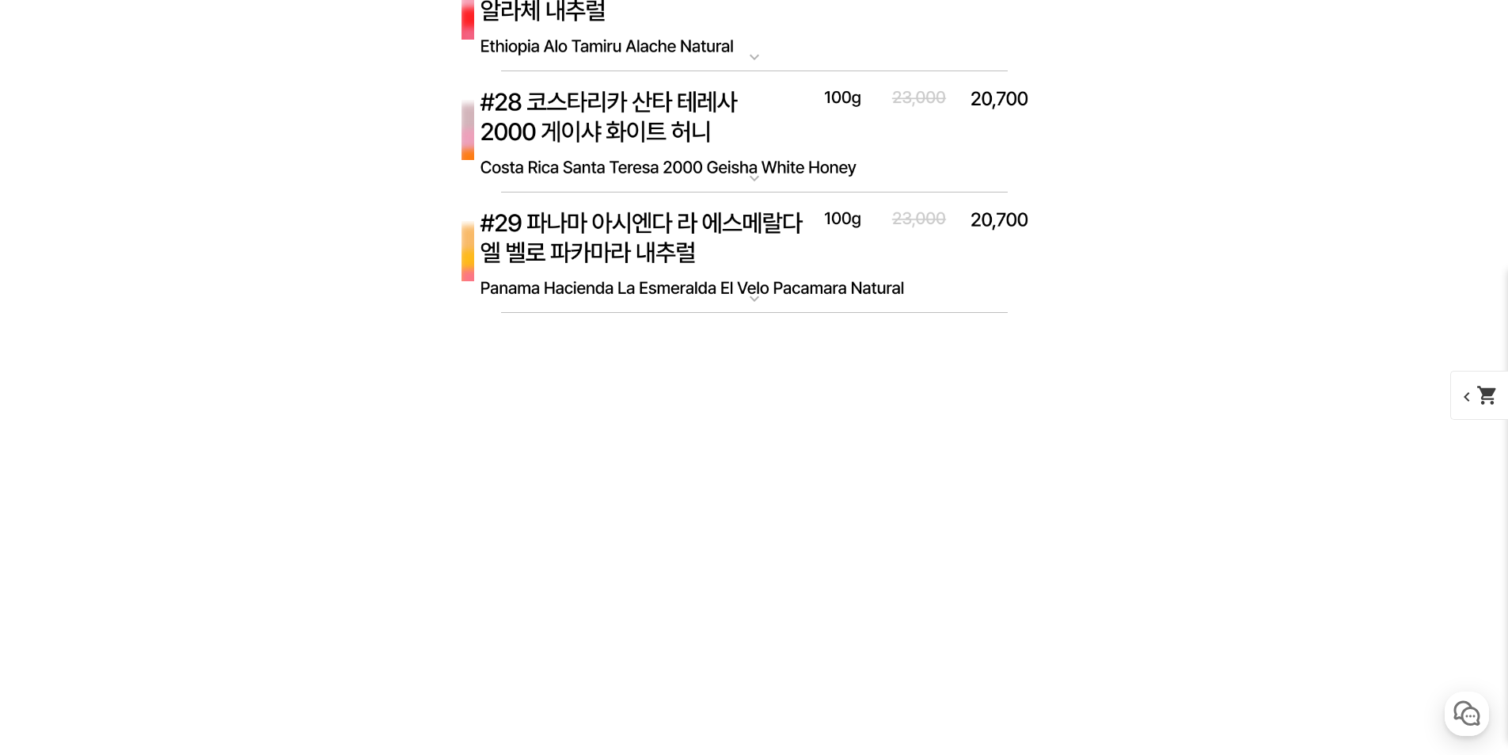
scroll to position [7997, 0]
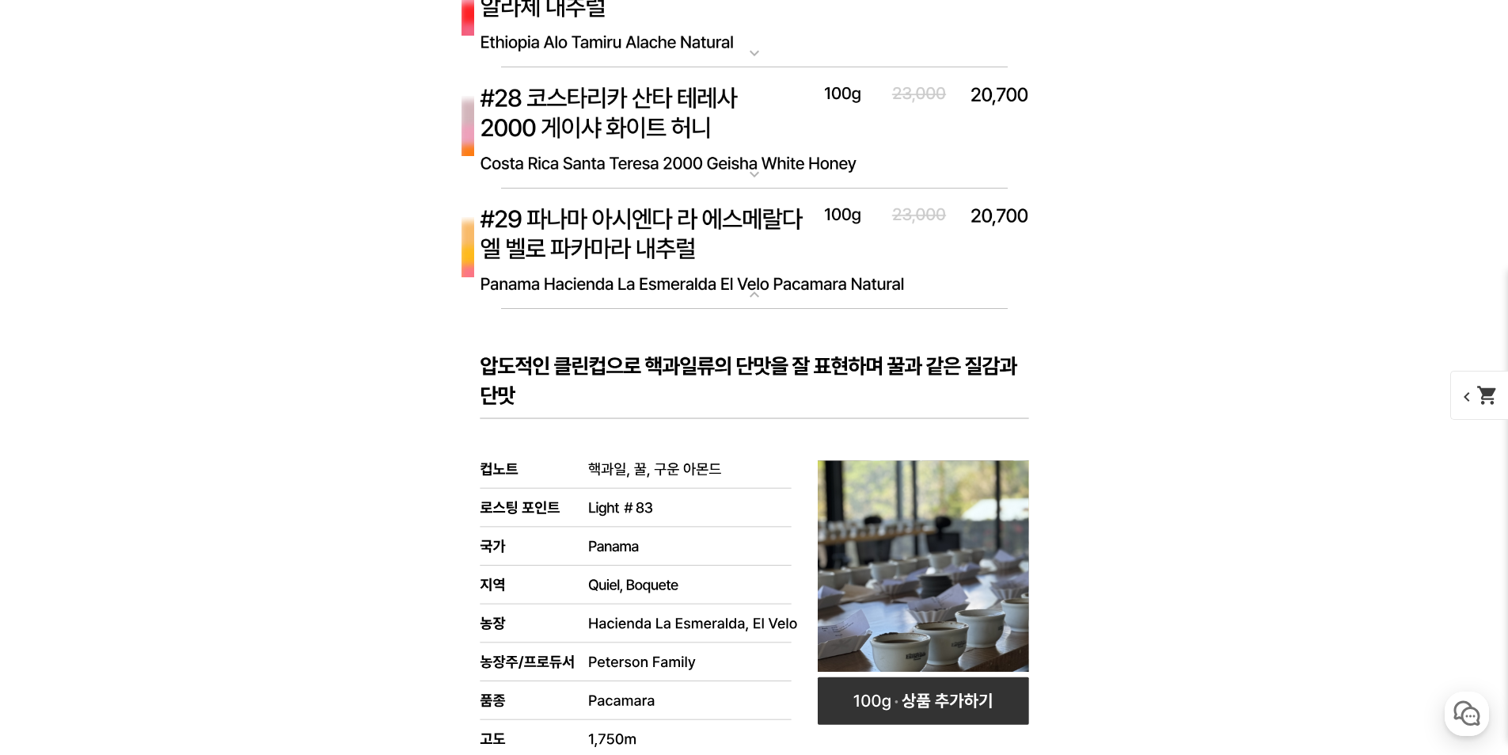
click at [663, 150] on img at bounding box center [754, 128] width 633 height 122
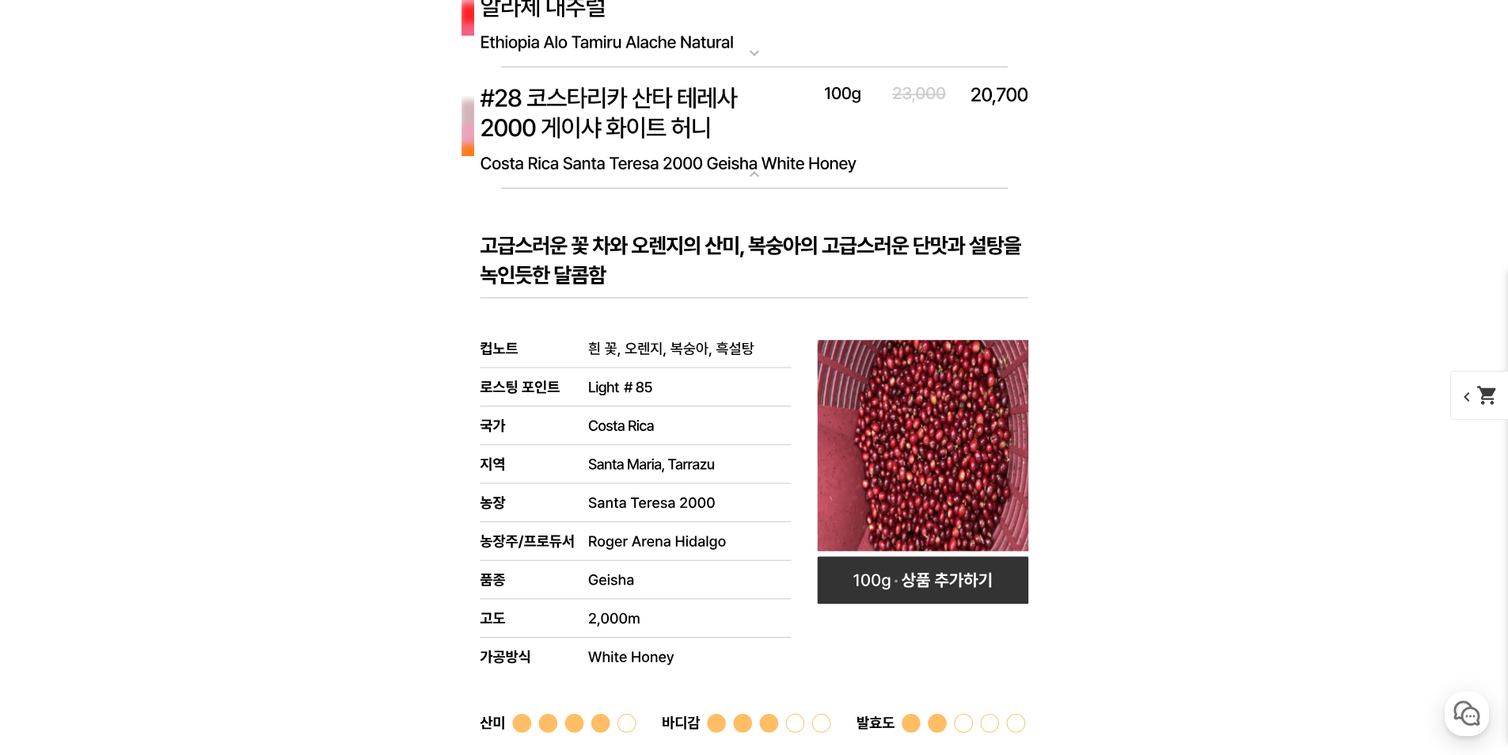
click at [663, 150] on img at bounding box center [754, 128] width 633 height 122
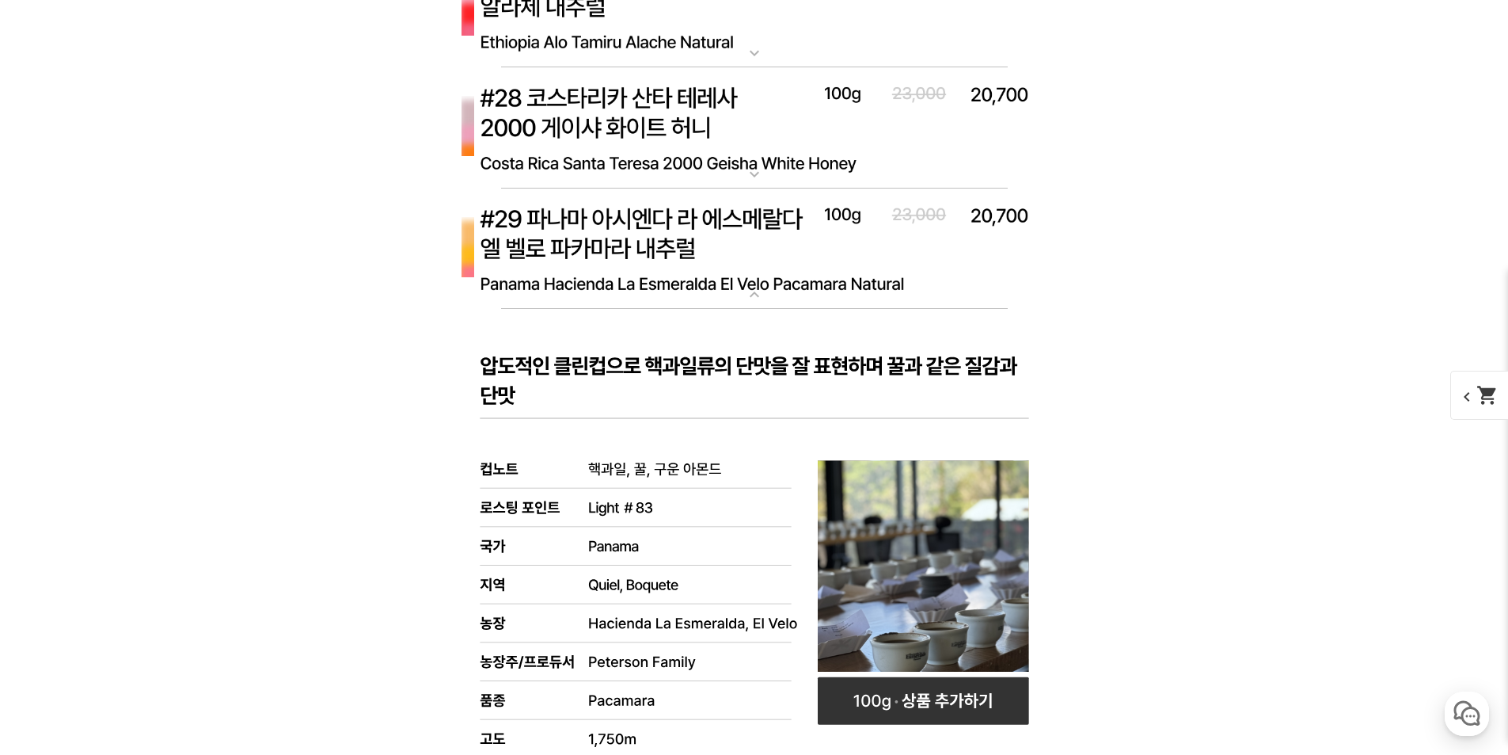
click at [670, 241] on img at bounding box center [754, 249] width 633 height 122
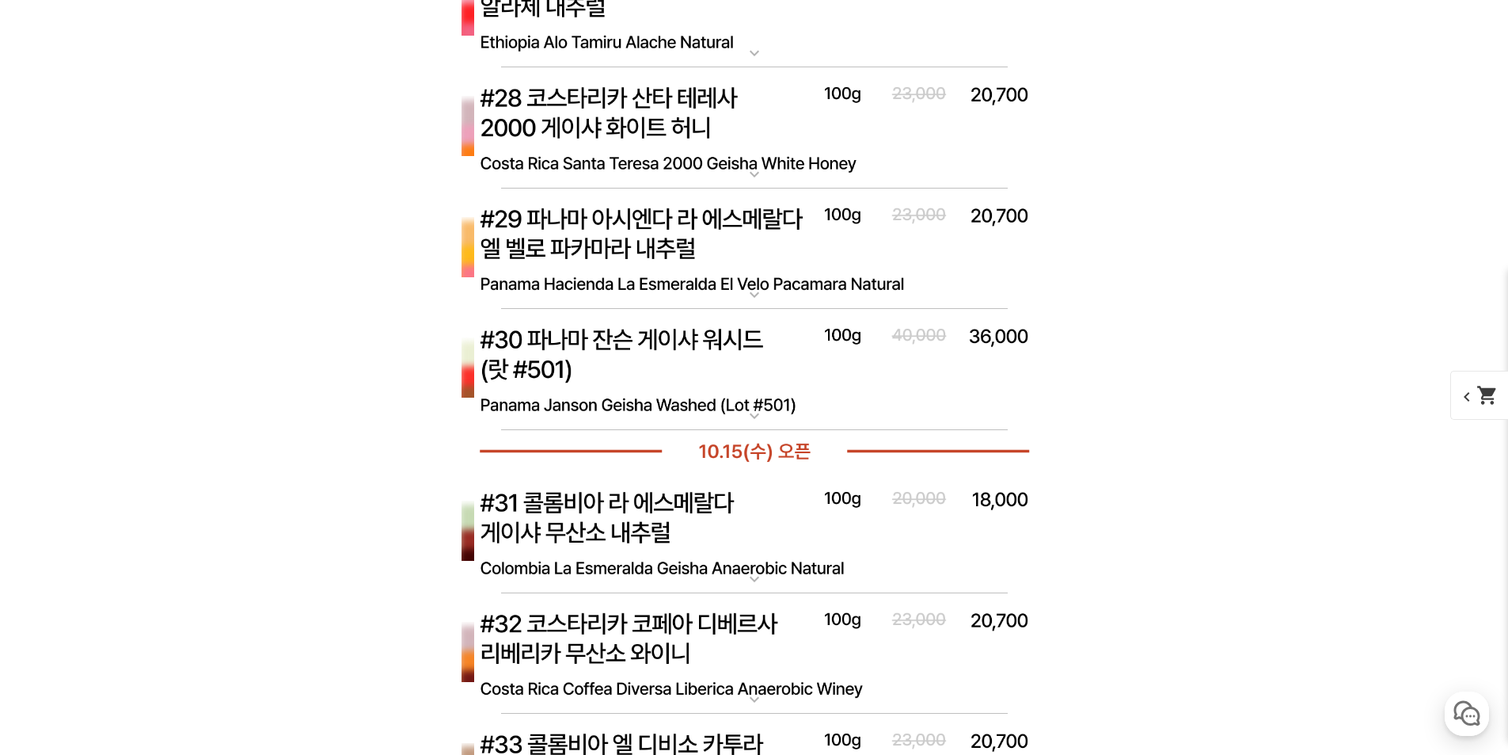
scroll to position [8076, 0]
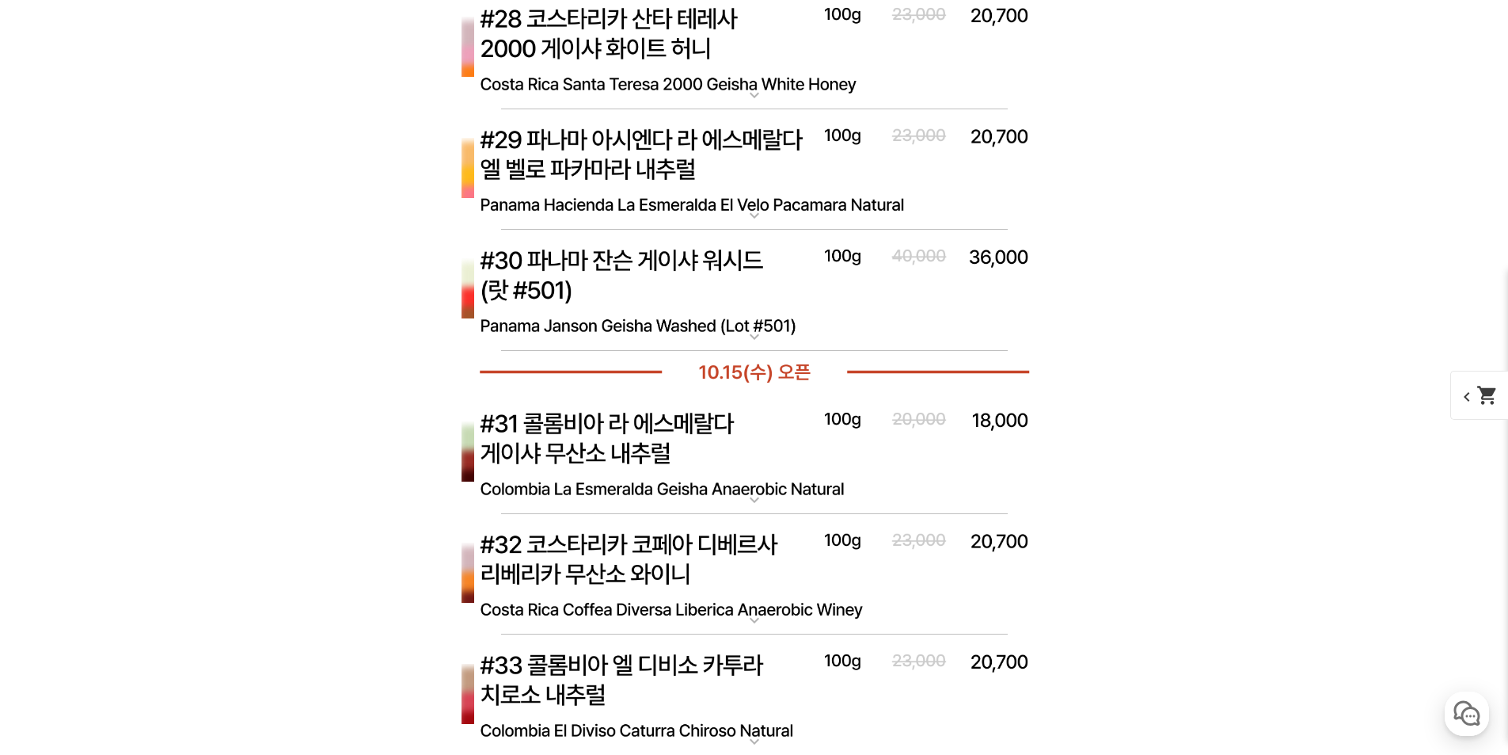
click at [794, 295] on img at bounding box center [754, 291] width 633 height 122
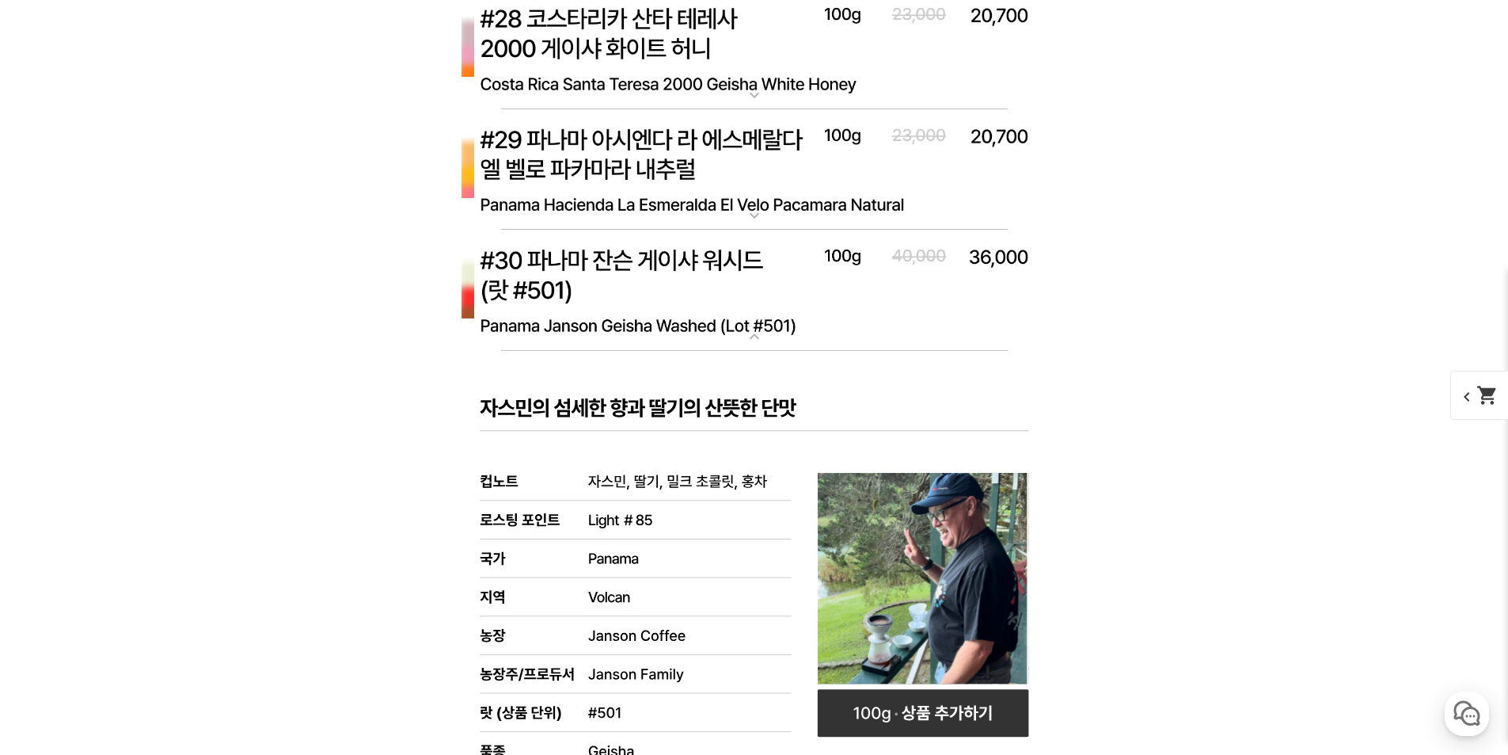
click at [680, 282] on img at bounding box center [754, 291] width 633 height 122
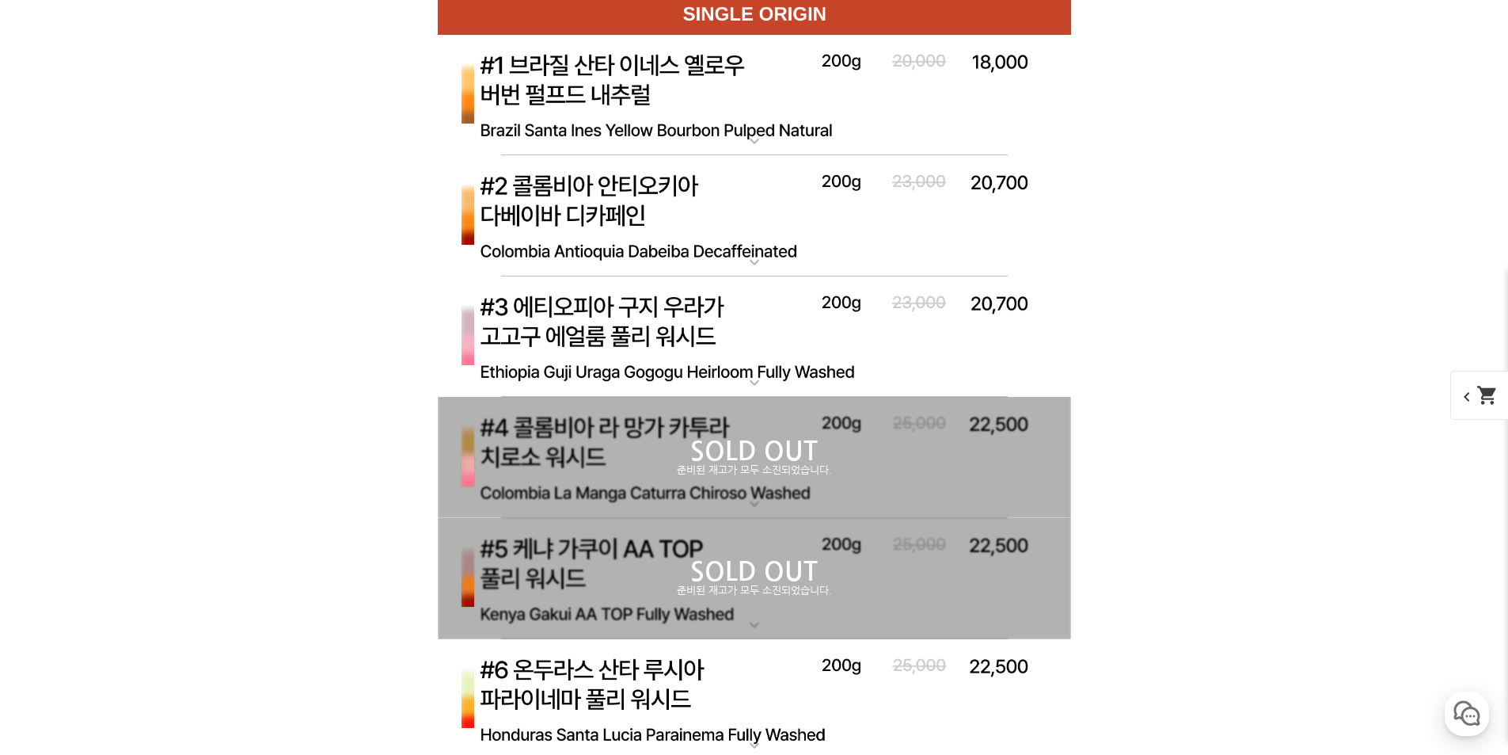
scroll to position [5225, 0]
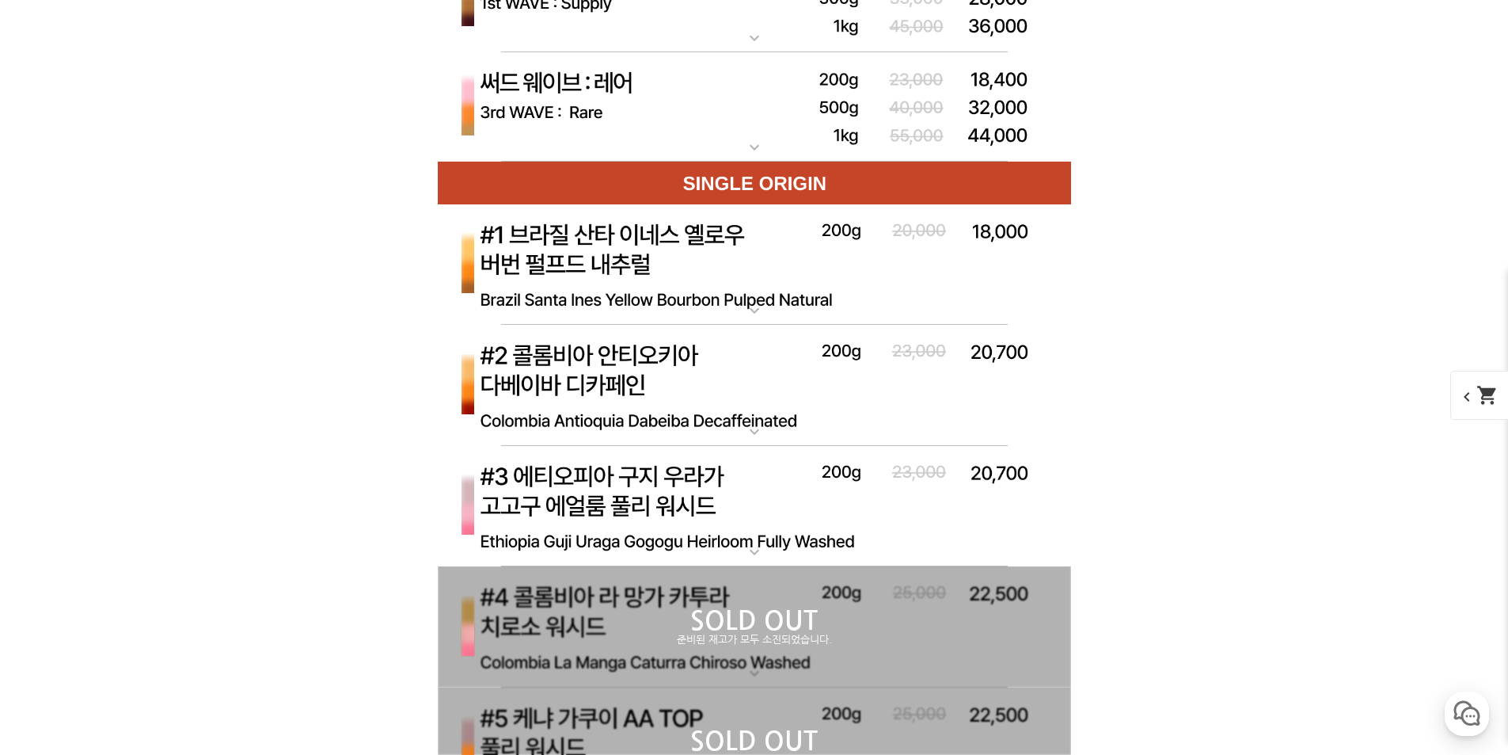
click at [652, 466] on img at bounding box center [754, 507] width 633 height 122
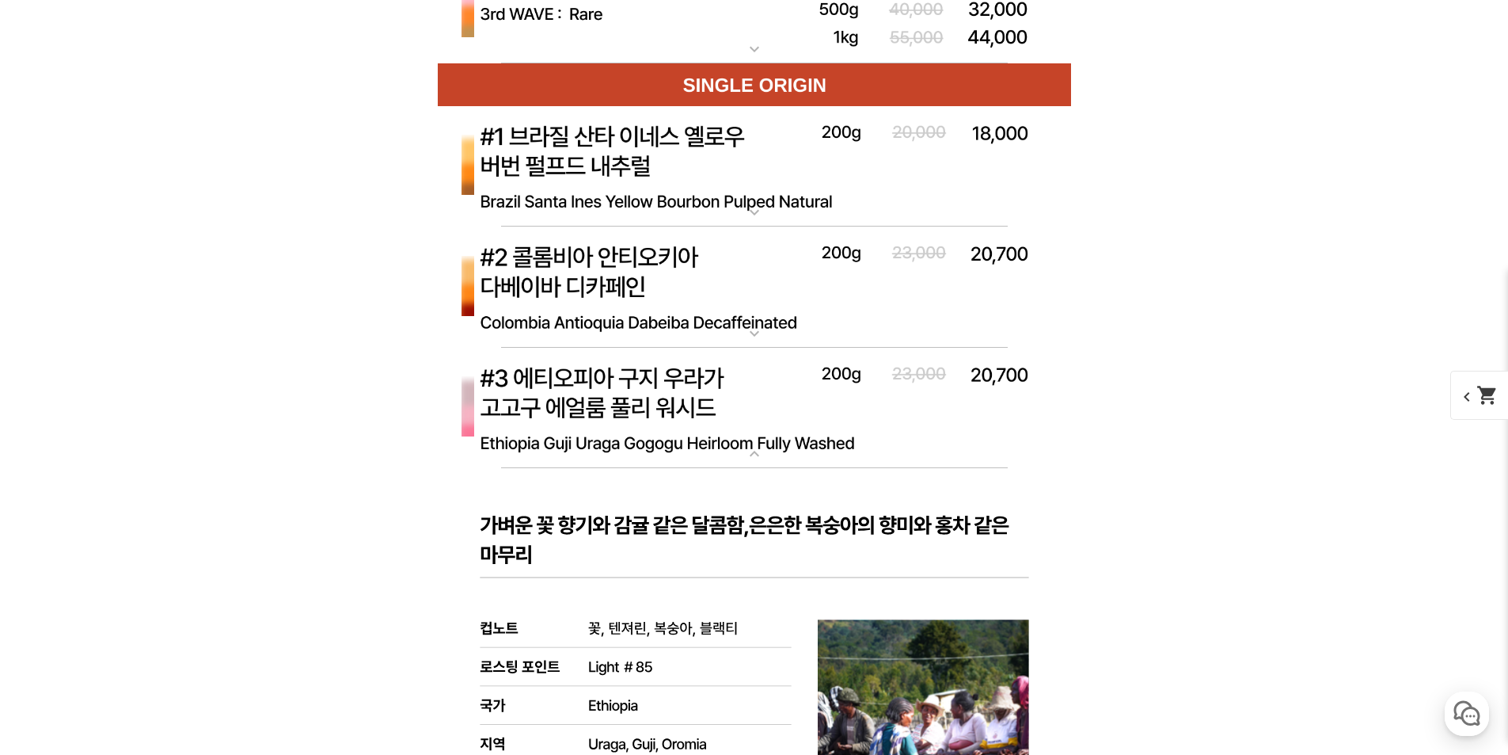
scroll to position [5463, 0]
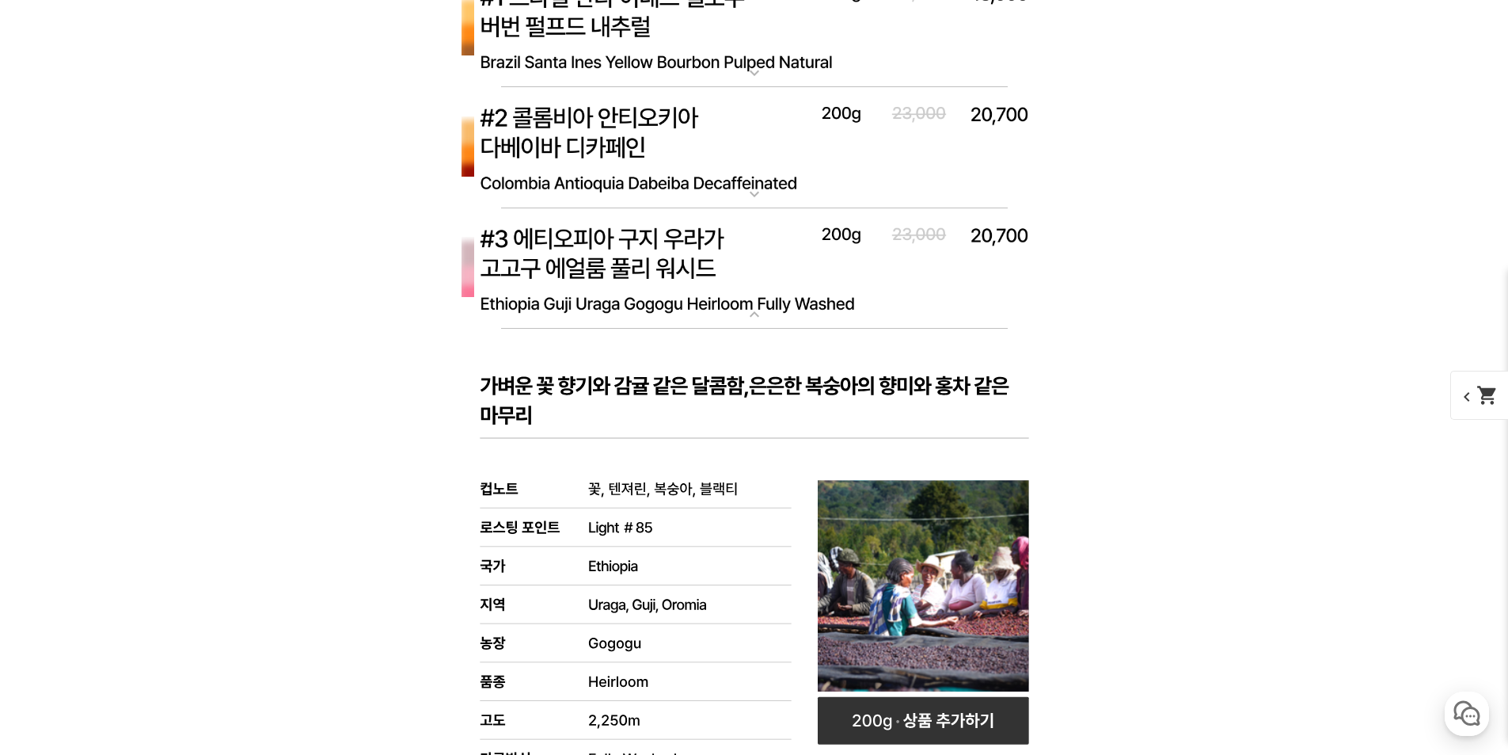
click at [705, 257] on img at bounding box center [754, 269] width 633 height 122
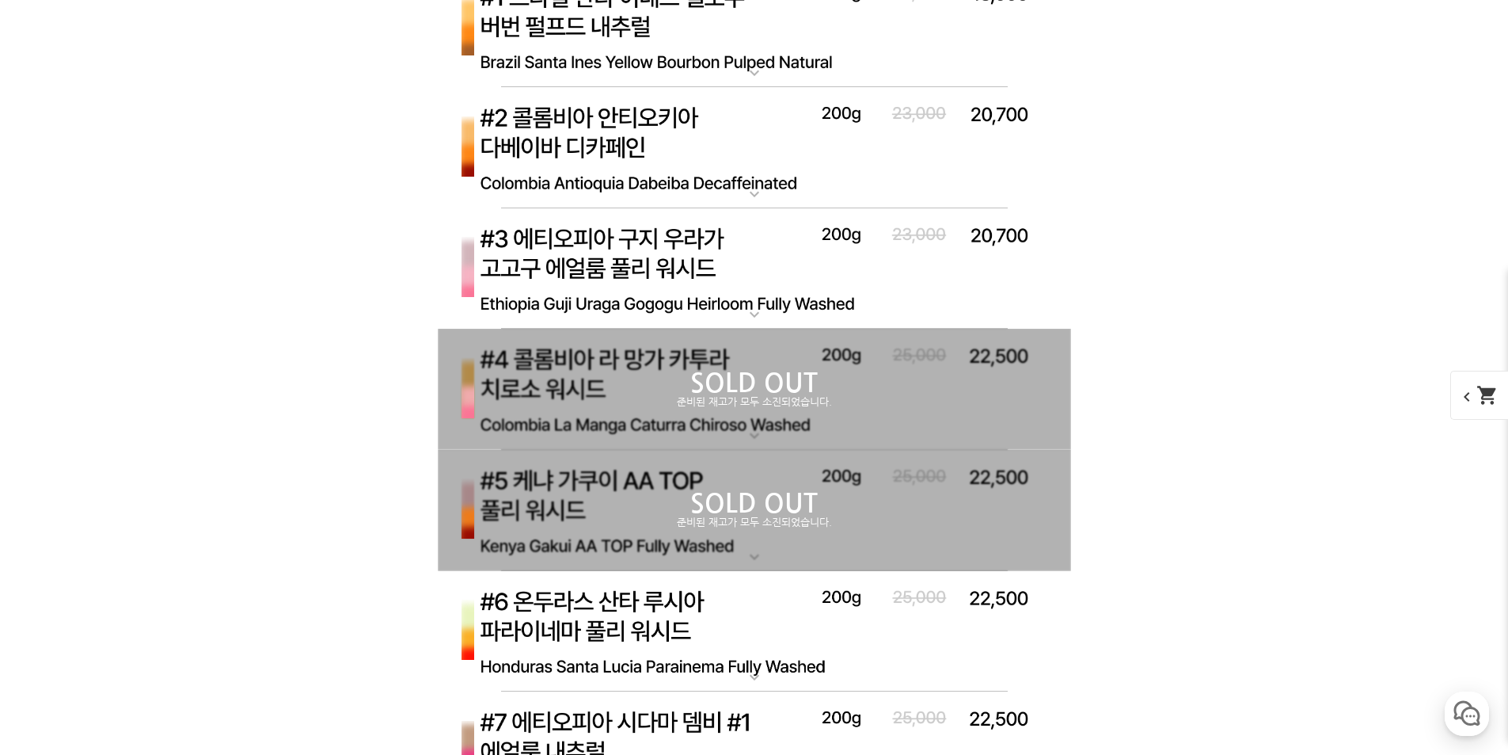
click at [651, 366] on div "SOLD OUT 준비된 재고가 모두 소진되었습니다." at bounding box center [754, 389] width 633 height 121
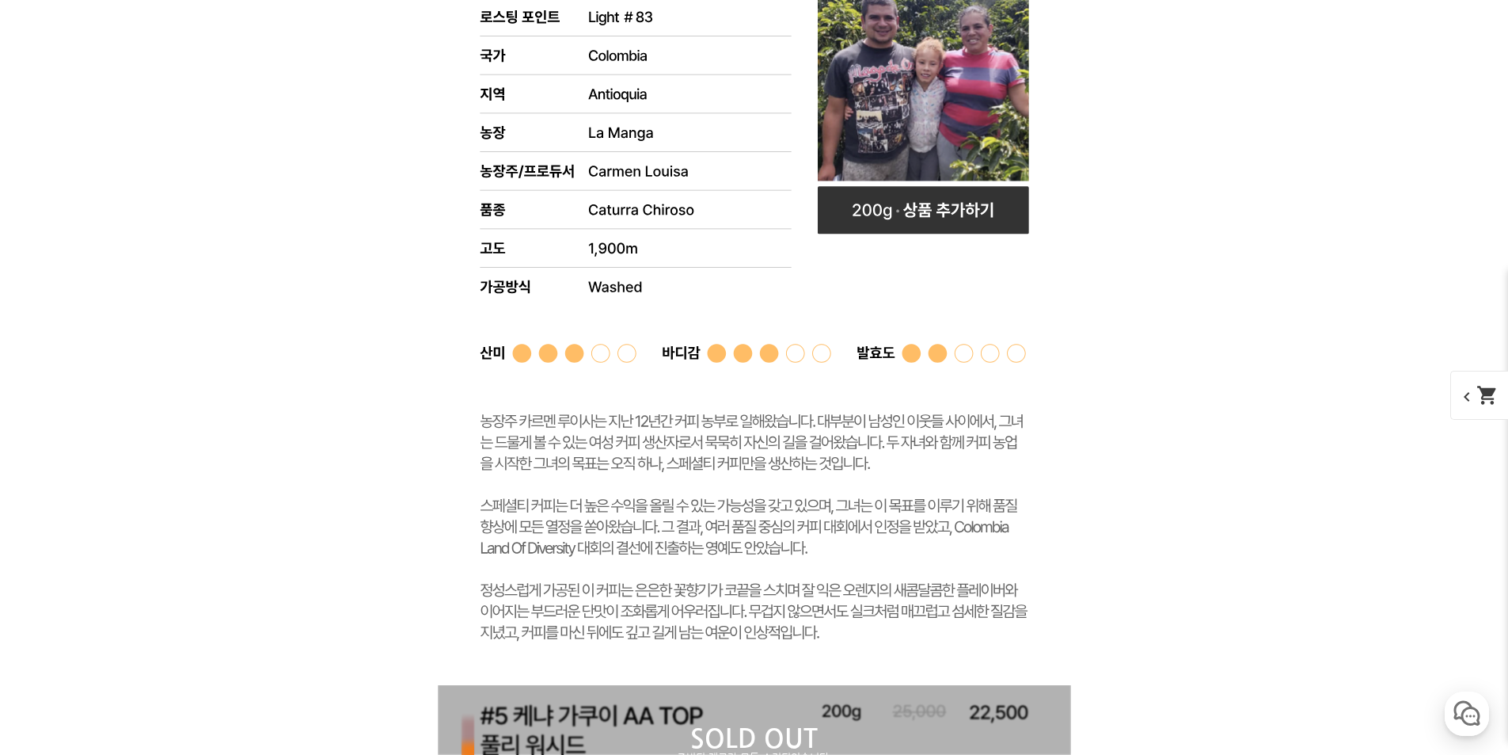
scroll to position [5780, 0]
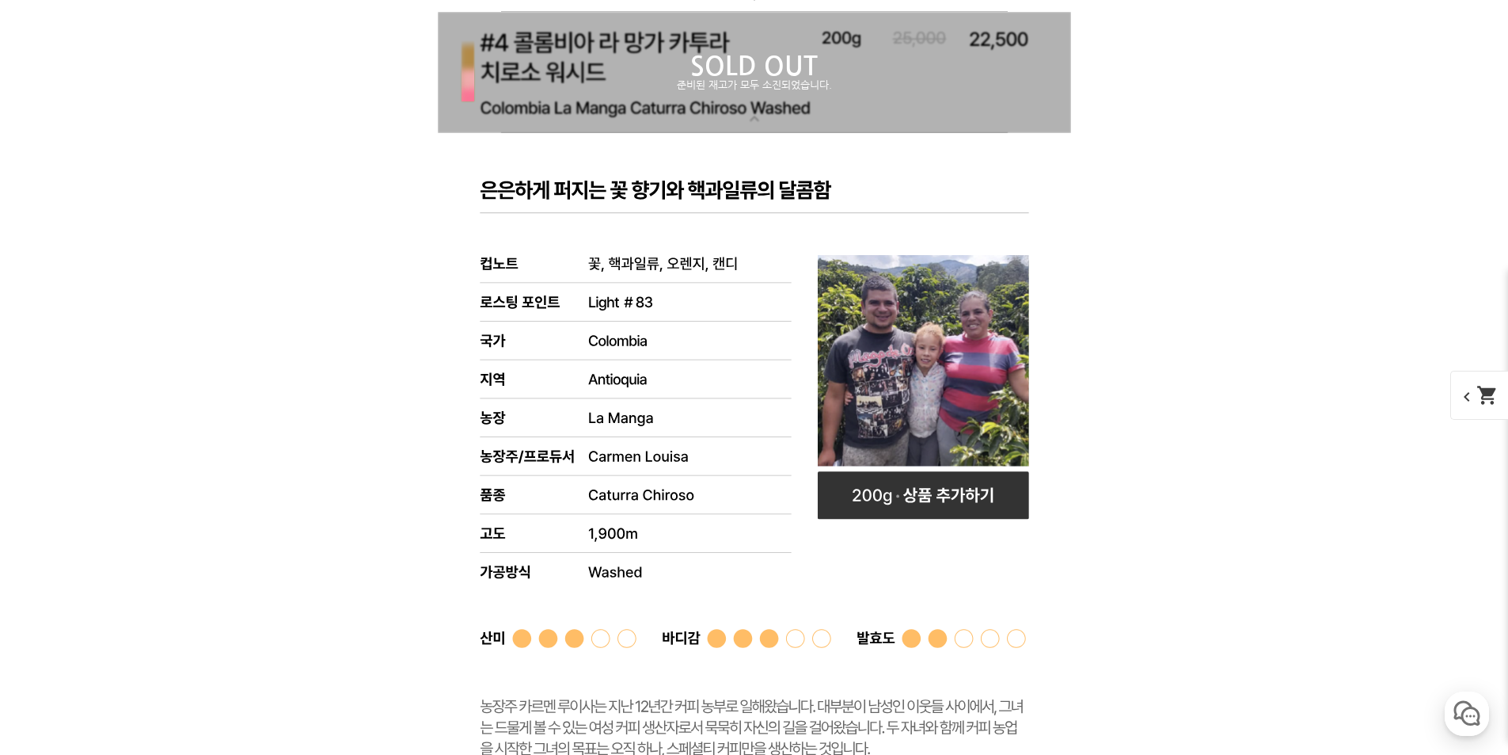
click at [706, 101] on div "SOLD OUT 준비된 재고가 모두 소진되었습니다." at bounding box center [754, 72] width 633 height 121
